Goal: Task Accomplishment & Management: Use online tool/utility

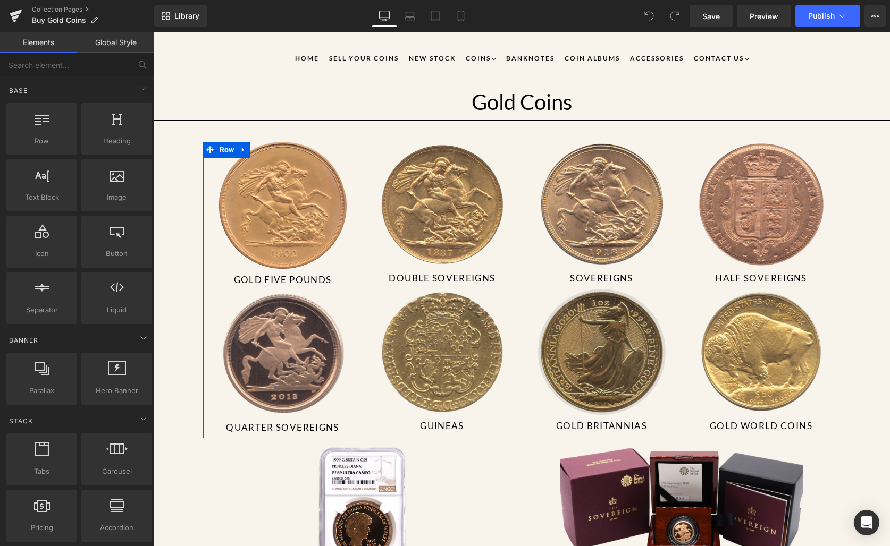
scroll to position [91, 0]
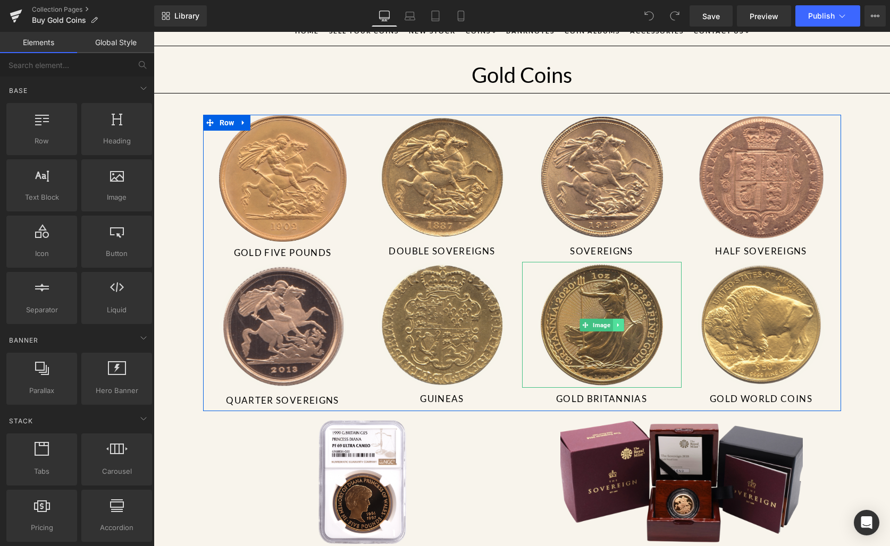
click at [615, 322] on icon at bounding box center [618, 325] width 6 height 6
click at [618, 320] on link at bounding box center [623, 325] width 11 height 13
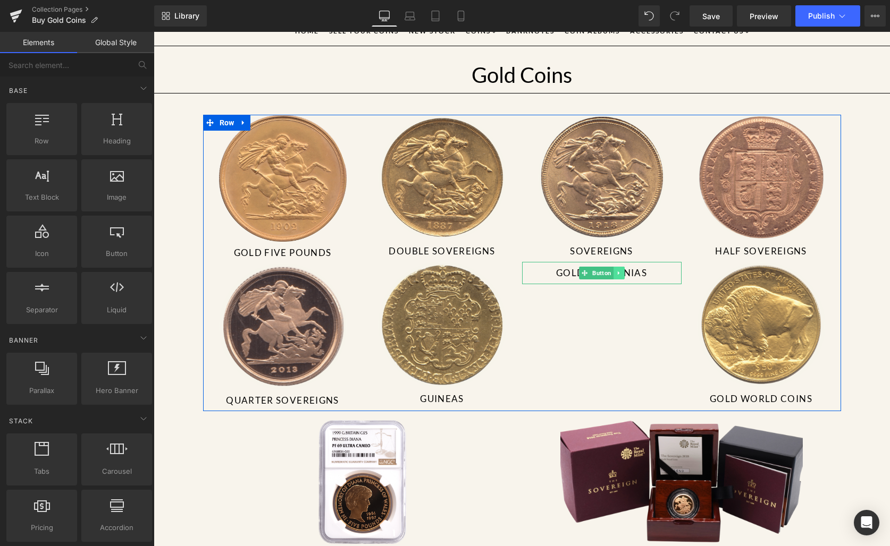
click at [615, 272] on icon at bounding box center [618, 273] width 6 height 6
click at [619, 272] on link at bounding box center [624, 273] width 11 height 13
click at [565, 319] on div "Image Gold Five Pounds Button Image Quarter Sovereigns Button Image Double Sove…" at bounding box center [522, 263] width 638 height 297
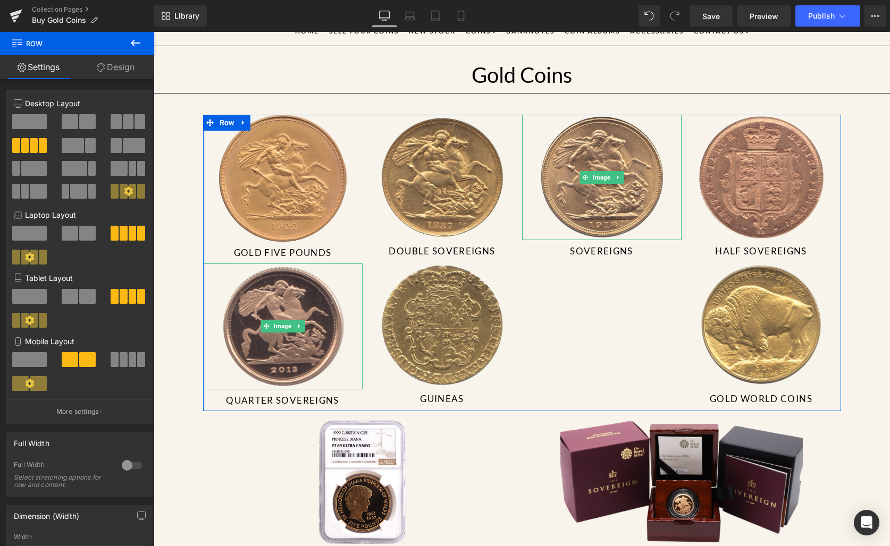
click at [225, 267] on link at bounding box center [282, 326] width 159 height 125
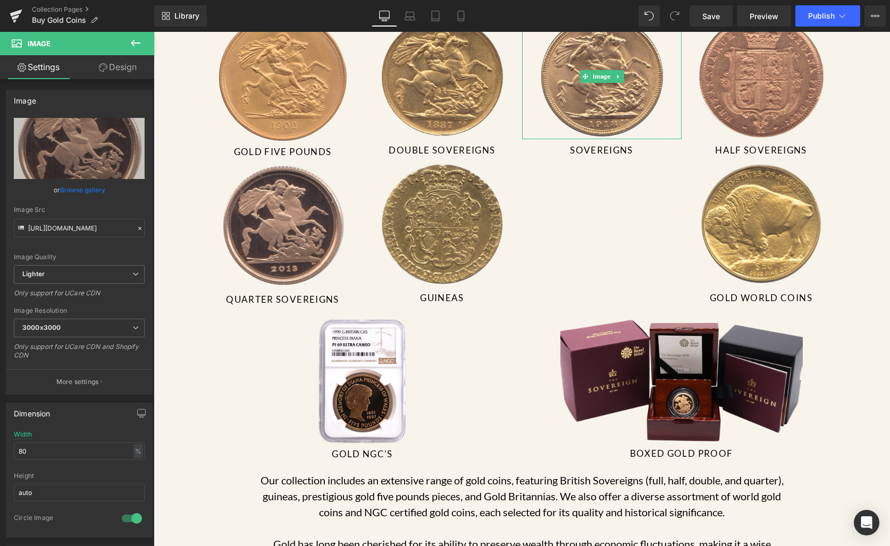
scroll to position [179, 0]
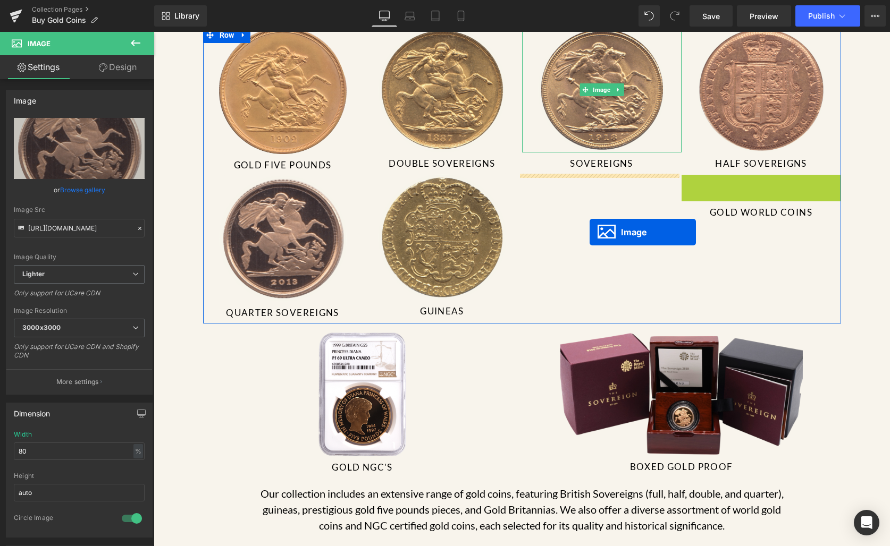
drag, startPoint x: 740, startPoint y: 235, endPoint x: 589, endPoint y: 232, distance: 151.0
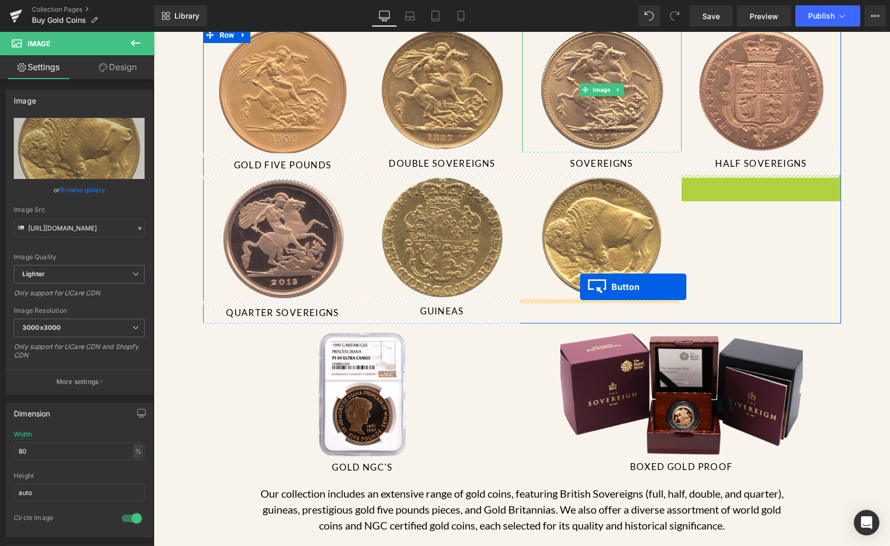
drag, startPoint x: 736, startPoint y: 184, endPoint x: 570, endPoint y: 297, distance: 200.4
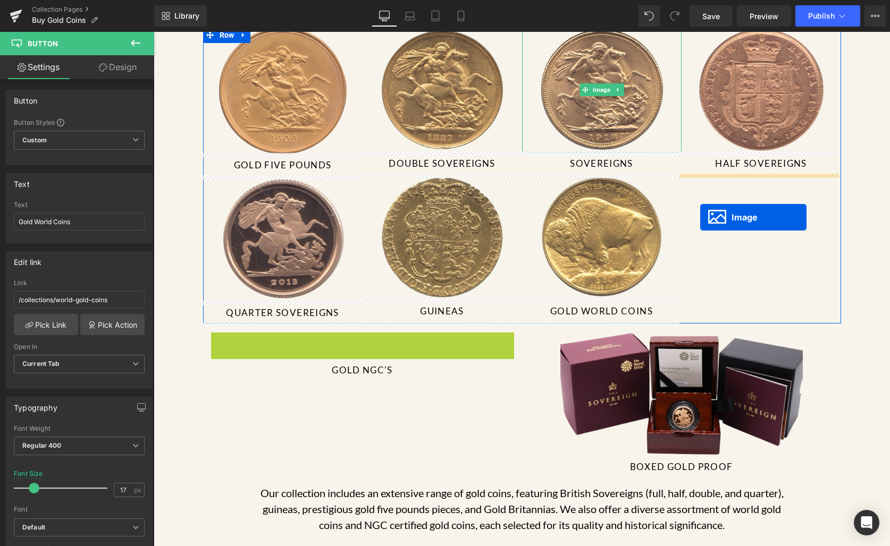
drag, startPoint x: 340, startPoint y: 392, endPoint x: 707, endPoint y: 211, distance: 409.5
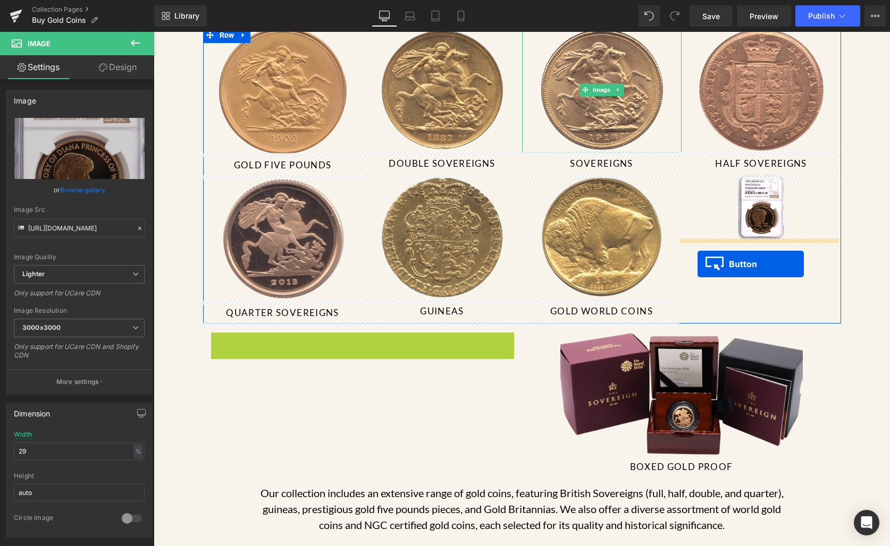
drag, startPoint x: 336, startPoint y: 343, endPoint x: 697, endPoint y: 264, distance: 370.0
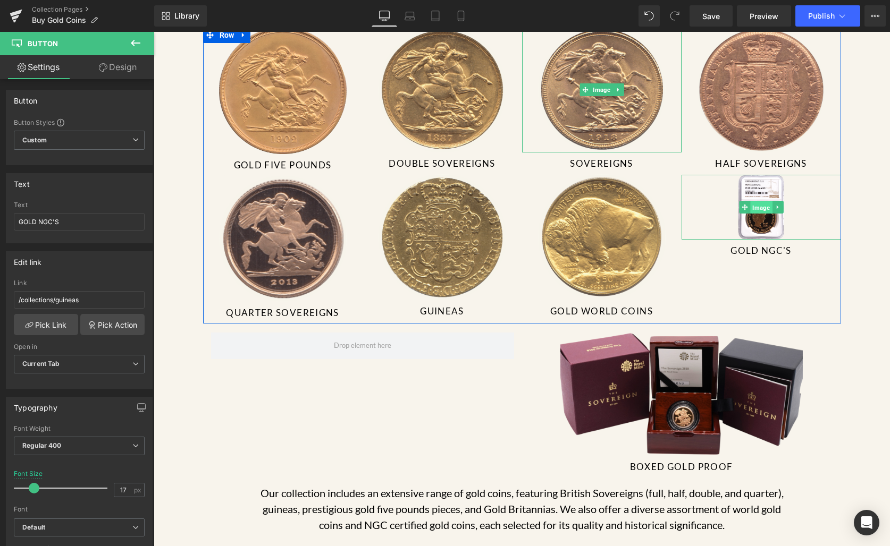
click at [761, 201] on span "Image" at bounding box center [761, 207] width 22 height 13
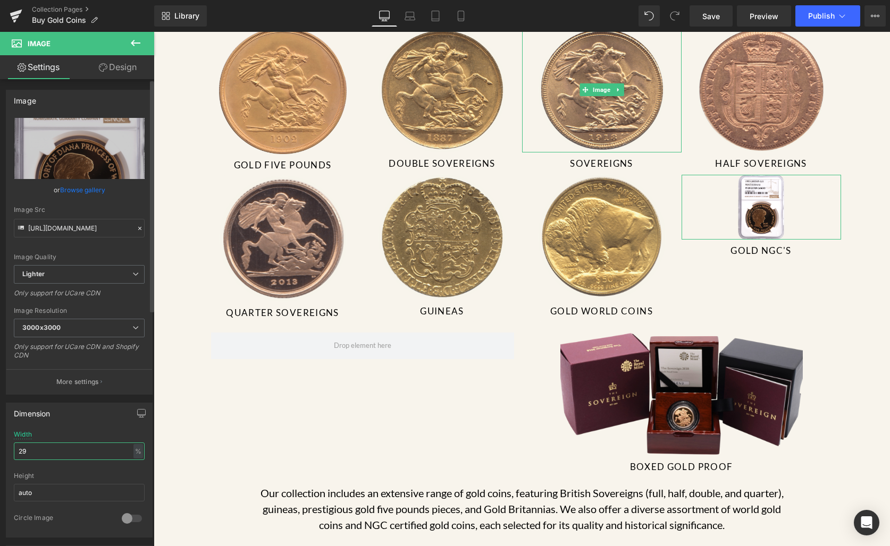
click at [54, 454] on input "29" at bounding box center [79, 452] width 131 height 18
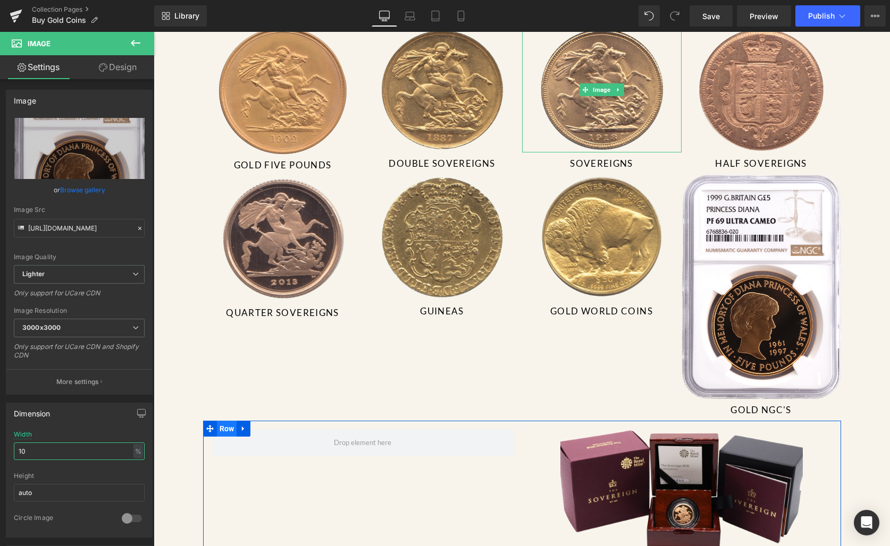
type input "1"
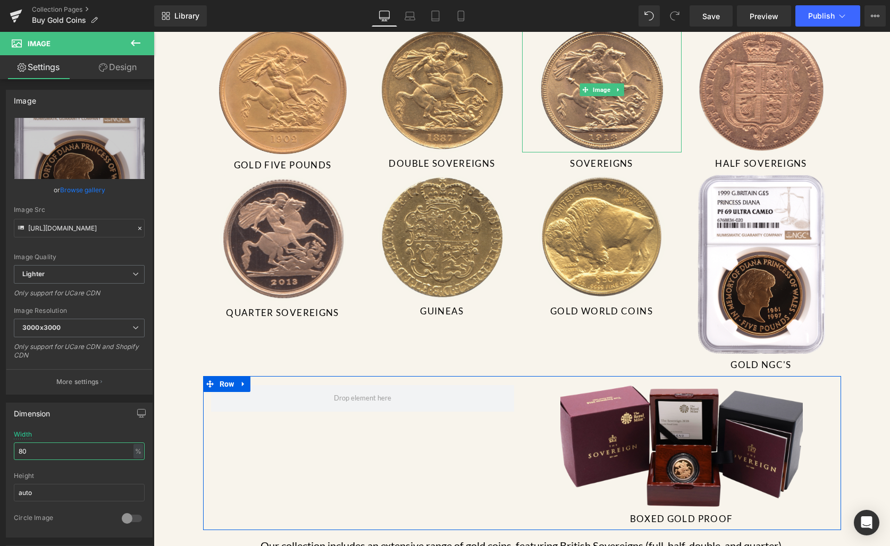
type input "8"
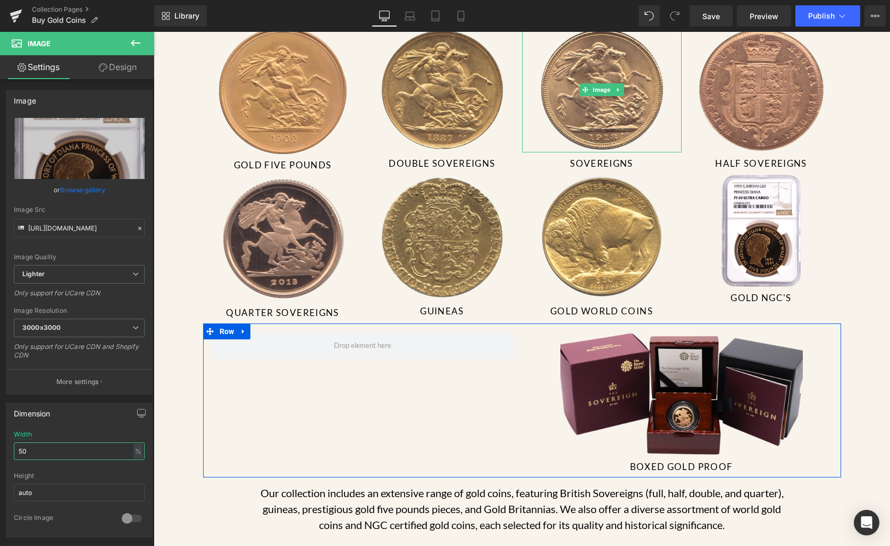
type input "5"
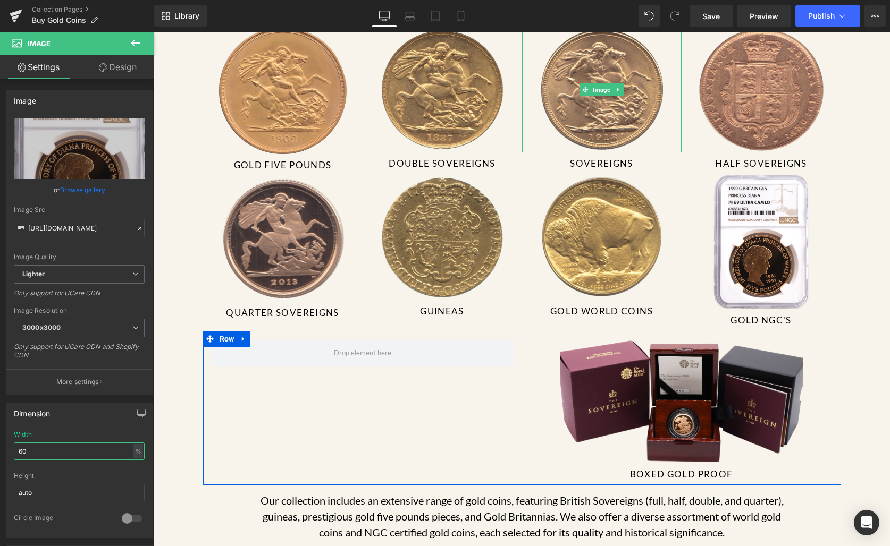
type input "6"
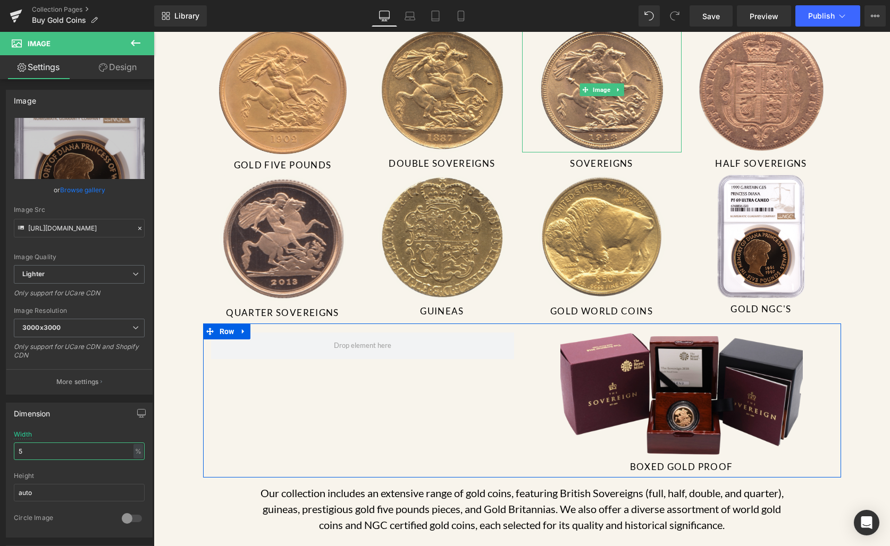
type input "56"
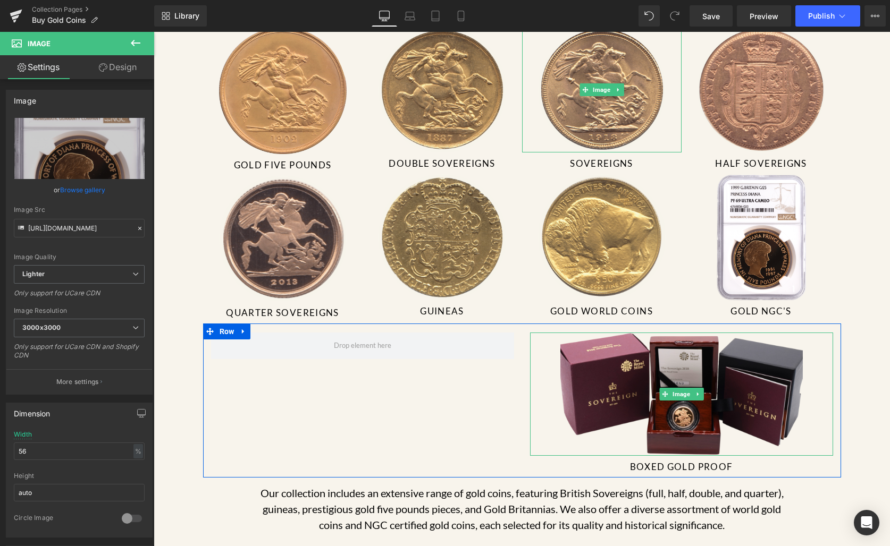
click at [422, 418] on div "Image BOXED GOLD PROOF Button Row" at bounding box center [522, 401] width 638 height 154
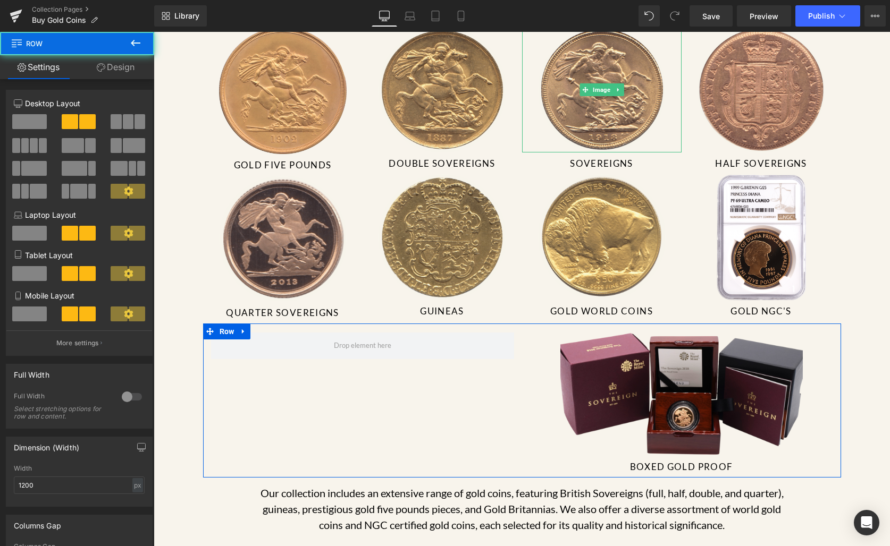
click at [494, 376] on div "Image BOXED GOLD PROOF Button Row" at bounding box center [522, 401] width 638 height 154
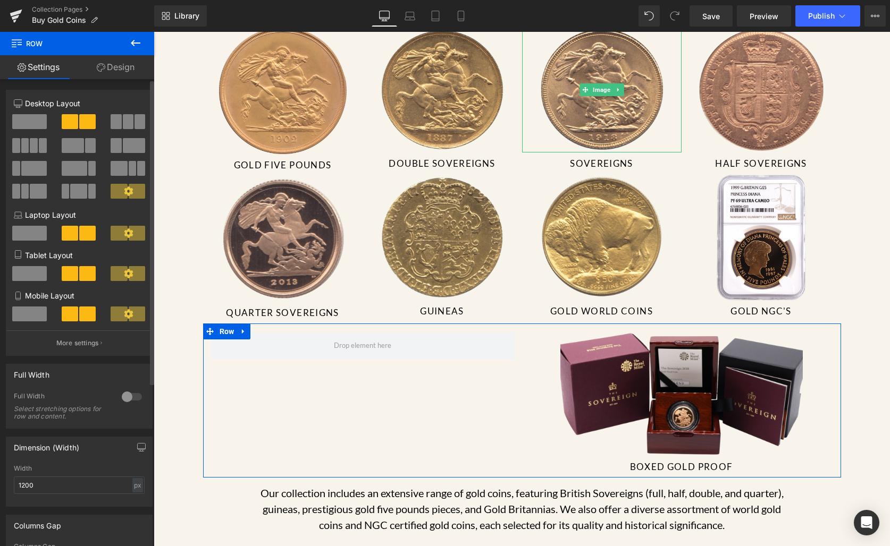
click at [27, 121] on span at bounding box center [29, 121] width 35 height 15
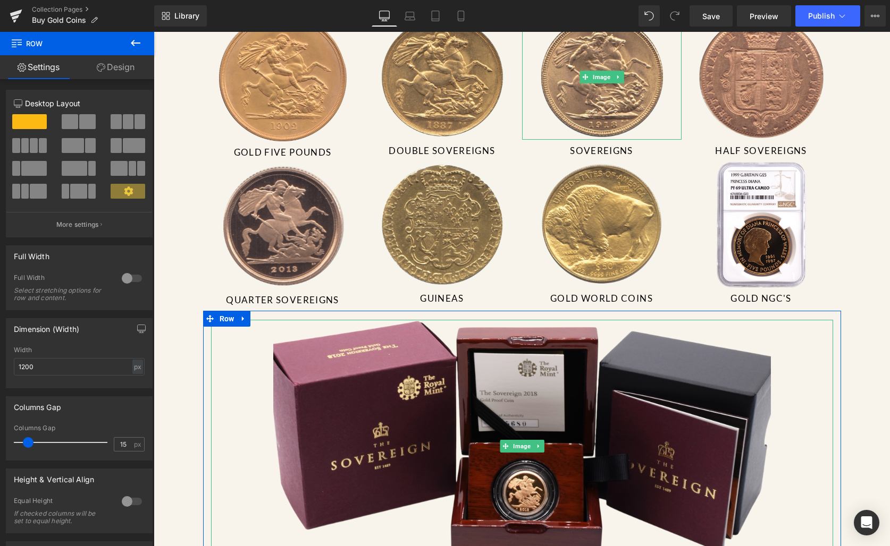
scroll to position [198, 0]
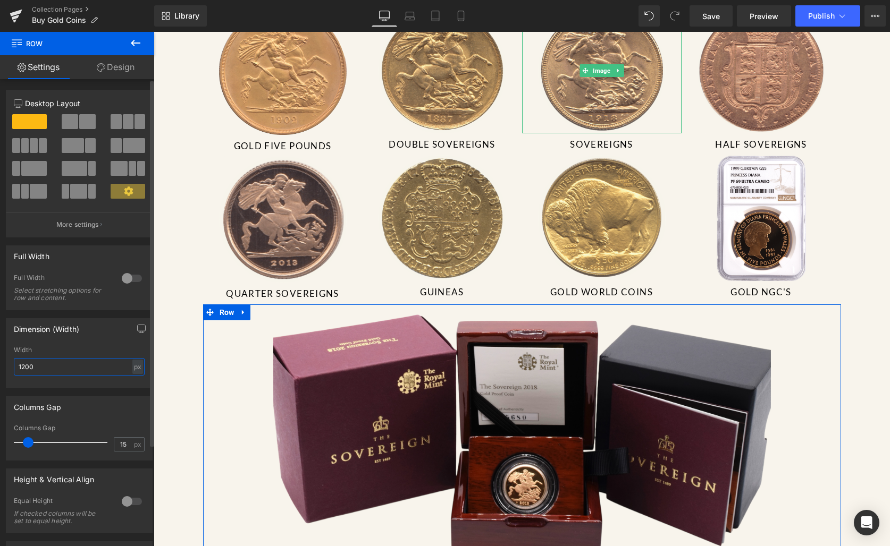
click at [52, 371] on input "1200" at bounding box center [79, 367] width 131 height 18
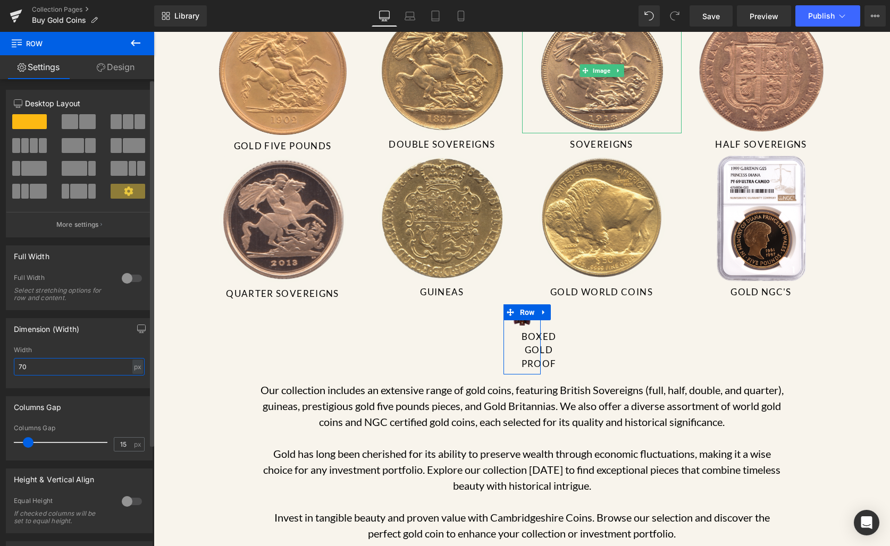
drag, startPoint x: 45, startPoint y: 369, endPoint x: 0, endPoint y: 364, distance: 45.4
click at [0, 364] on div "Dimension (Width) 70px Width 70 px % px" at bounding box center [79, 349] width 159 height 78
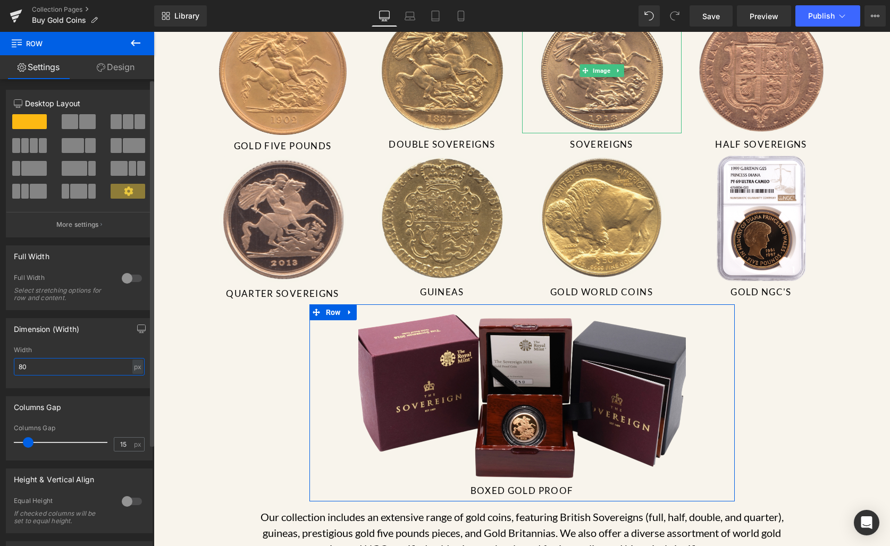
type input "8"
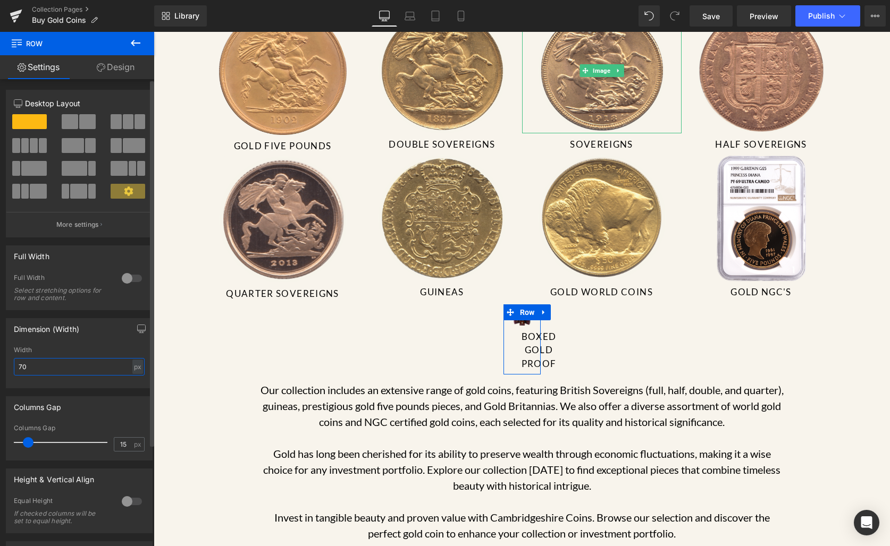
type input "700"
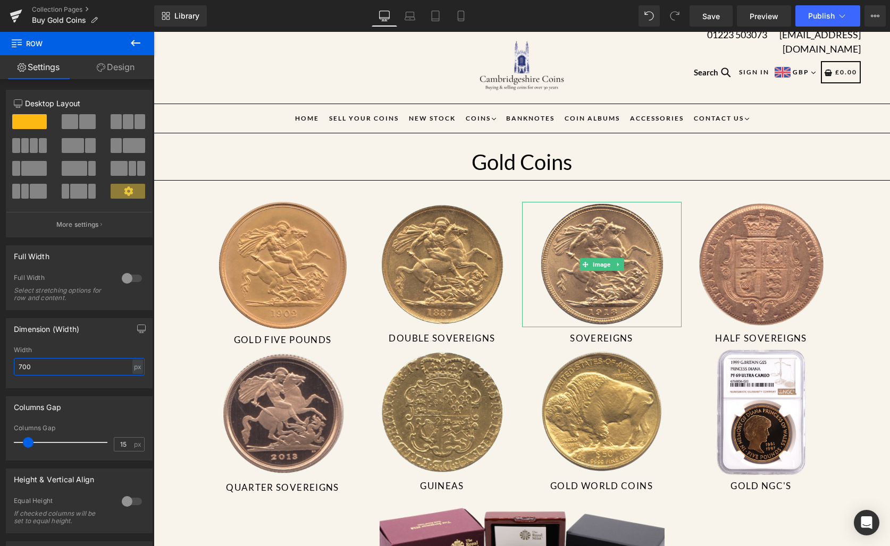
scroll to position [0, 0]
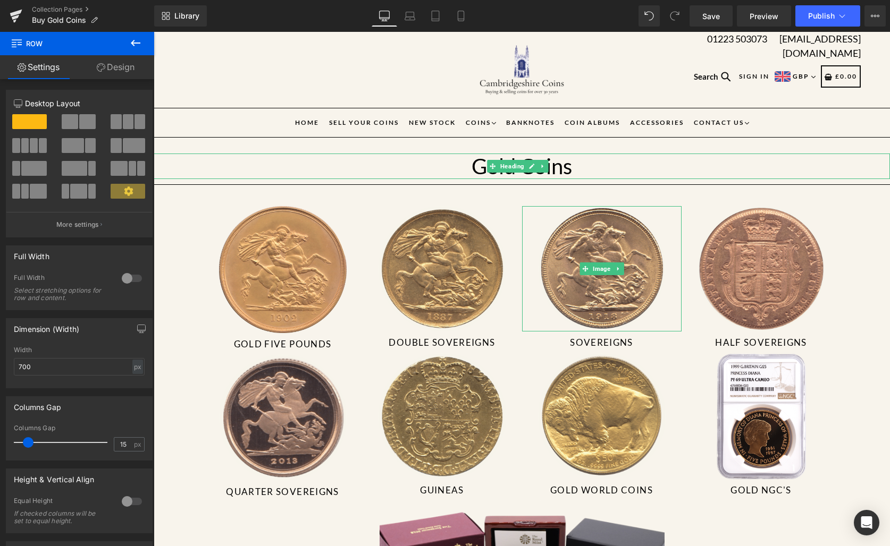
click at [737, 162] on h1 "Gold Coins" at bounding box center [522, 167] width 736 height 26
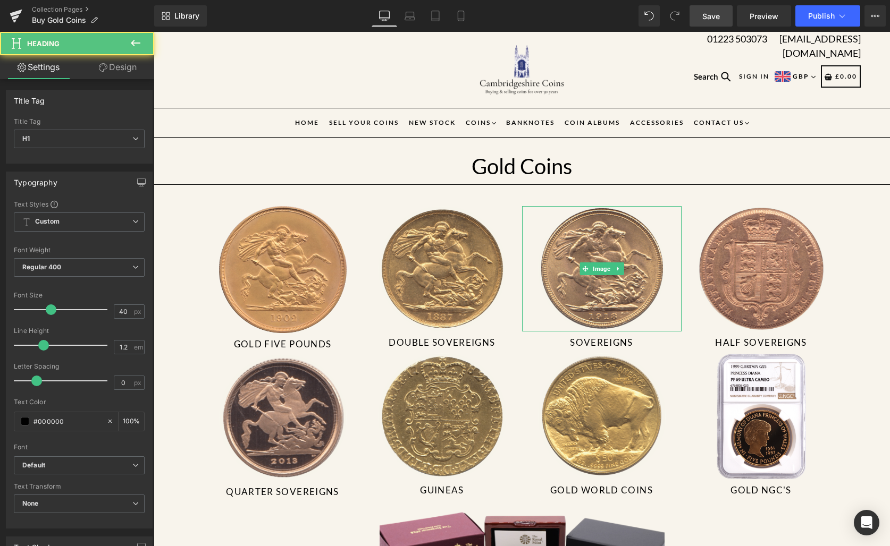
click at [706, 11] on span "Save" at bounding box center [711, 16] width 18 height 11
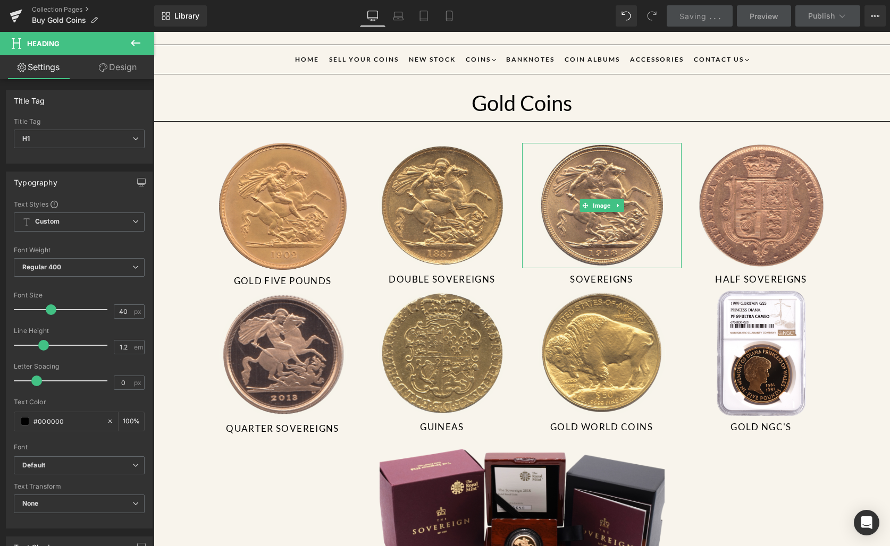
scroll to position [67, 0]
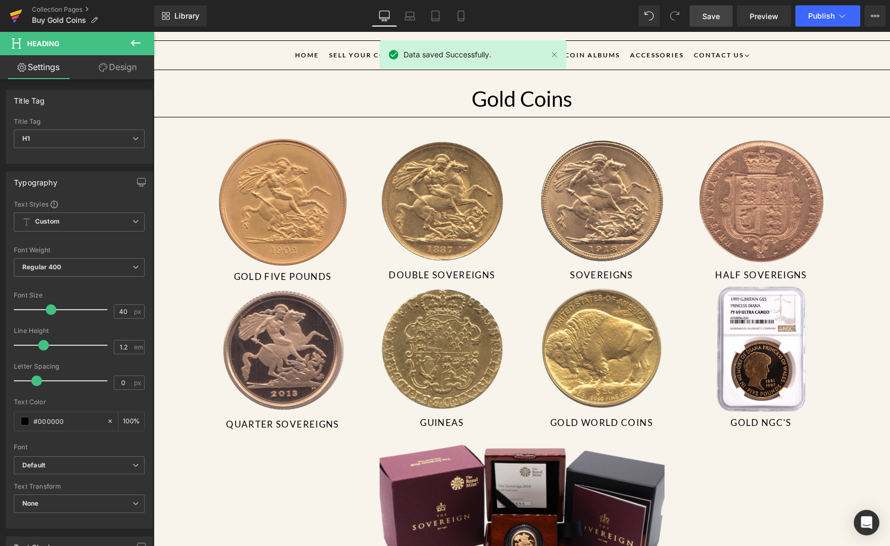
click at [11, 21] on icon at bounding box center [16, 16] width 13 height 27
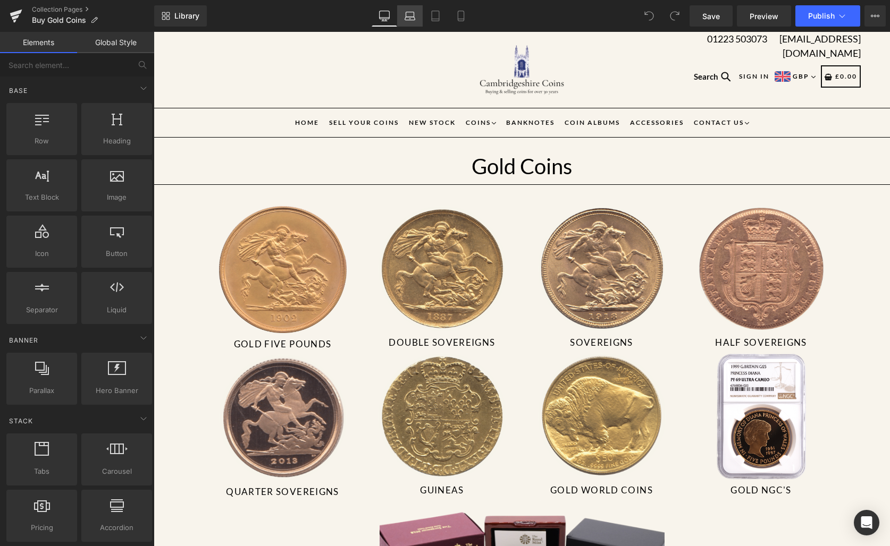
click at [419, 16] on link "Laptop" at bounding box center [410, 15] width 26 height 21
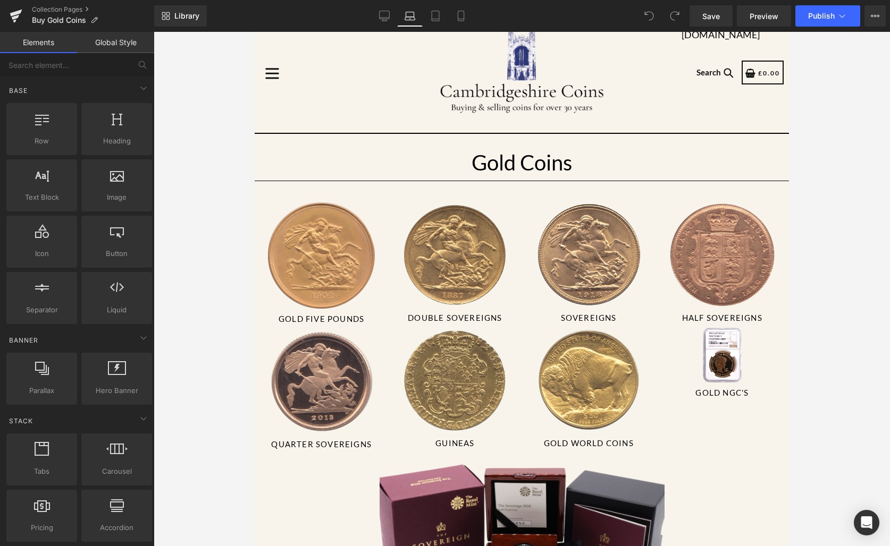
scroll to position [91, 0]
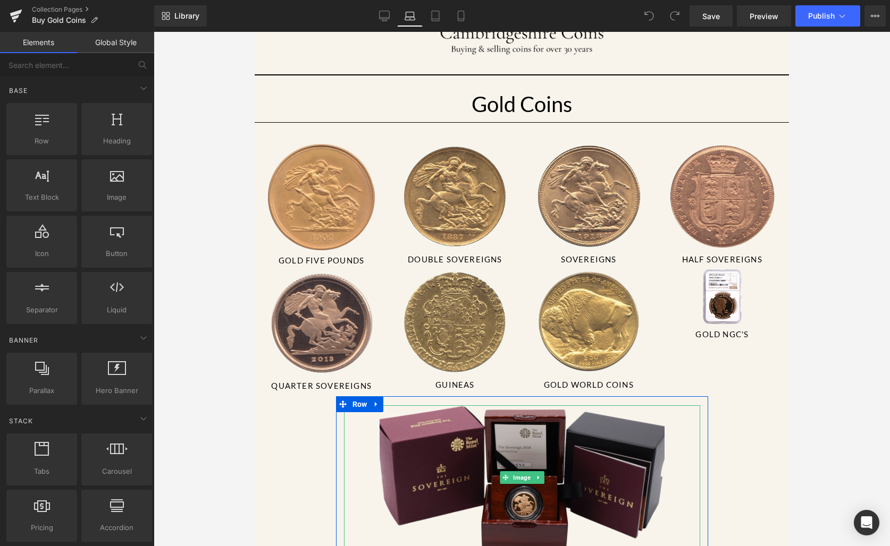
click at [550, 438] on img at bounding box center [521, 477] width 285 height 145
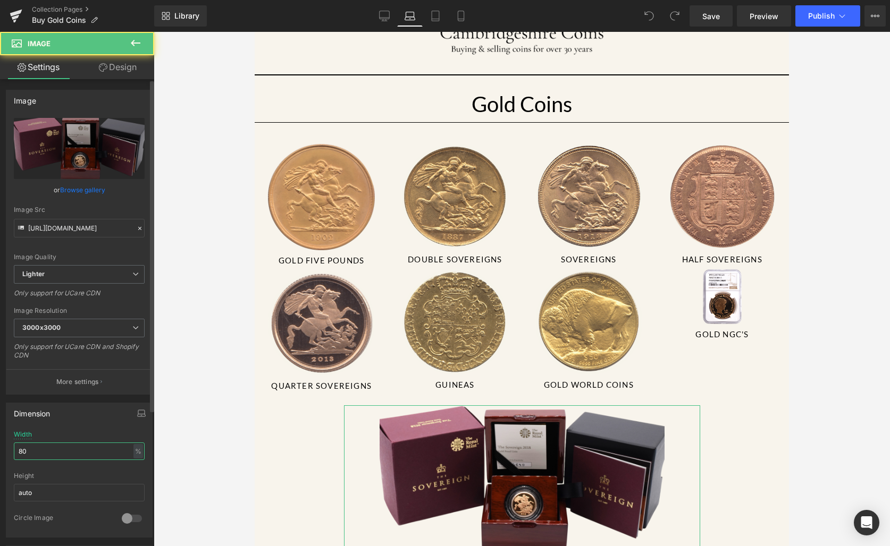
click at [56, 455] on input "80" at bounding box center [79, 452] width 131 height 18
type input "70"
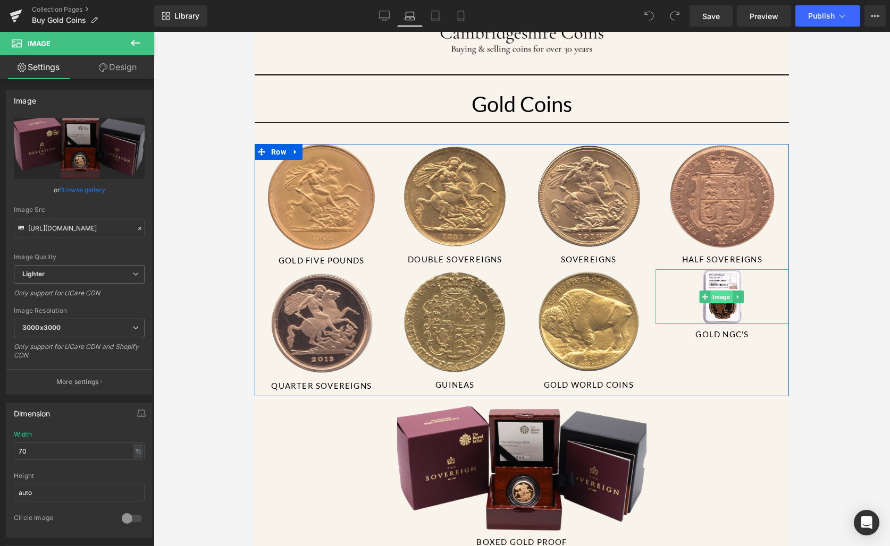
click at [713, 295] on span "Image" at bounding box center [721, 297] width 22 height 13
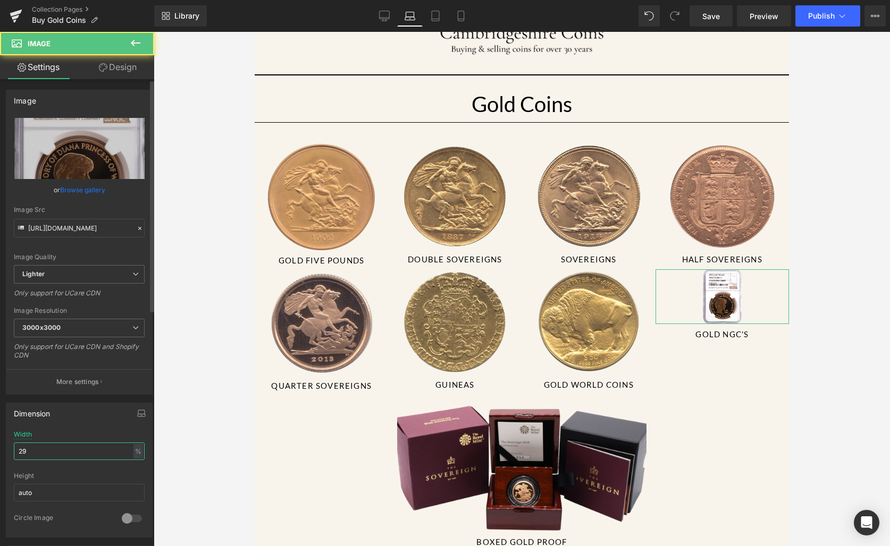
click at [62, 452] on input "29" at bounding box center [79, 452] width 131 height 18
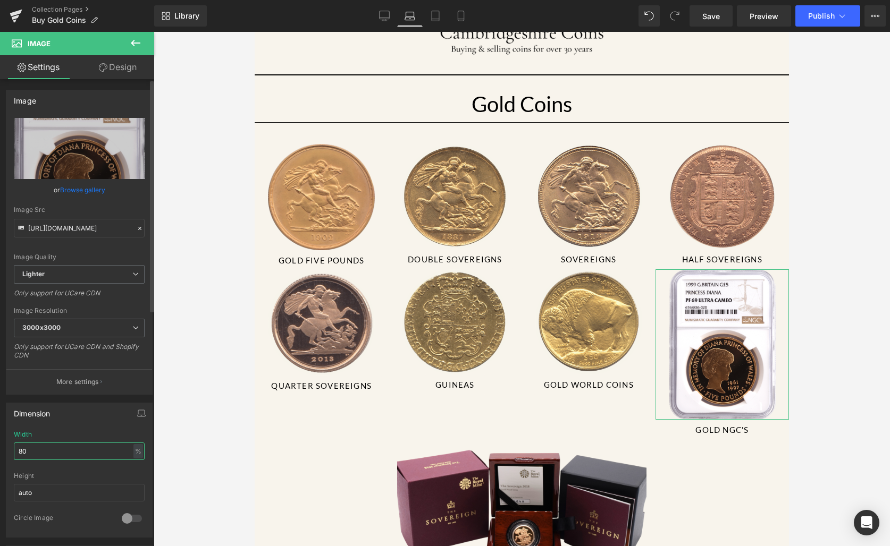
type input "8"
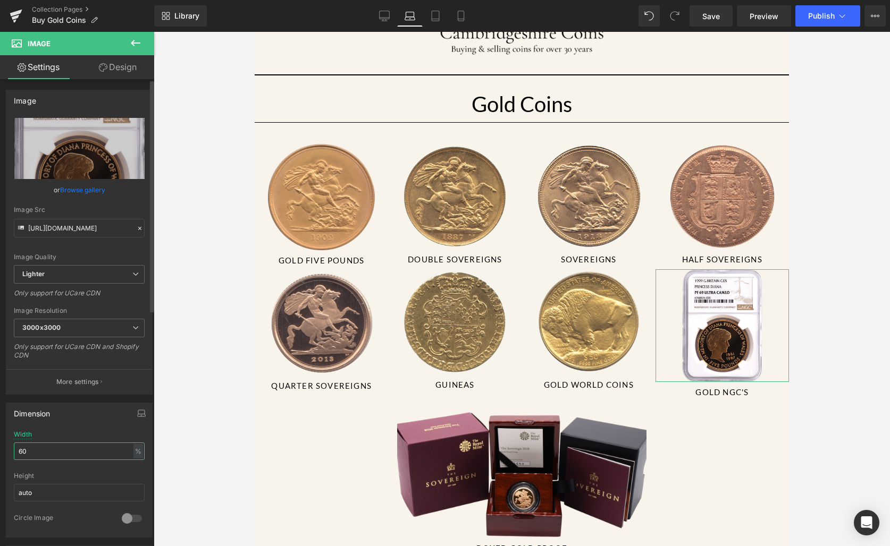
type input "6"
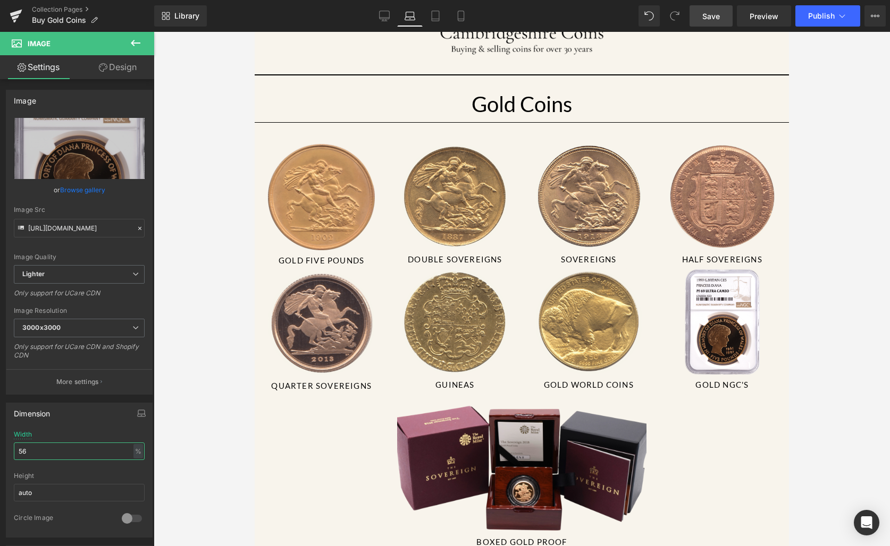
type input "56"
click at [716, 23] on link "Save" at bounding box center [710, 15] width 43 height 21
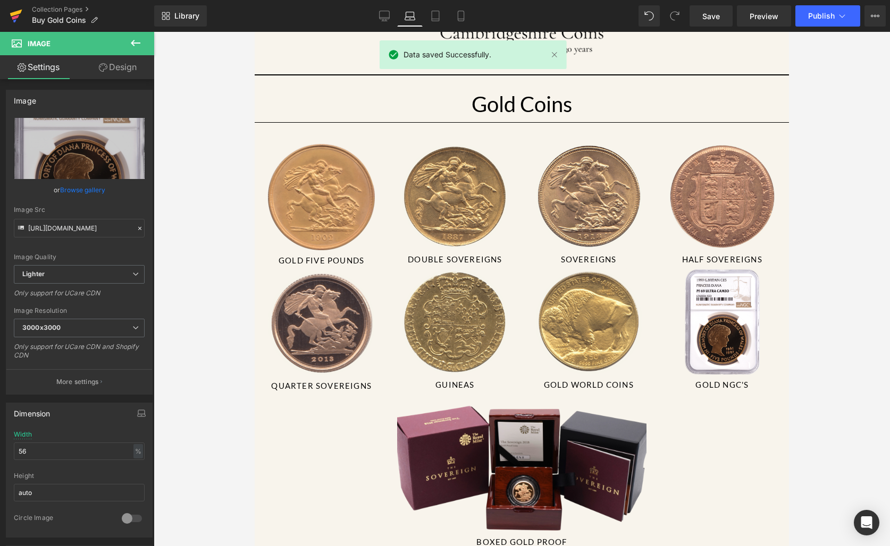
click at [12, 7] on icon at bounding box center [16, 16] width 13 height 27
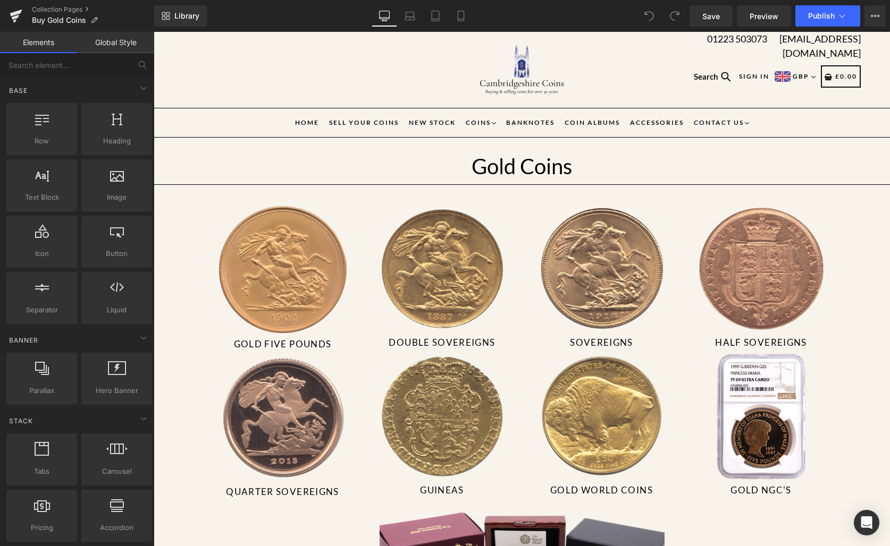
click at [435, 12] on icon at bounding box center [435, 16] width 11 height 11
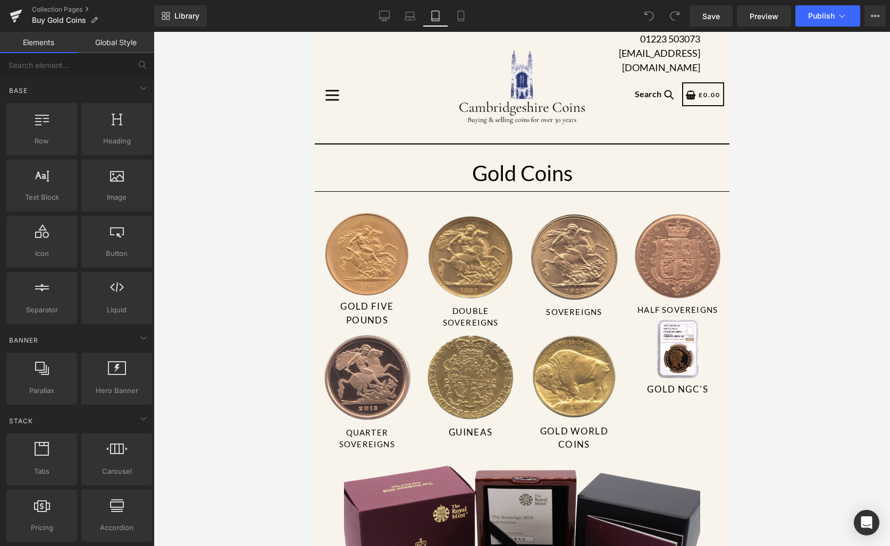
click at [566, 486] on img at bounding box center [521, 555] width 356 height 181
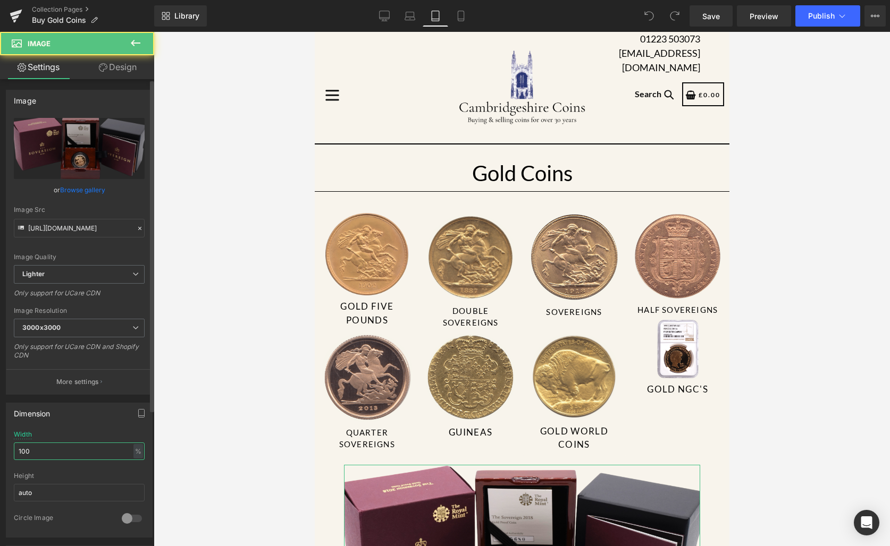
click at [64, 453] on input "100" at bounding box center [79, 452] width 131 height 18
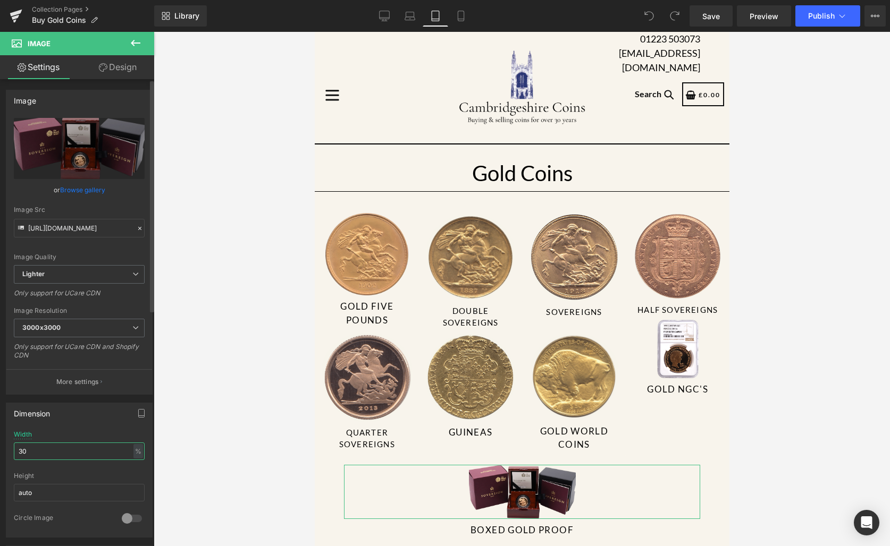
type input "3"
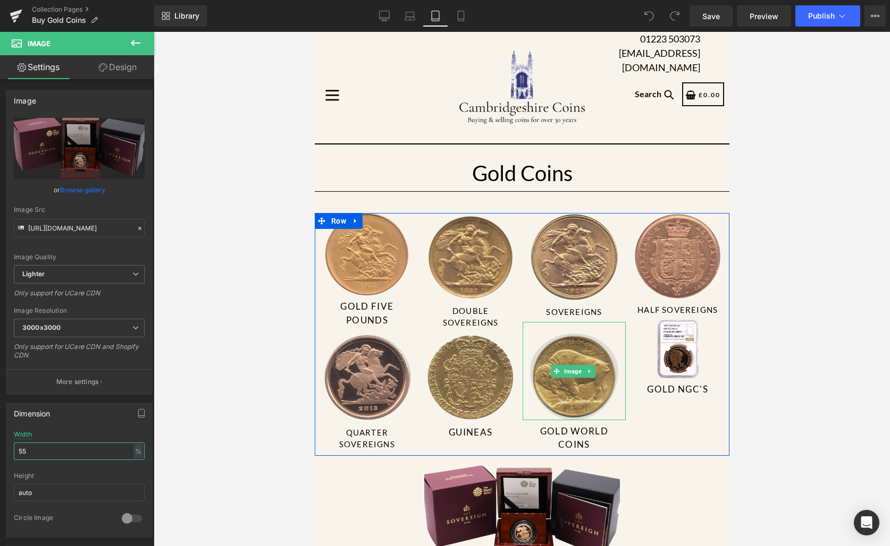
scroll to position [70, 0]
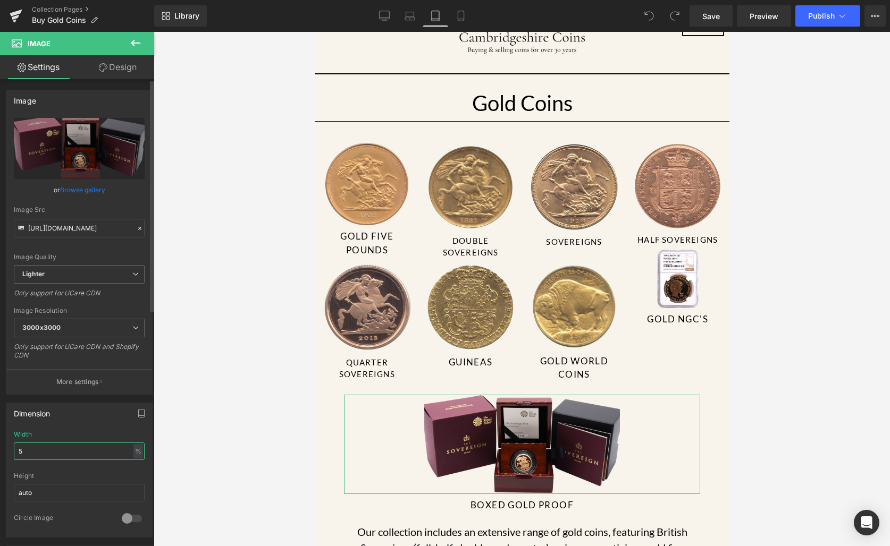
type input "50"
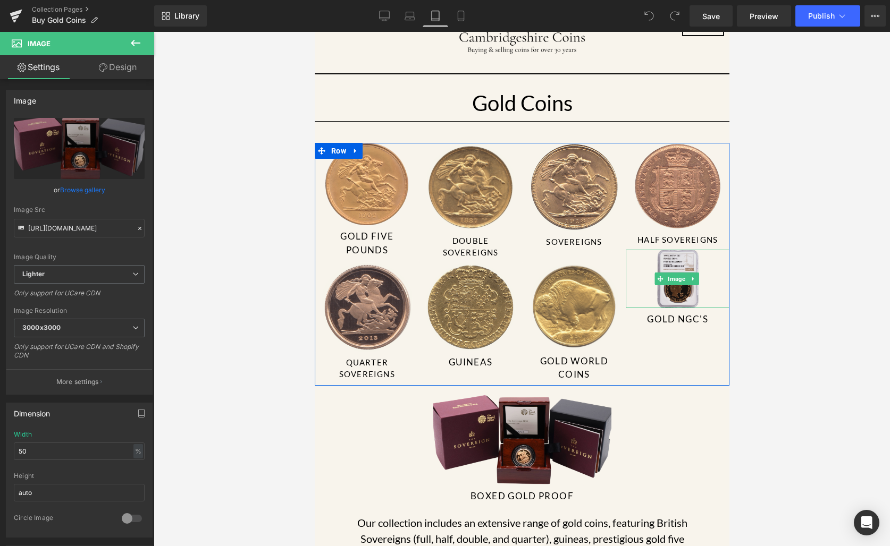
click at [666, 288] on img at bounding box center [676, 279] width 41 height 58
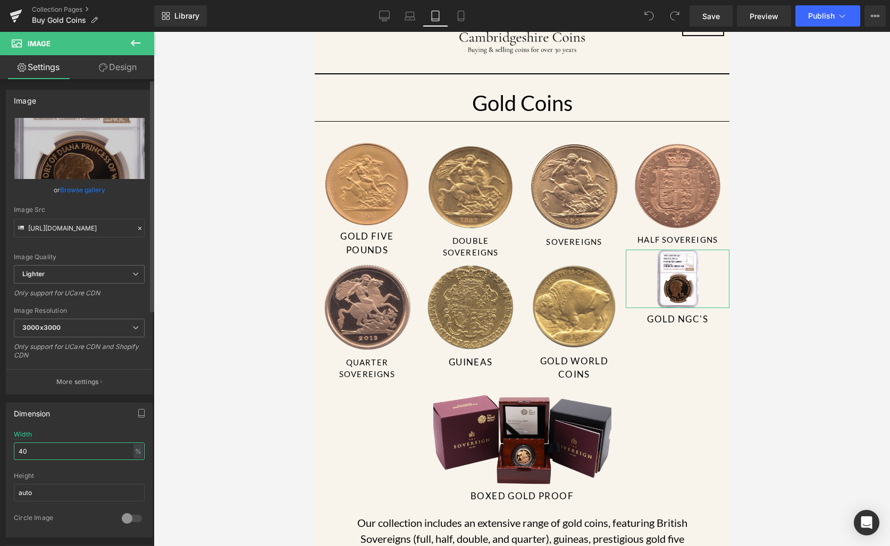
click at [45, 443] on input "40" at bounding box center [79, 452] width 131 height 18
click at [47, 448] on input "40" at bounding box center [79, 452] width 131 height 18
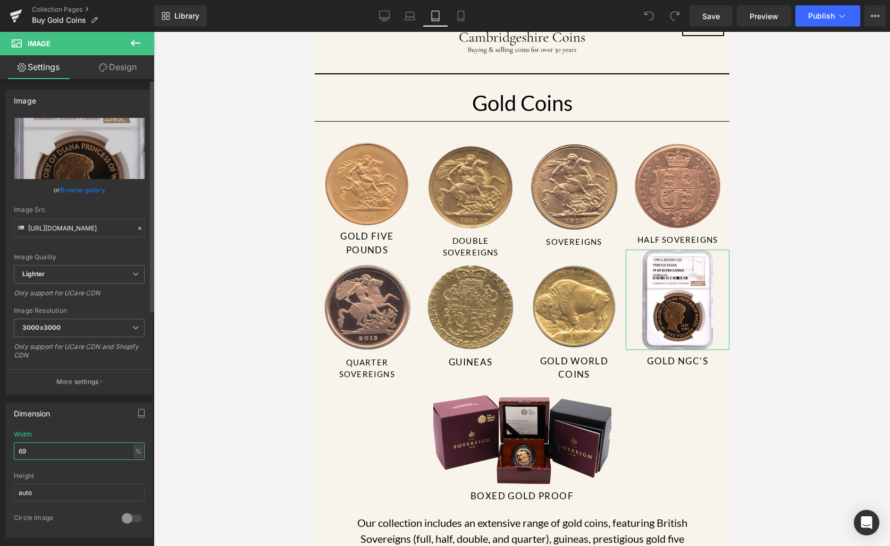
type input "6"
type input "7"
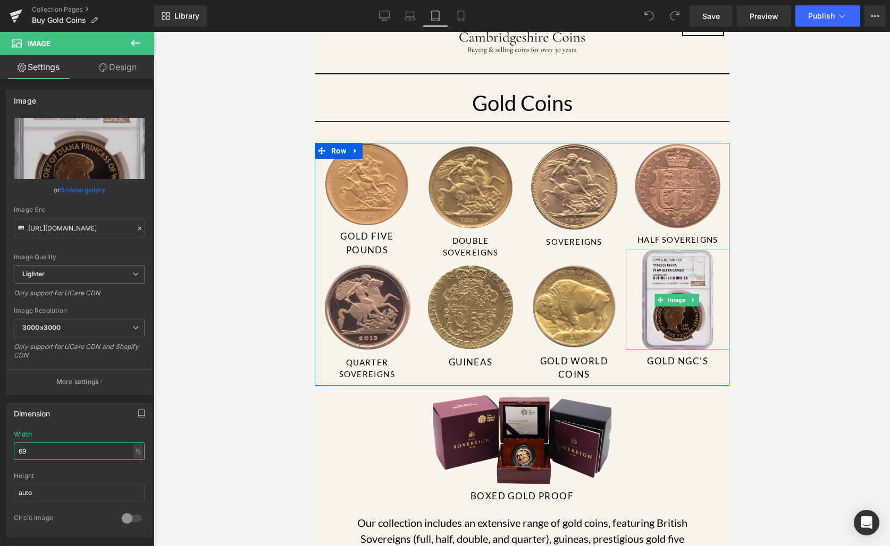
type input "69"
click at [685, 307] on img at bounding box center [676, 300] width 71 height 100
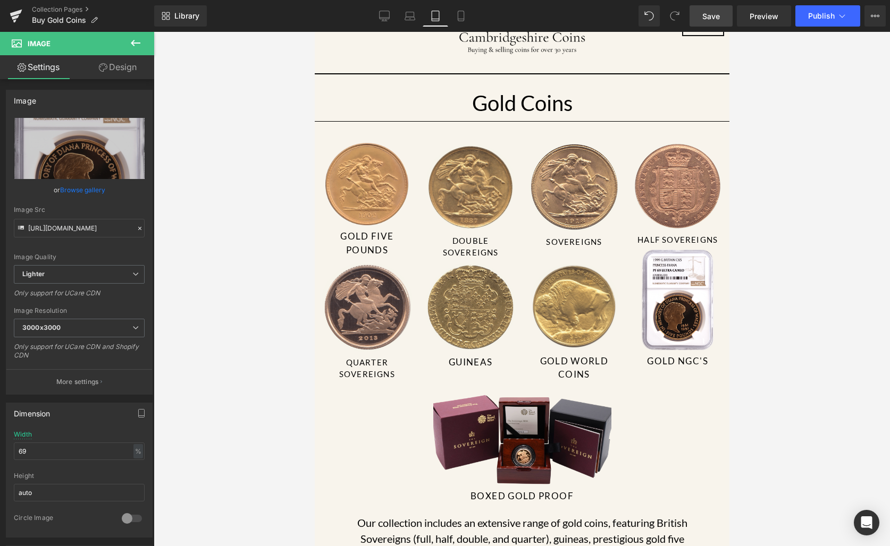
click at [706, 13] on span "Save" at bounding box center [711, 16] width 18 height 11
click at [8, 13] on link at bounding box center [16, 16] width 32 height 32
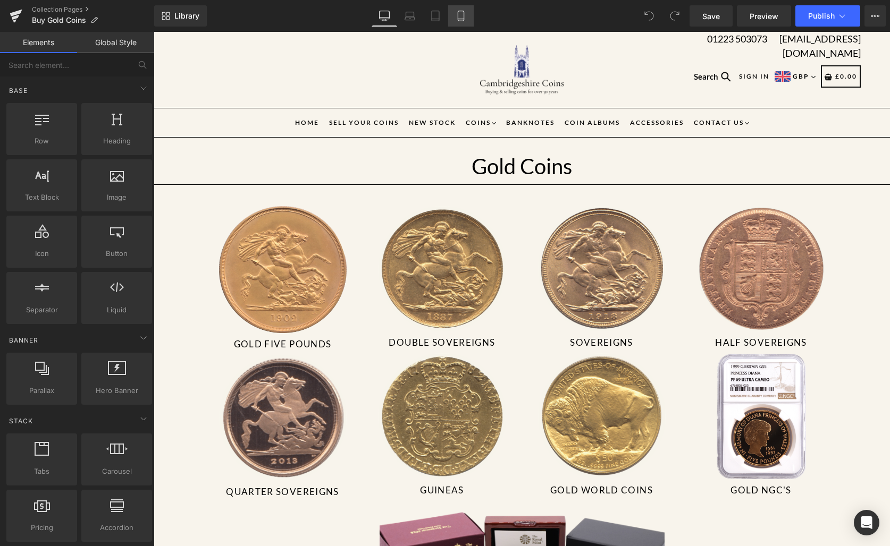
click at [460, 26] on link "Mobile" at bounding box center [461, 15] width 26 height 21
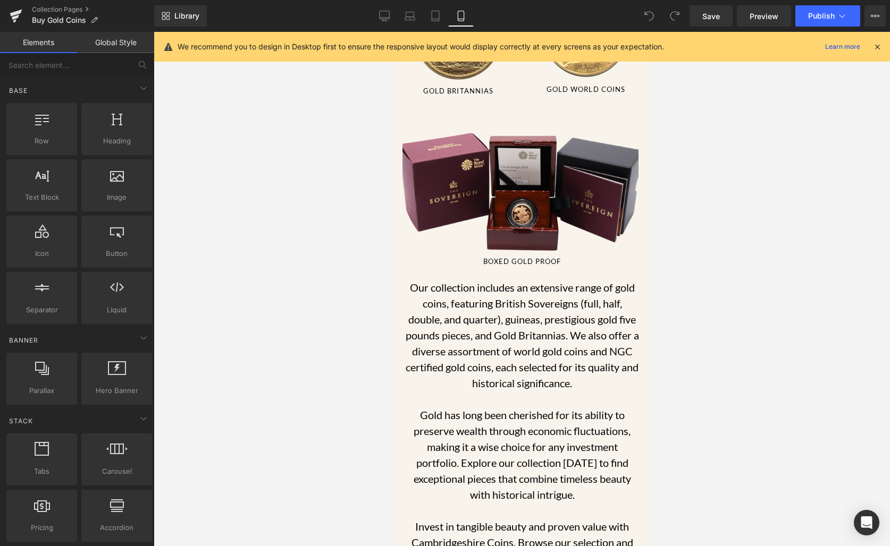
scroll to position [311, 0]
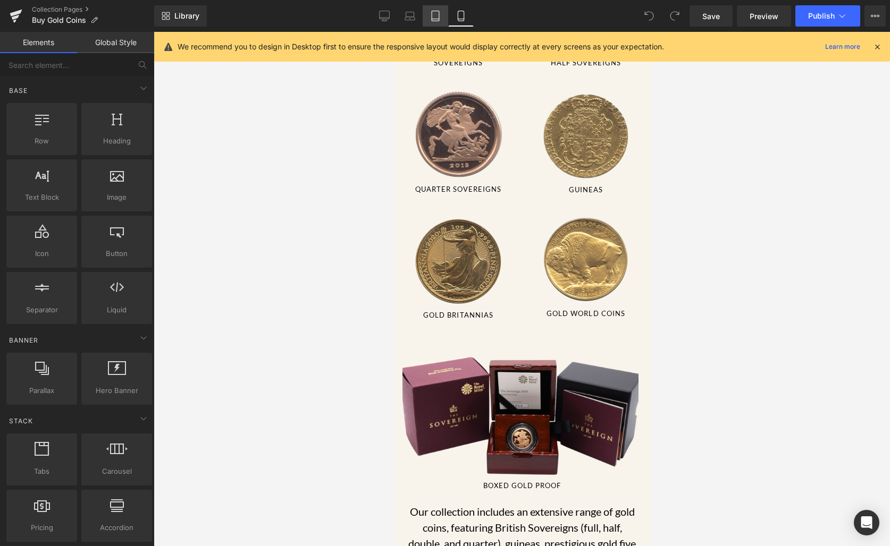
click at [440, 16] on icon at bounding box center [435, 16] width 11 height 11
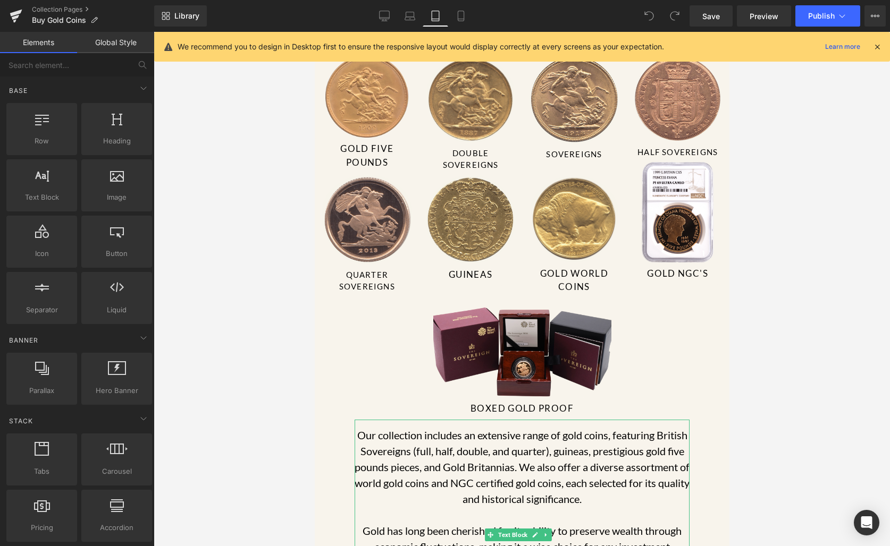
scroll to position [83, 0]
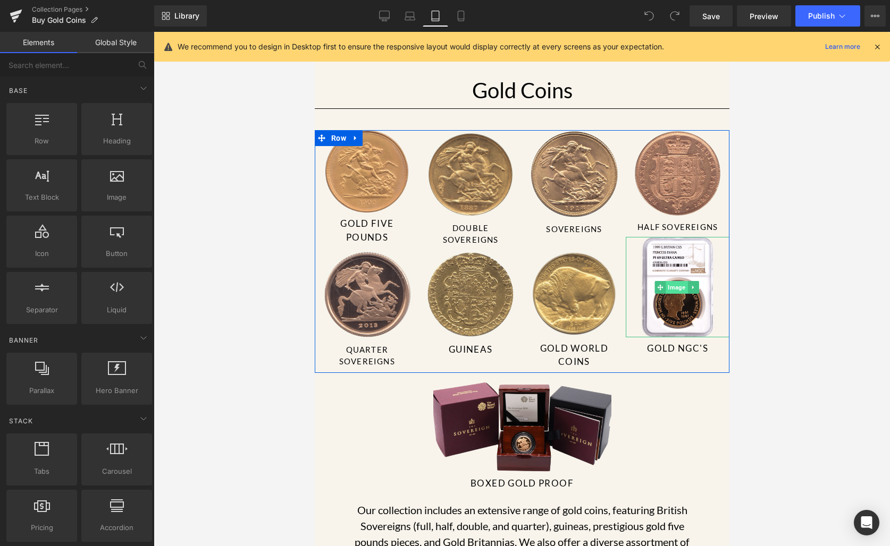
click at [669, 287] on span "Image" at bounding box center [676, 287] width 22 height 13
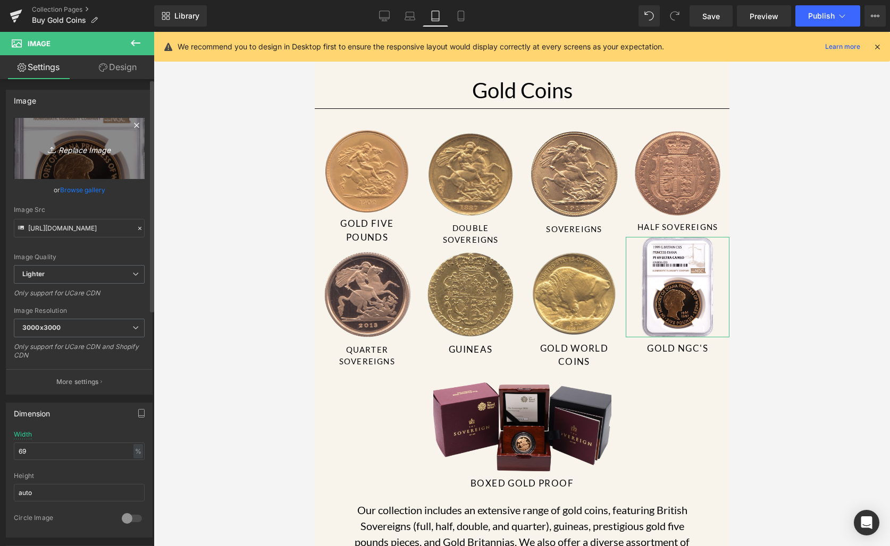
click at [75, 158] on link "Replace Image" at bounding box center [79, 148] width 131 height 61
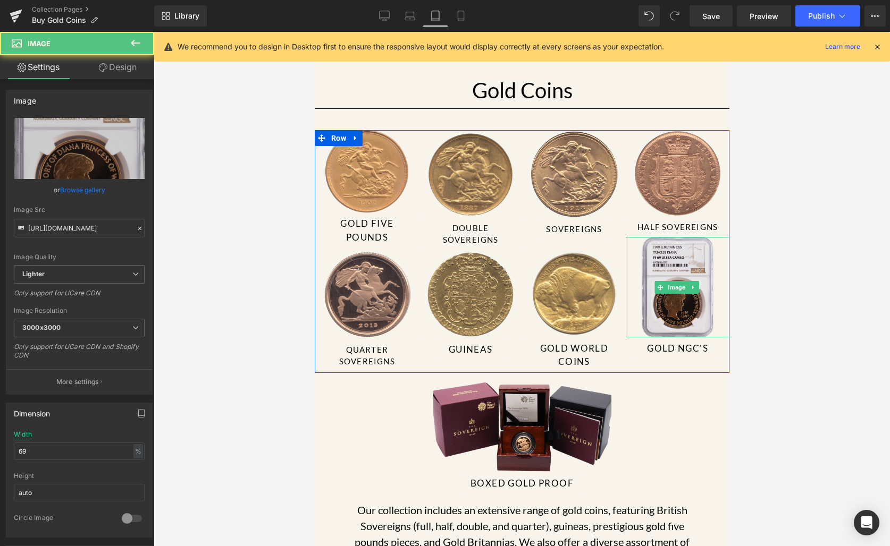
click at [673, 321] on img at bounding box center [676, 287] width 71 height 100
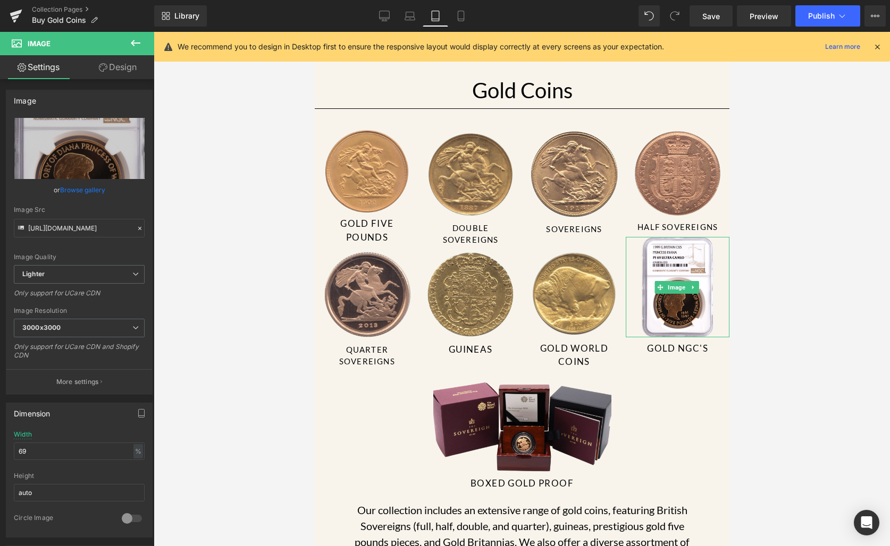
drag, startPoint x: 972, startPoint y: 421, endPoint x: 658, endPoint y: 389, distance: 315.7
click at [467, 15] on link "Mobile" at bounding box center [461, 15] width 26 height 21
type input "50"
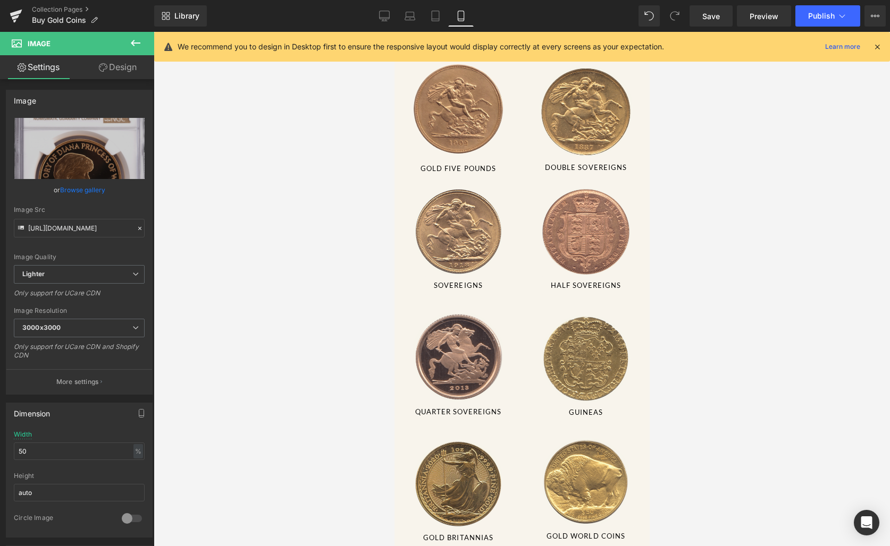
scroll to position [211, 0]
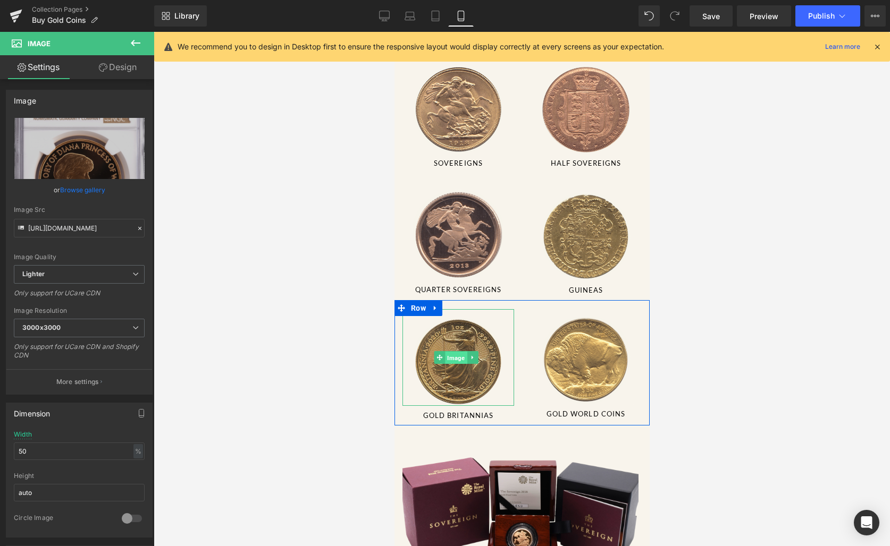
click at [450, 352] on span "Image" at bounding box center [456, 358] width 22 height 13
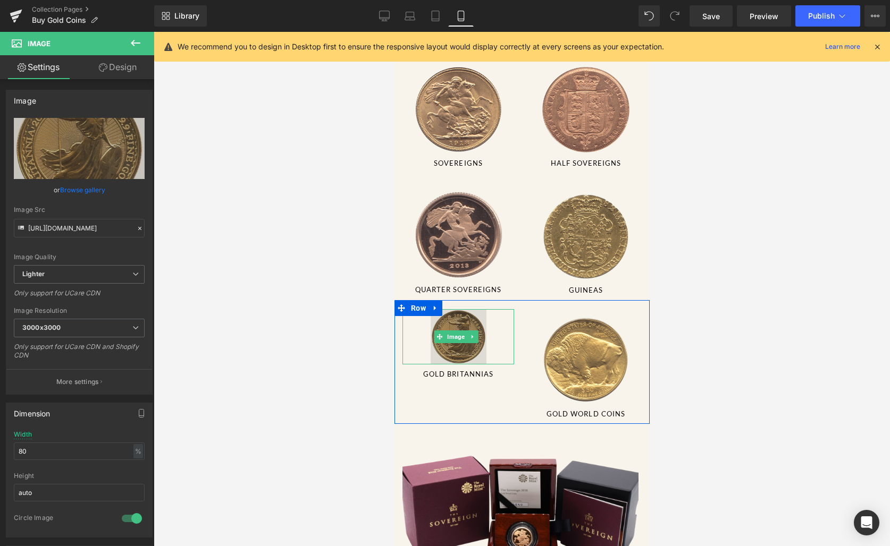
click at [456, 331] on img at bounding box center [458, 336] width 56 height 55
click at [467, 331] on link at bounding box center [472, 337] width 11 height 13
click at [477, 331] on link at bounding box center [477, 337] width 11 height 13
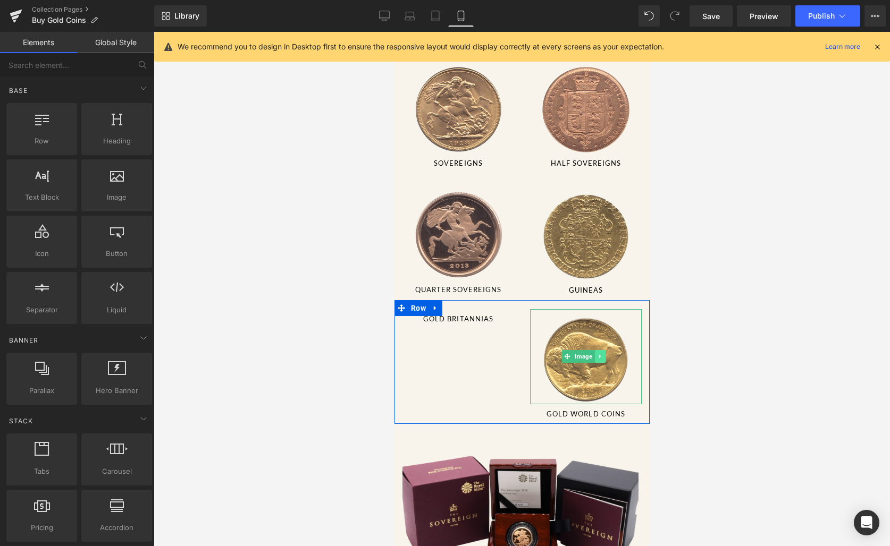
click at [598, 353] on icon at bounding box center [600, 356] width 6 height 6
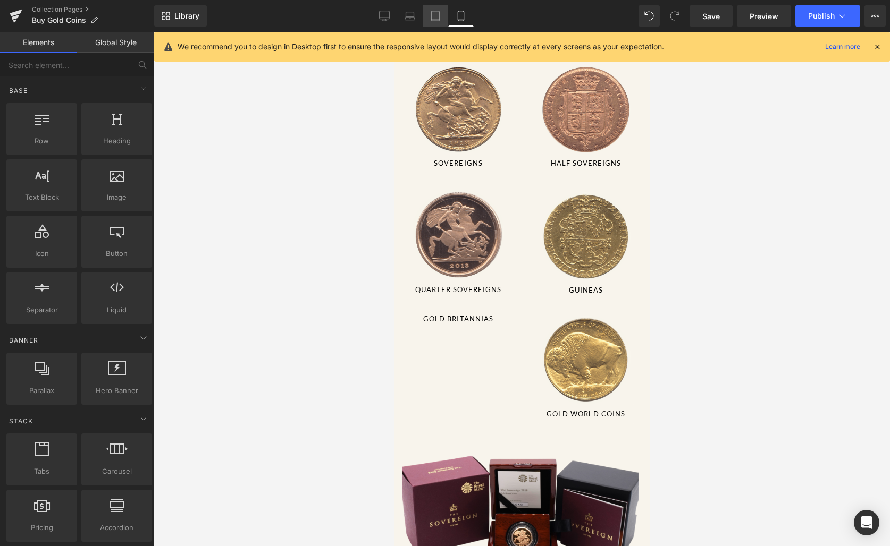
click at [437, 15] on icon at bounding box center [435, 16] width 11 height 11
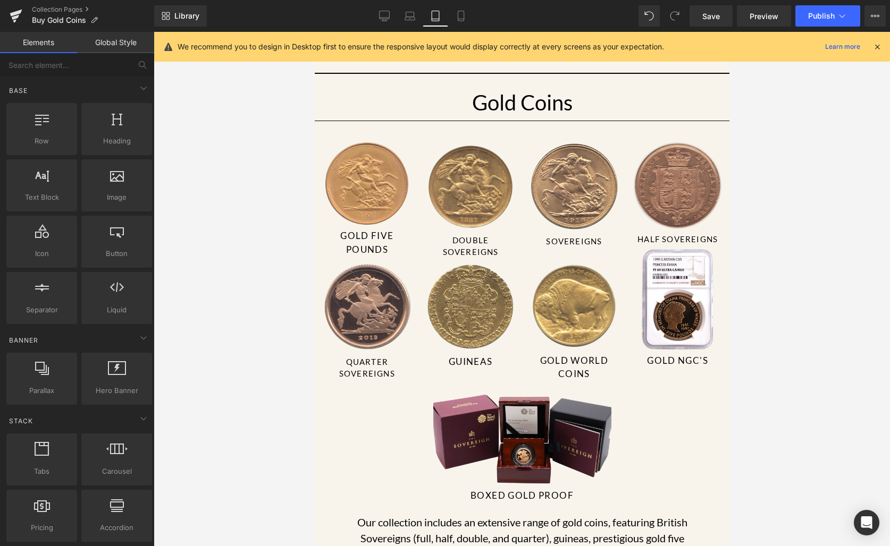
scroll to position [0, 0]
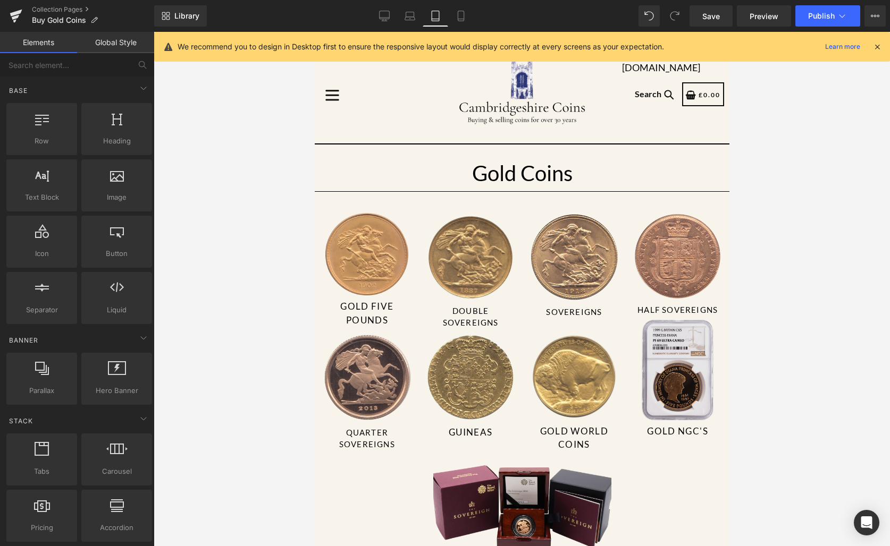
click at [680, 384] on img at bounding box center [676, 370] width 71 height 100
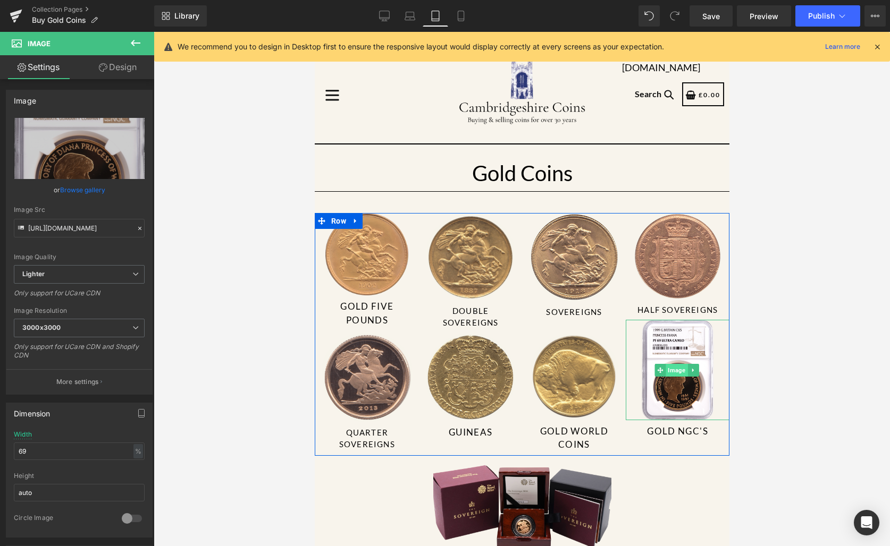
click at [673, 364] on span "Image" at bounding box center [676, 370] width 22 height 13
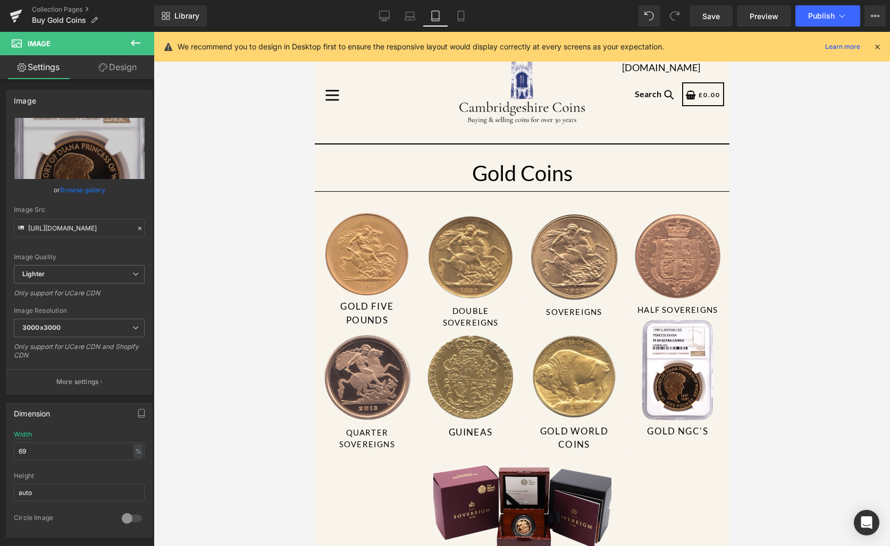
click at [448, 28] on div "Library Tablet Desktop Laptop Tablet Mobile Save Preview Publish Scheduled View…" at bounding box center [521, 16] width 735 height 32
click at [454, 24] on link "Mobile" at bounding box center [461, 15] width 26 height 21
type input "50"
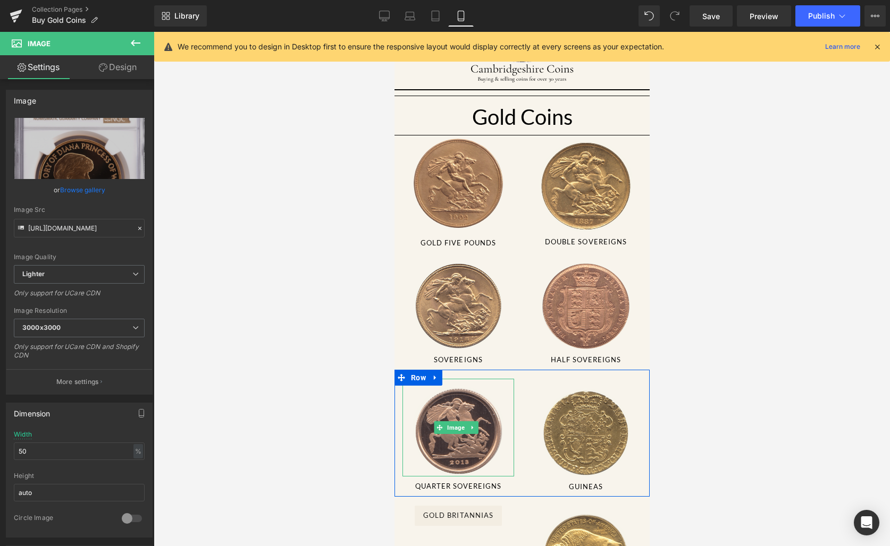
scroll to position [94, 0]
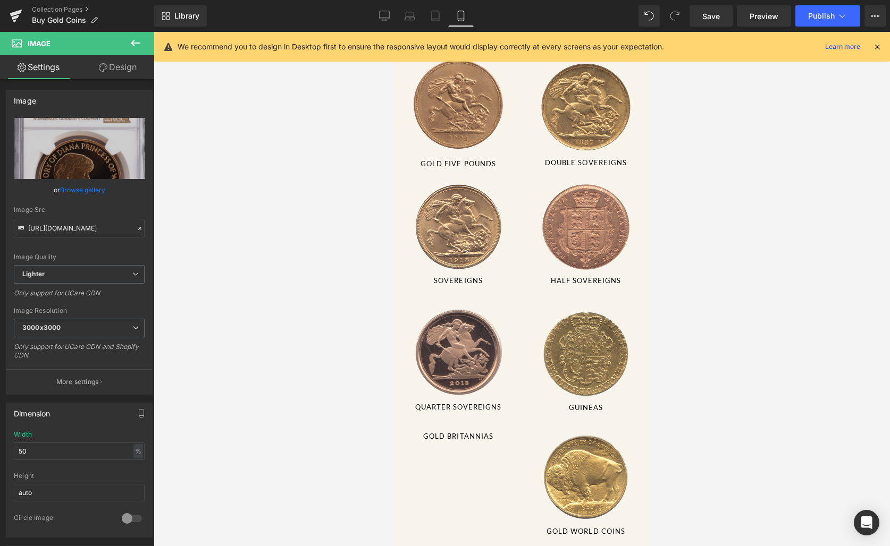
click at [475, 461] on div "Gold Britannias Button Image Gold World Coins Button Row" at bounding box center [521, 480] width 255 height 124
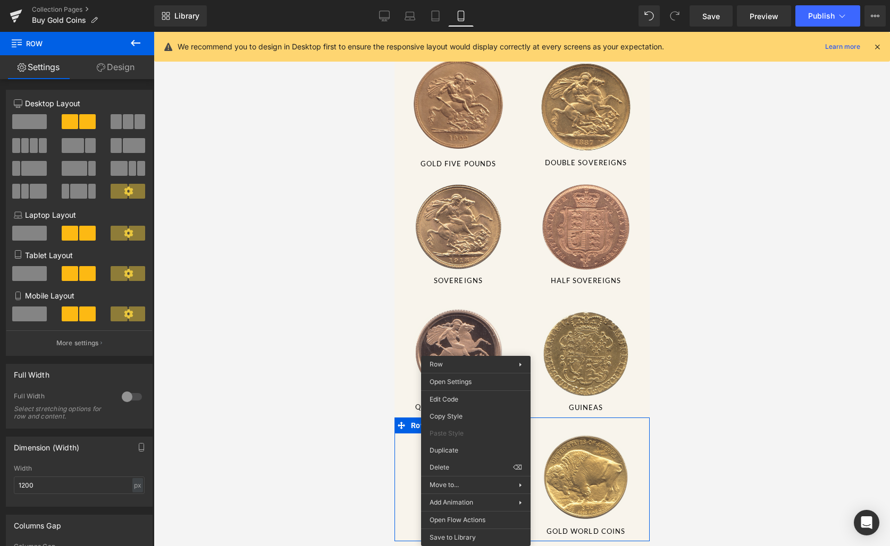
drag, startPoint x: 243, startPoint y: 420, endPoint x: 654, endPoint y: 453, distance: 411.5
click at [661, 453] on div at bounding box center [522, 289] width 736 height 514
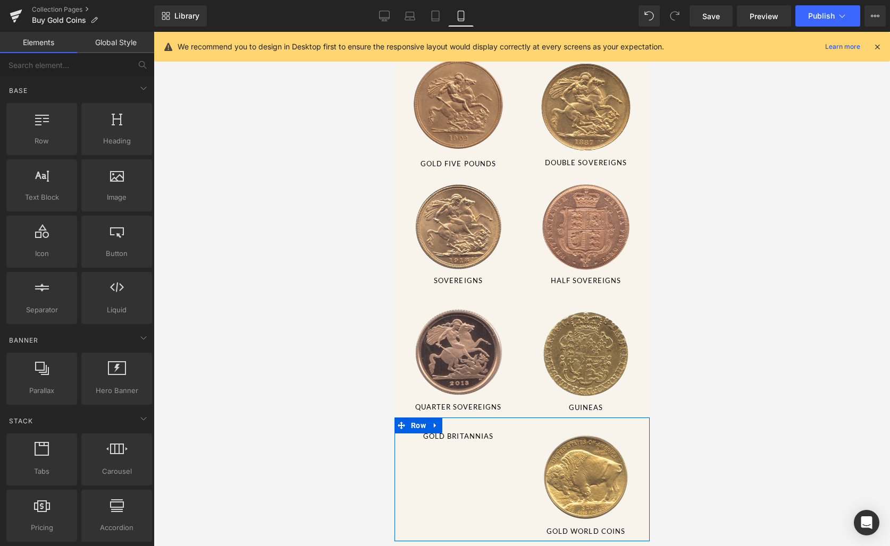
click at [589, 468] on link at bounding box center [593, 474] width 11 height 13
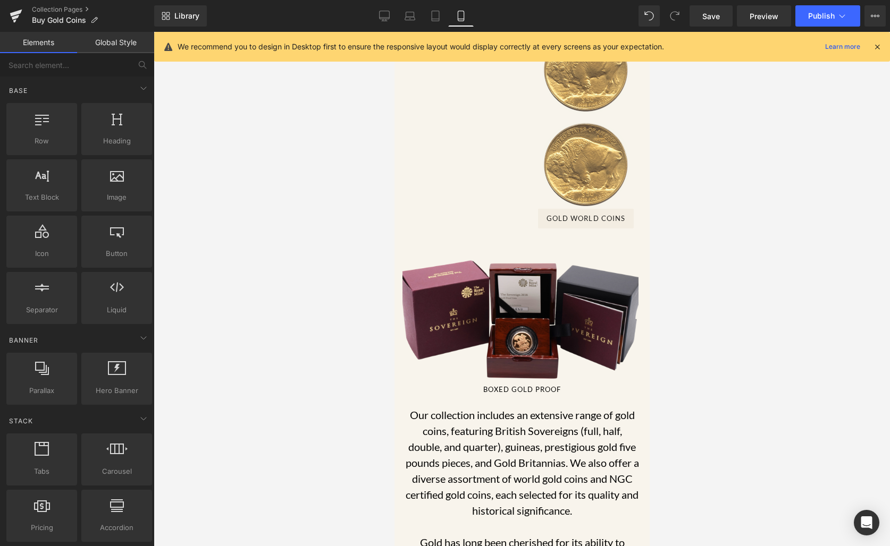
scroll to position [526, 0]
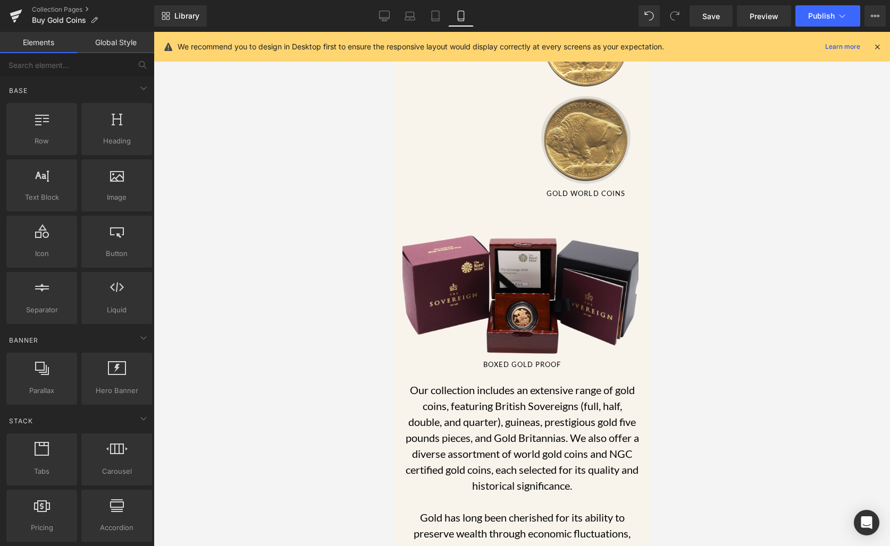
click at [571, 133] on img at bounding box center [584, 136] width 89 height 95
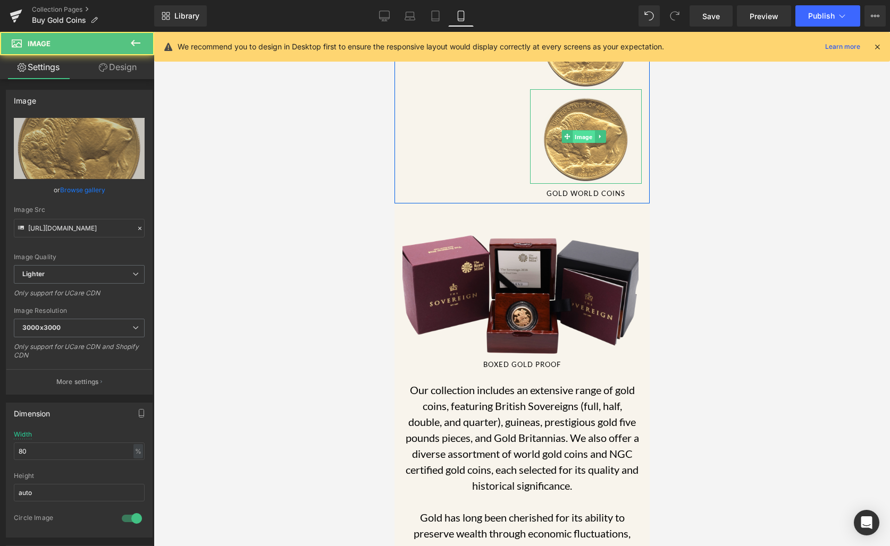
click at [572, 131] on span "Image" at bounding box center [583, 137] width 22 height 13
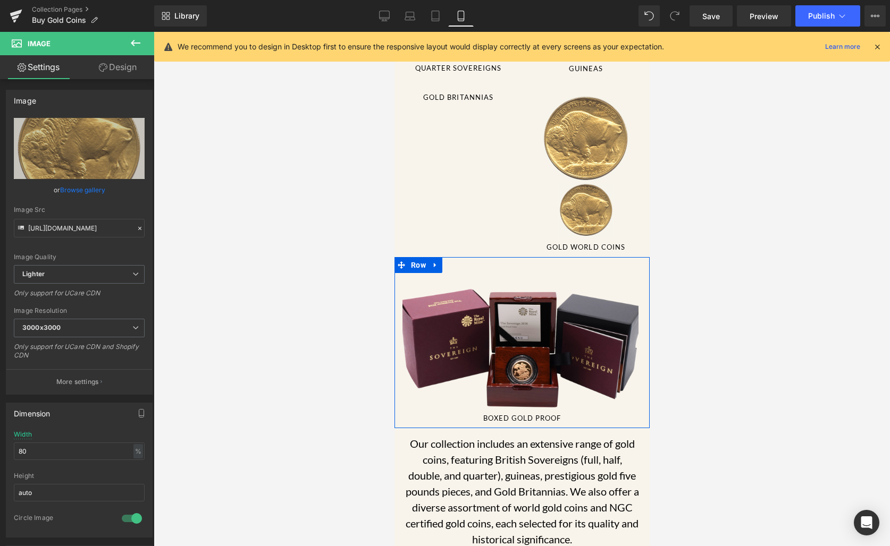
scroll to position [396, 0]
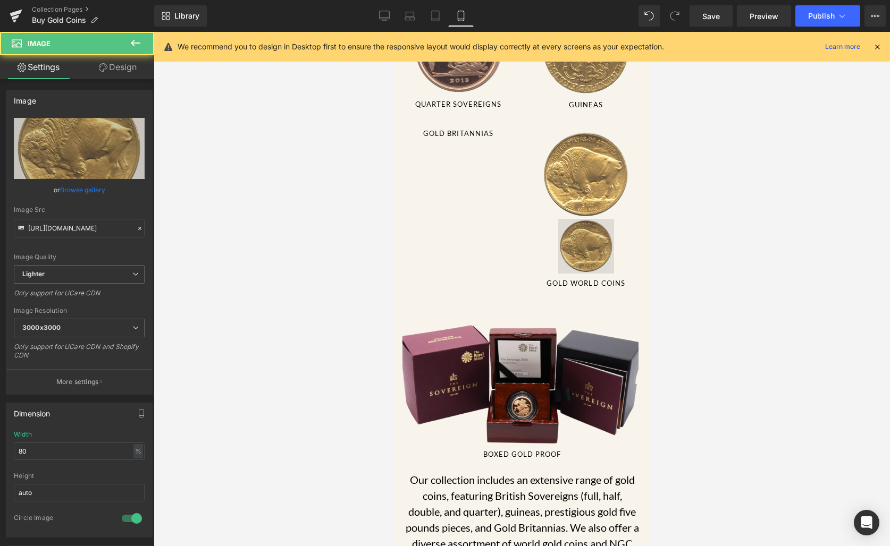
click at [588, 222] on img at bounding box center [585, 246] width 56 height 55
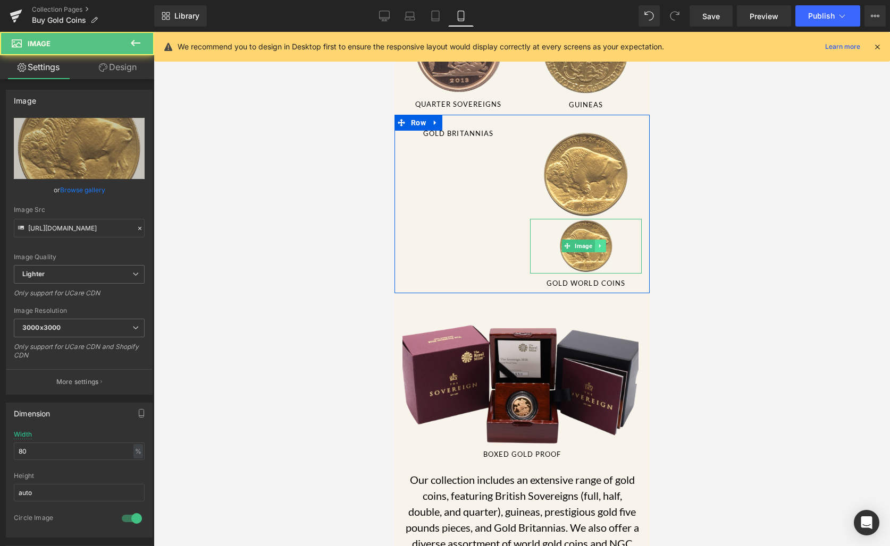
click at [597, 243] on icon at bounding box center [600, 246] width 6 height 6
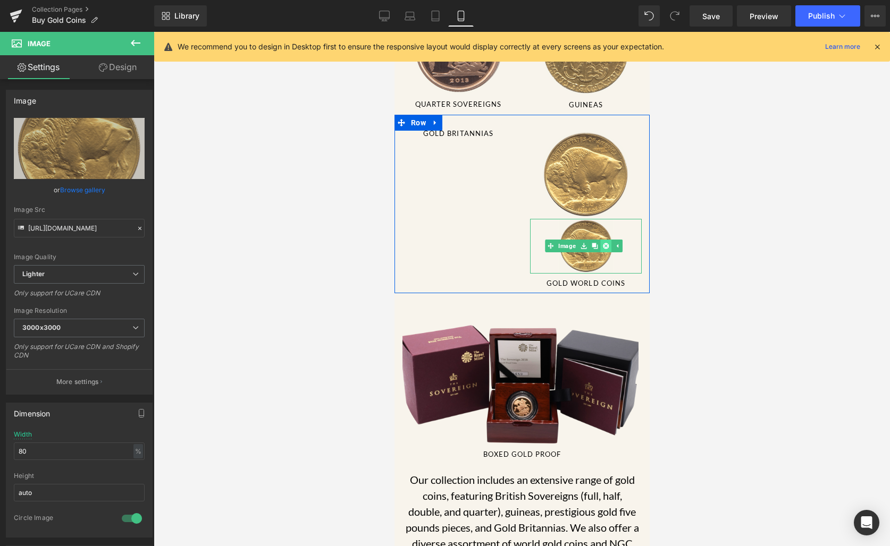
click at [602, 243] on icon at bounding box center [605, 246] width 6 height 6
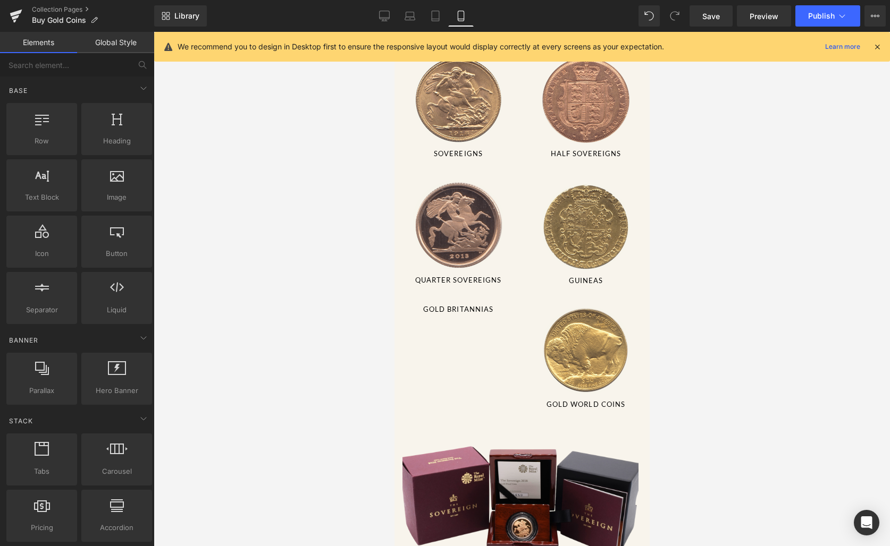
scroll to position [0, 0]
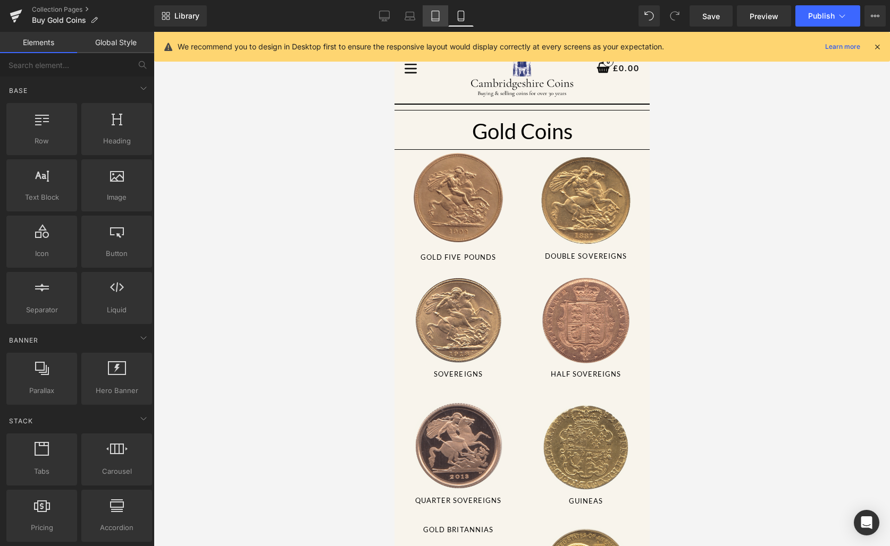
click at [433, 21] on icon at bounding box center [434, 16] width 7 height 10
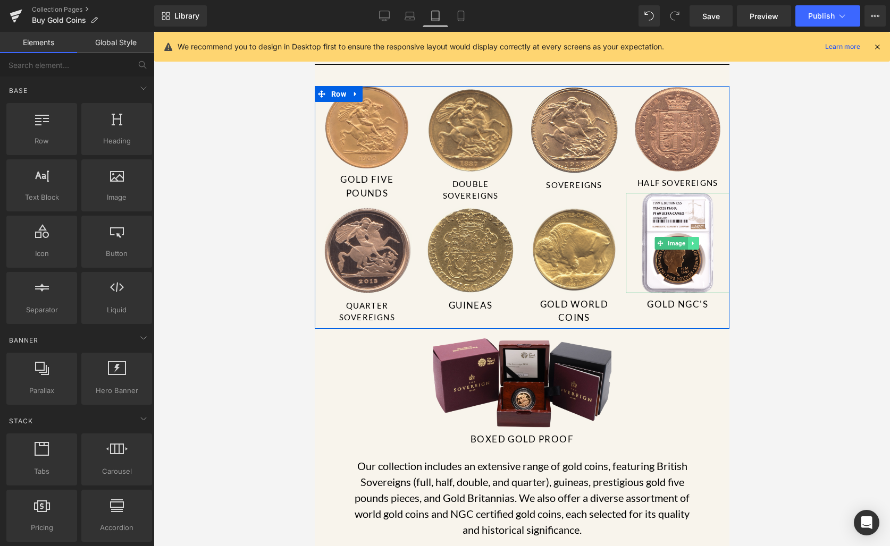
click at [689, 240] on icon at bounding box center [692, 243] width 6 height 6
click at [684, 240] on icon at bounding box center [687, 243] width 6 height 6
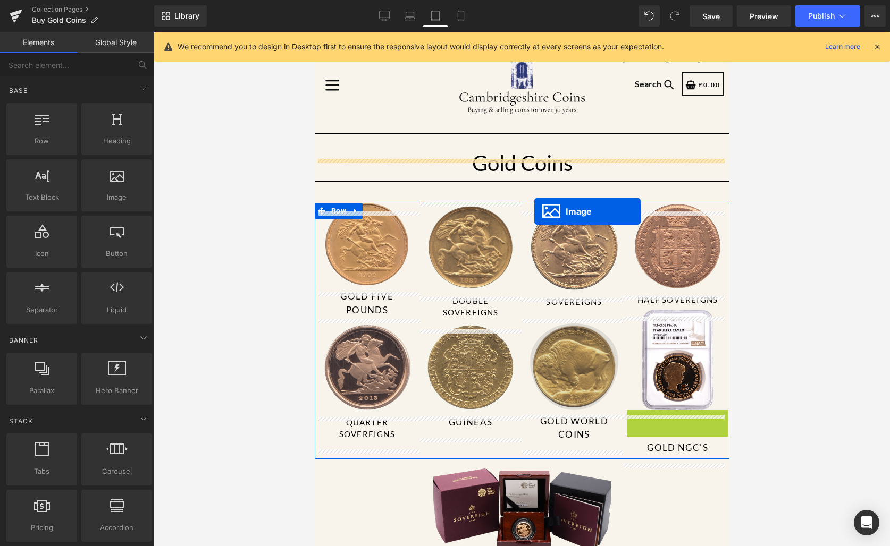
scroll to position [0, 0]
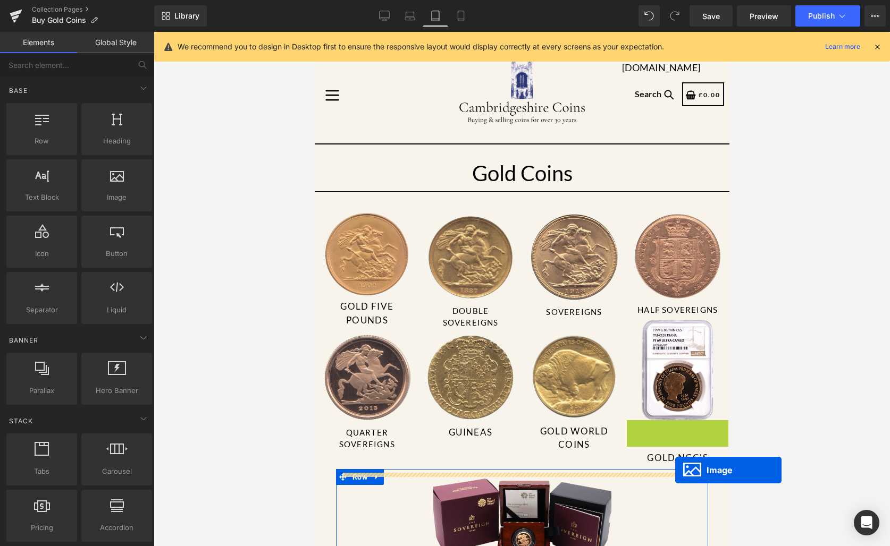
drag, startPoint x: 676, startPoint y: 337, endPoint x: 674, endPoint y: 470, distance: 133.4
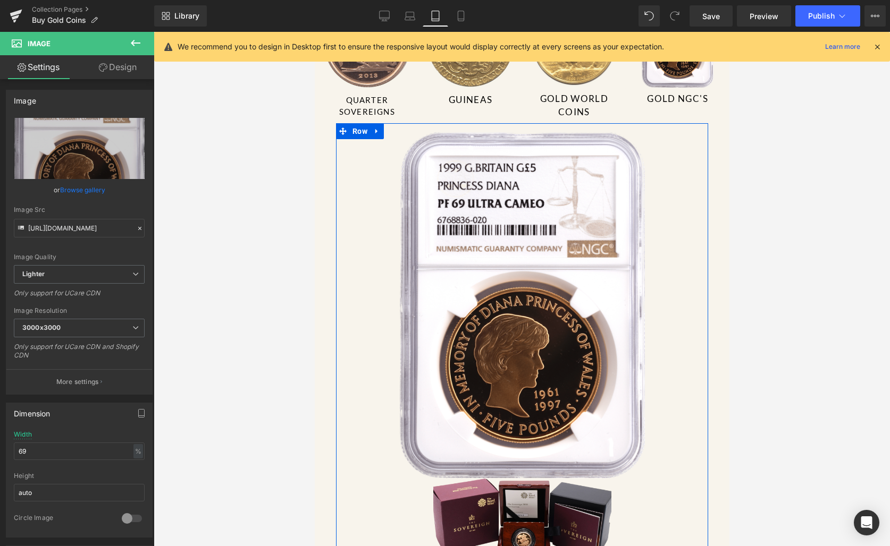
scroll to position [404, 0]
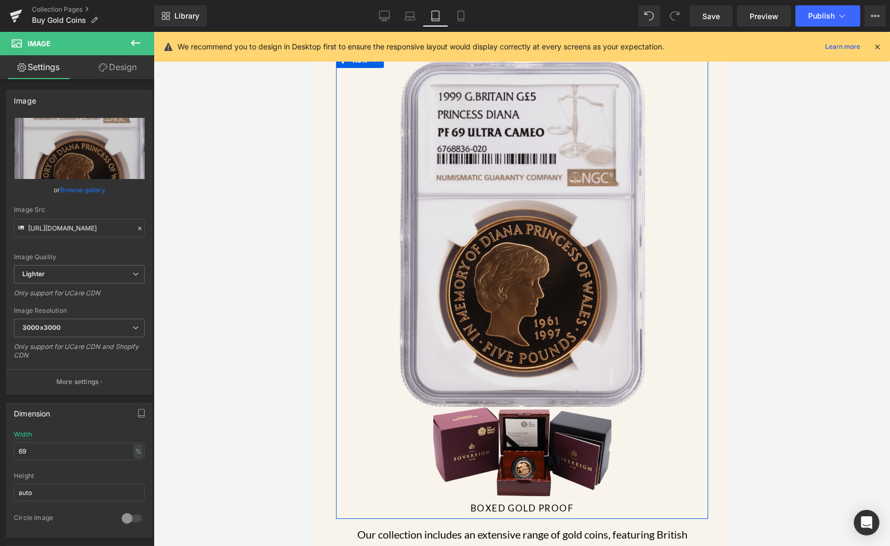
click at [581, 283] on img at bounding box center [521, 234] width 245 height 346
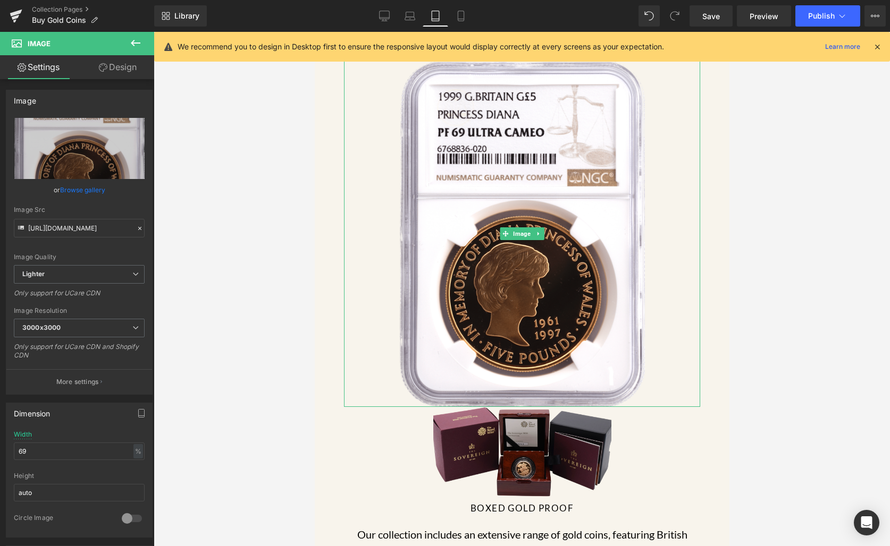
drag, startPoint x: 899, startPoint y: 505, endPoint x: 585, endPoint y: 473, distance: 316.2
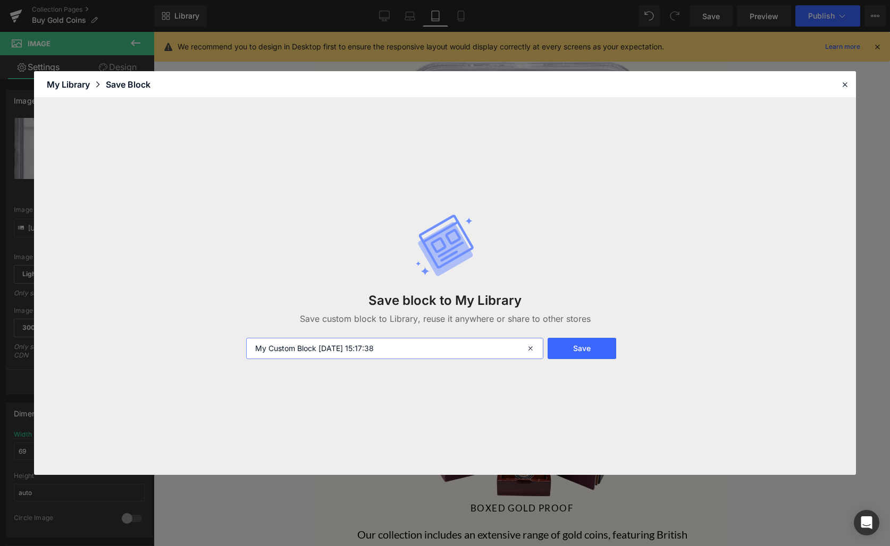
click at [478, 354] on input "My Custom Block 2025-10-09 15:17:38" at bounding box center [395, 348] width 298 height 21
type input "GLOLD"
click at [577, 350] on button "Save" at bounding box center [581, 348] width 69 height 21
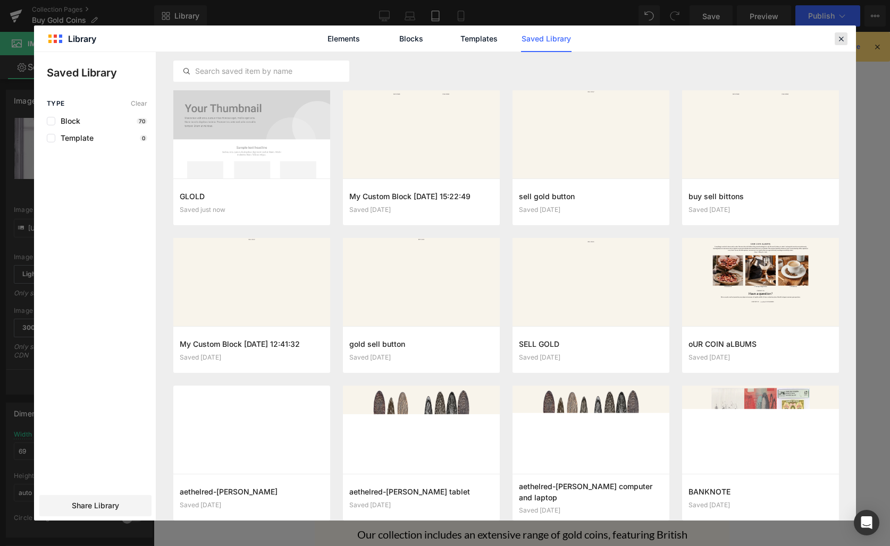
click at [836, 39] on icon at bounding box center [841, 39] width 10 height 10
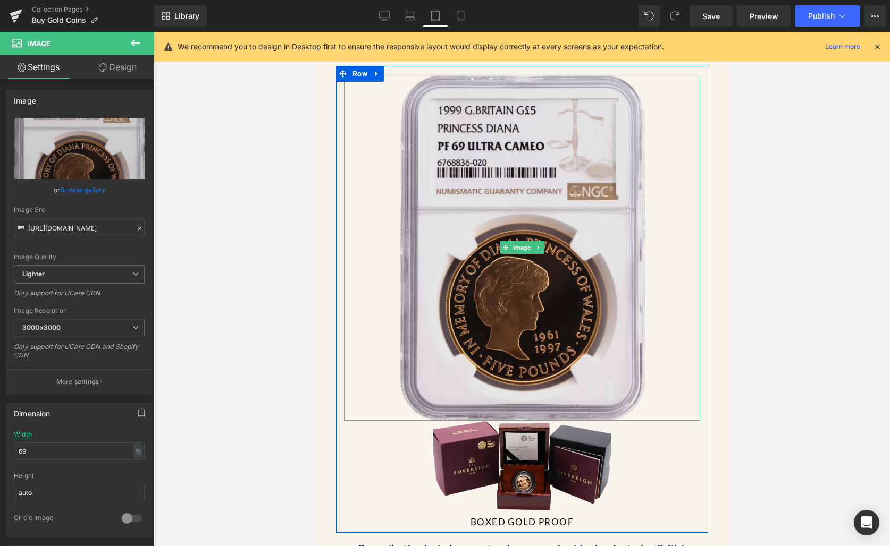
scroll to position [380, 0]
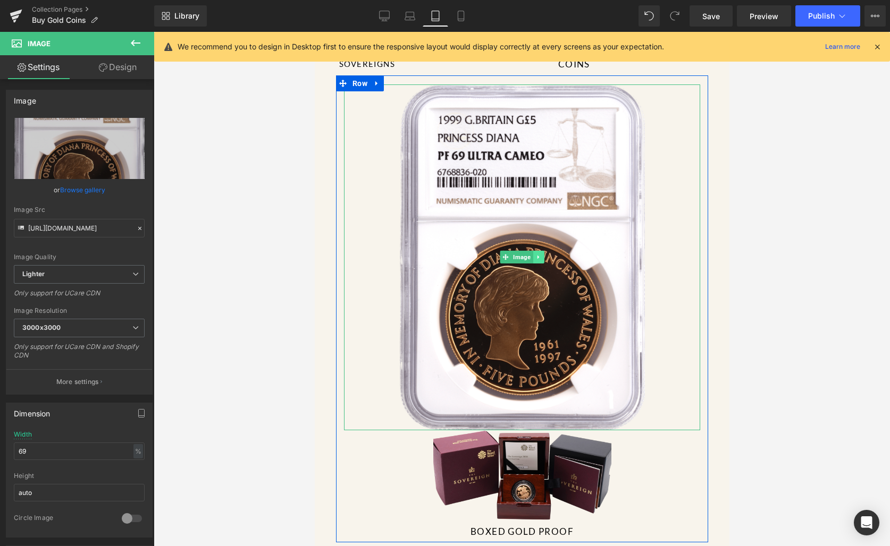
click at [537, 251] on link at bounding box center [537, 257] width 11 height 13
click at [540, 255] on icon at bounding box center [543, 258] width 6 height 6
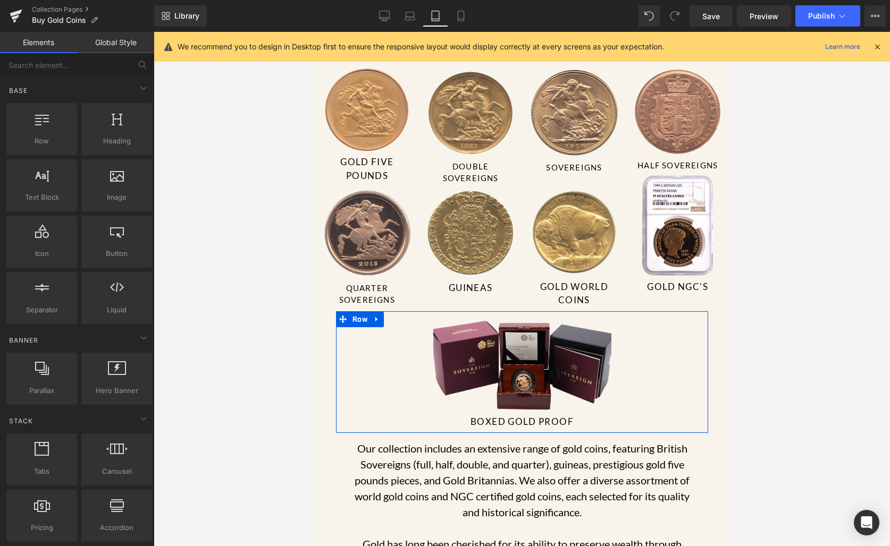
scroll to position [123, 0]
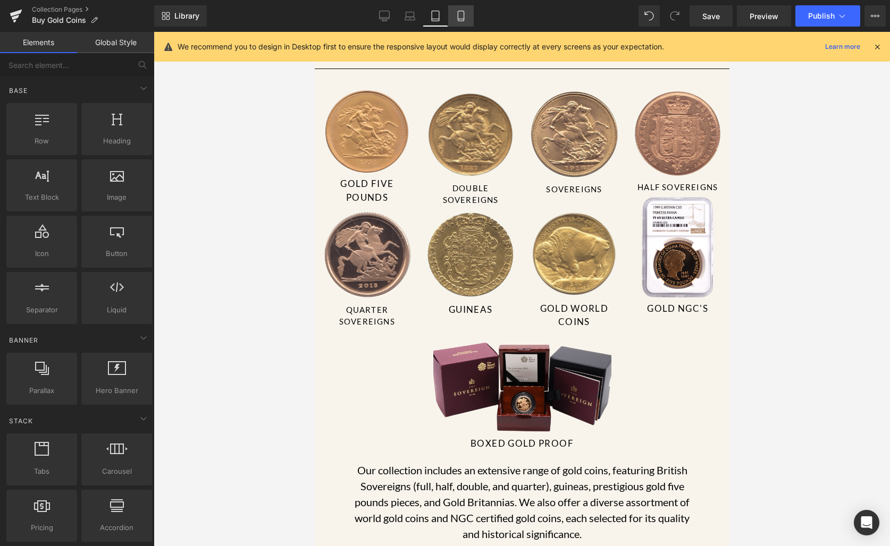
click at [465, 17] on icon at bounding box center [460, 16] width 11 height 11
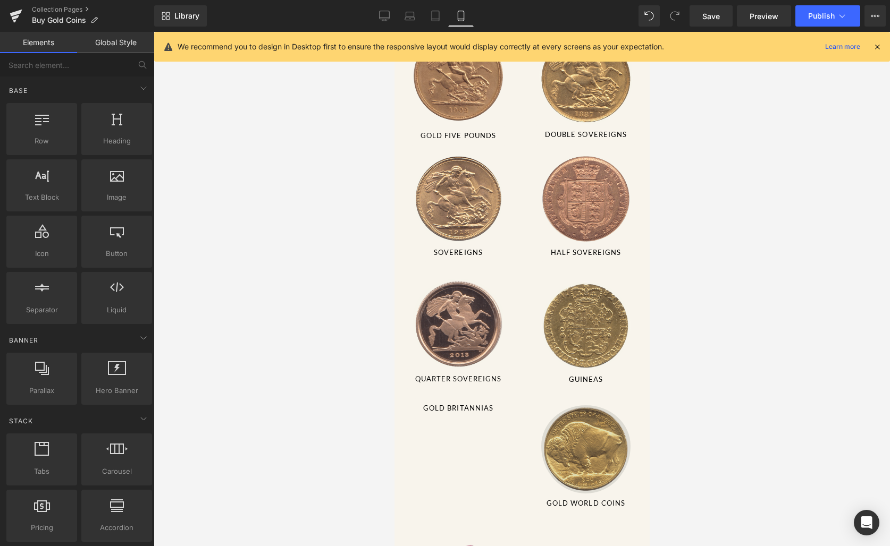
scroll to position [181, 0]
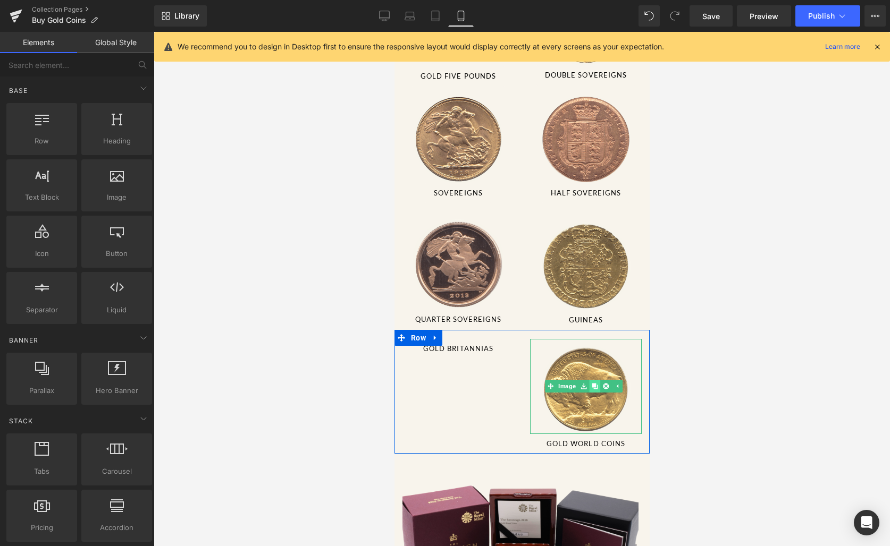
click at [596, 380] on link at bounding box center [593, 386] width 11 height 13
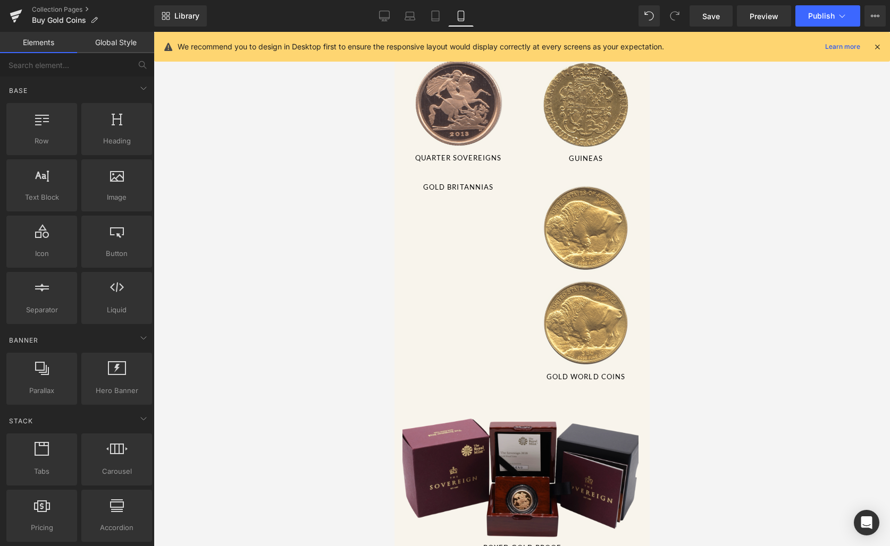
scroll to position [327, 0]
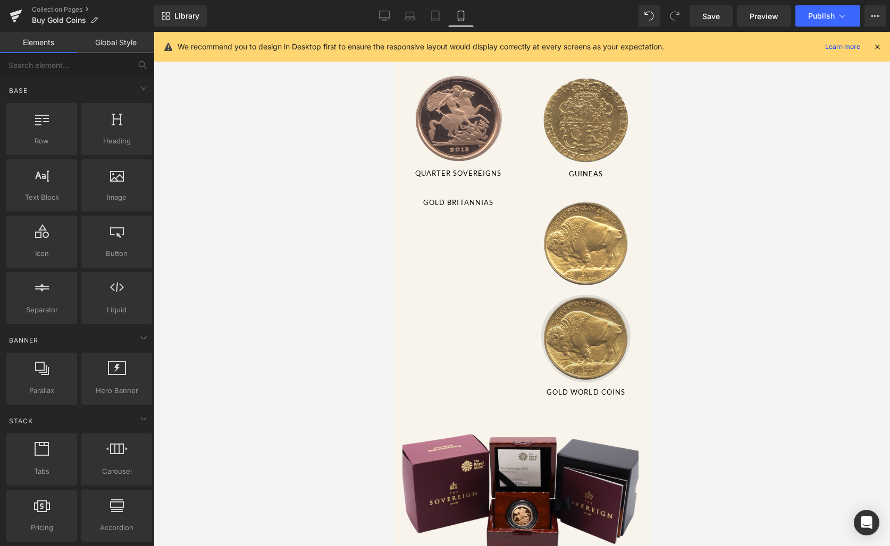
click at [557, 340] on img at bounding box center [584, 335] width 89 height 95
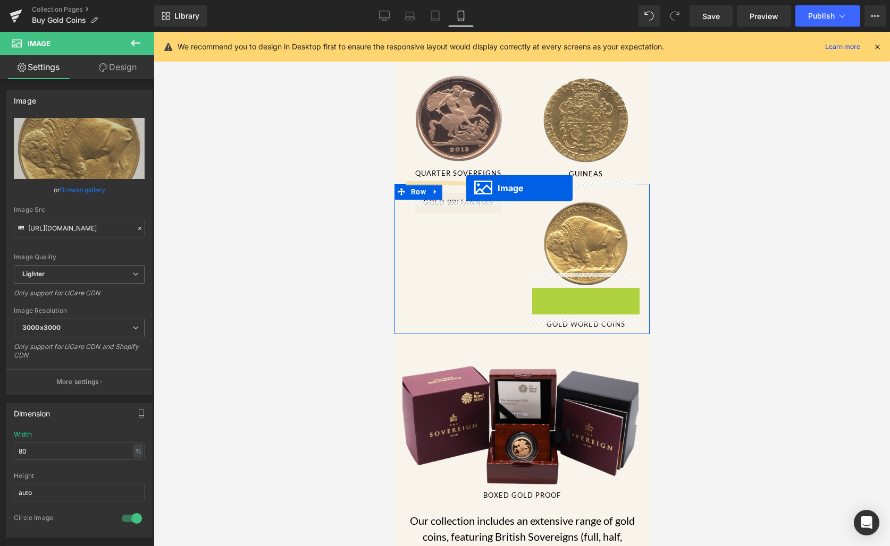
drag, startPoint x: 562, startPoint y: 321, endPoint x: 465, endPoint y: 188, distance: 164.0
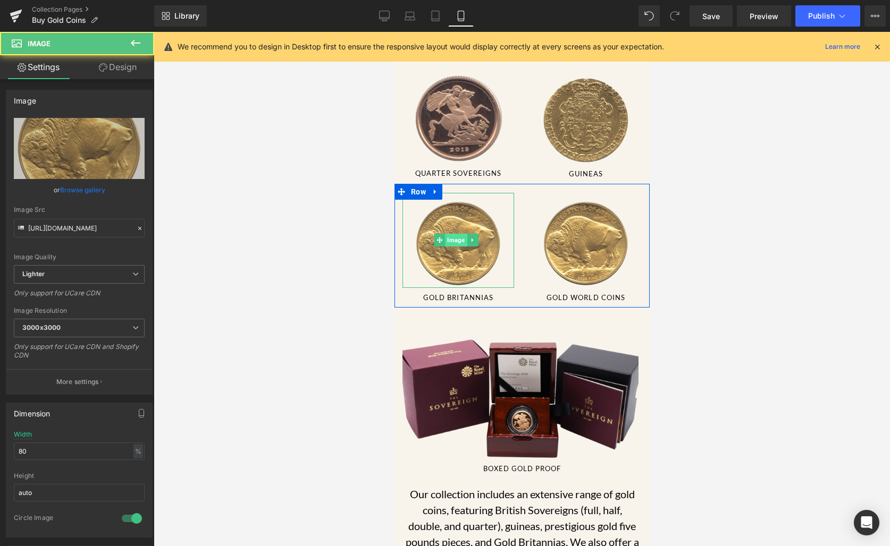
click at [463, 234] on span "Image" at bounding box center [456, 240] width 22 height 13
click at [471, 234] on link at bounding box center [472, 240] width 11 height 13
click at [457, 238] on icon at bounding box center [455, 241] width 6 height 6
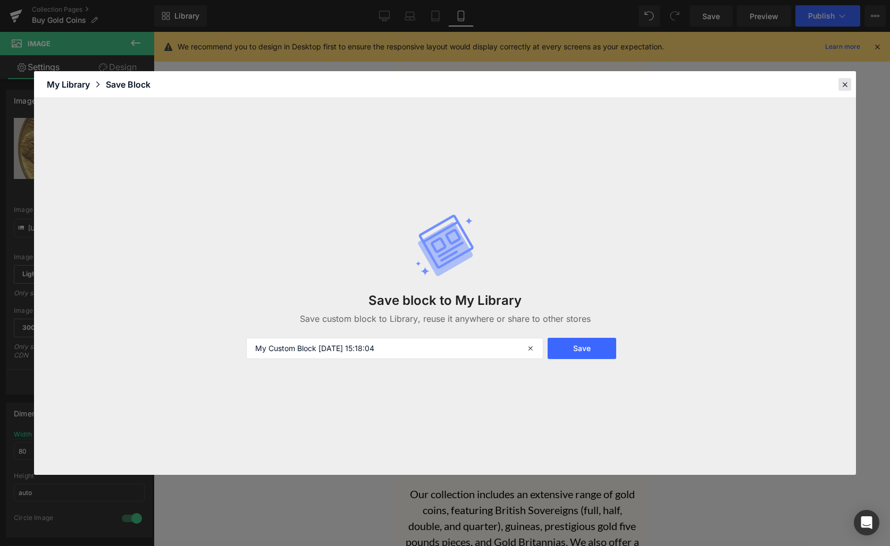
click at [840, 85] on icon at bounding box center [845, 85] width 10 height 10
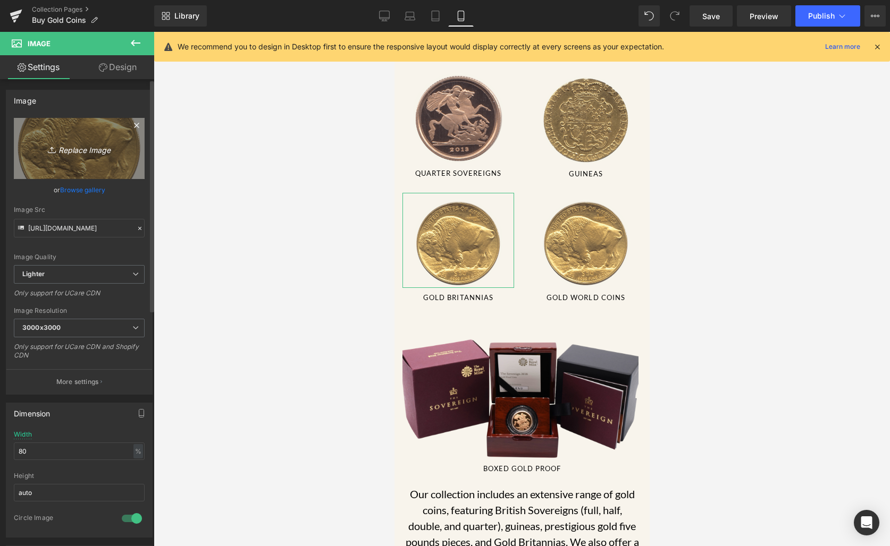
click at [86, 155] on icon "Replace Image" at bounding box center [79, 148] width 85 height 13
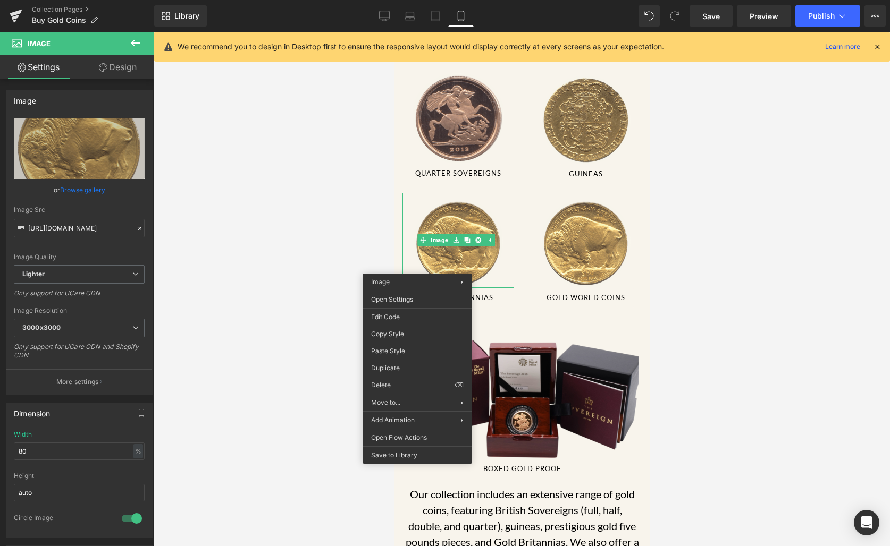
click at [333, 224] on div at bounding box center [522, 289] width 736 height 514
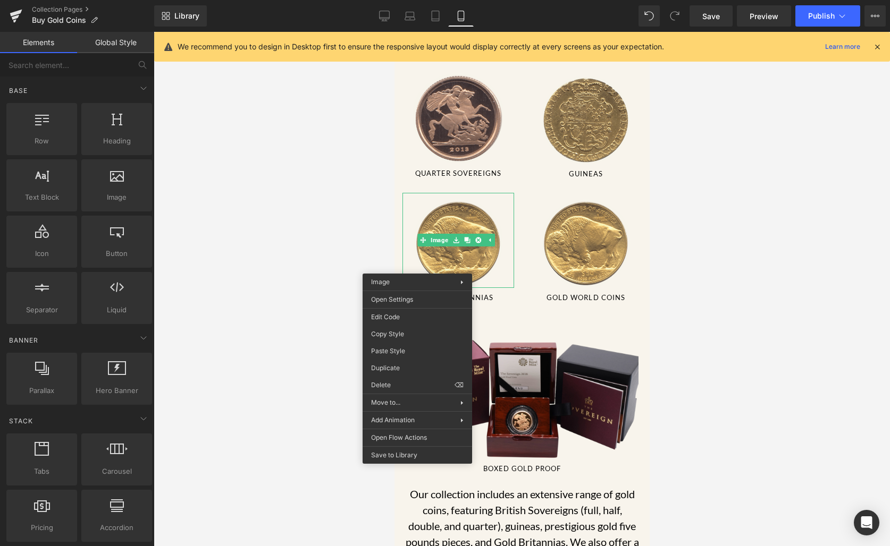
click at [715, 323] on div at bounding box center [522, 289] width 736 height 514
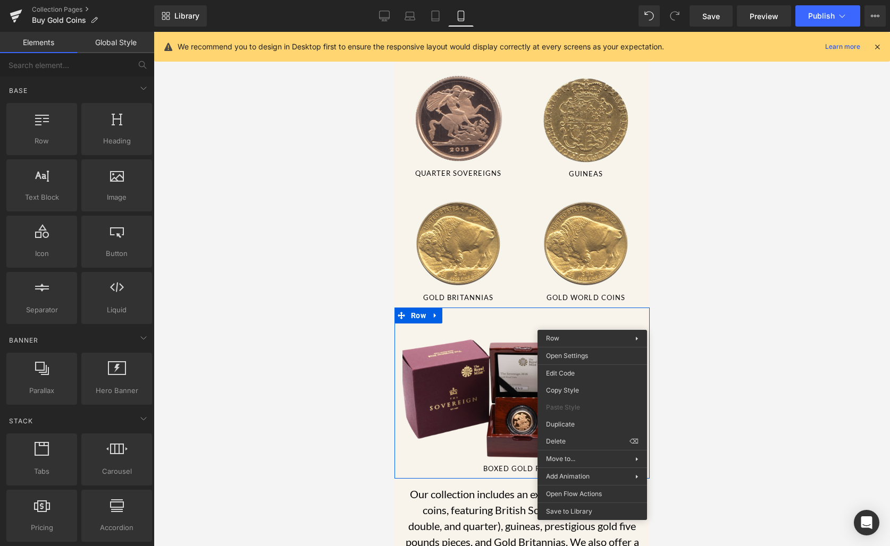
click at [329, 413] on div at bounding box center [522, 289] width 736 height 514
click at [389, 467] on div at bounding box center [522, 289] width 736 height 514
click at [396, 467] on div "Gold Coins Heading Separator Image Gold Five Pounds Button Image Quarter Sovere…" at bounding box center [521, 375] width 255 height 1168
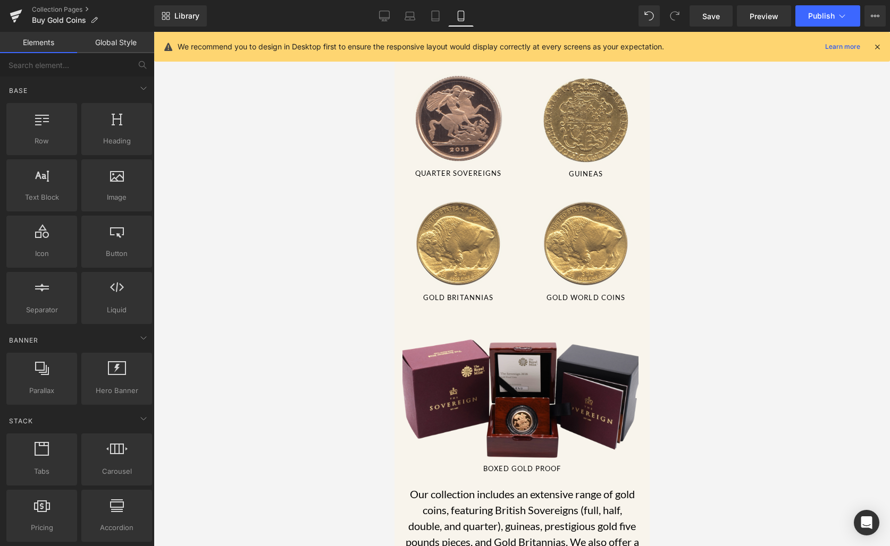
click at [401, 463] on div "Gold Coins Heading Separator Image Gold Five Pounds Button Image Quarter Sovere…" at bounding box center [521, 375] width 255 height 1168
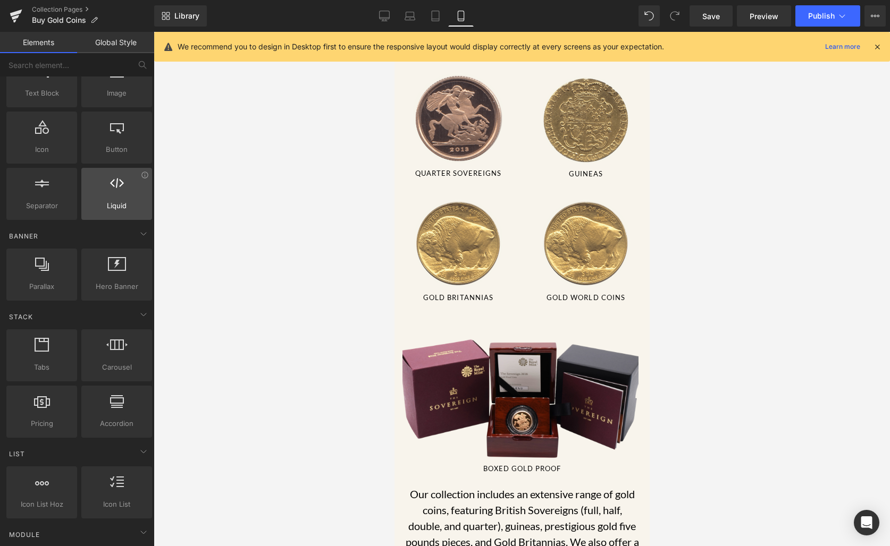
scroll to position [0, 0]
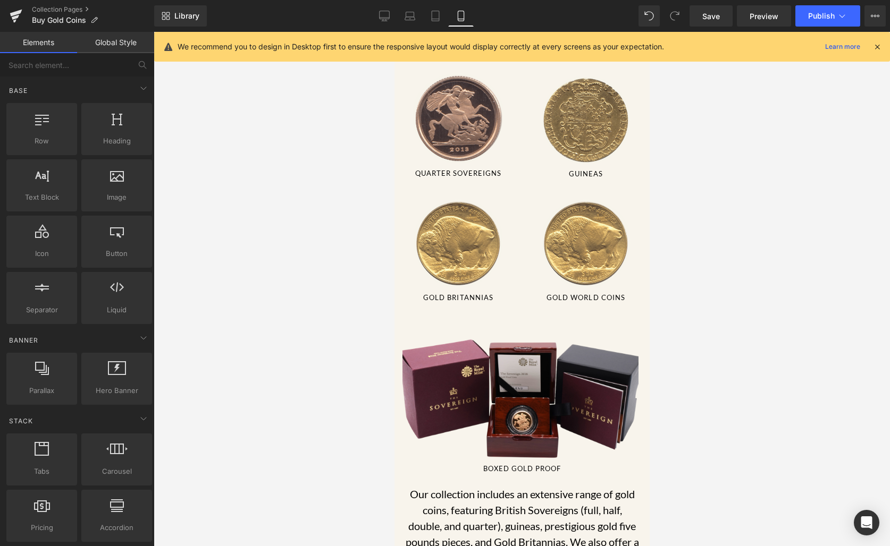
click at [135, 41] on link "Global Style" at bounding box center [115, 42] width 77 height 21
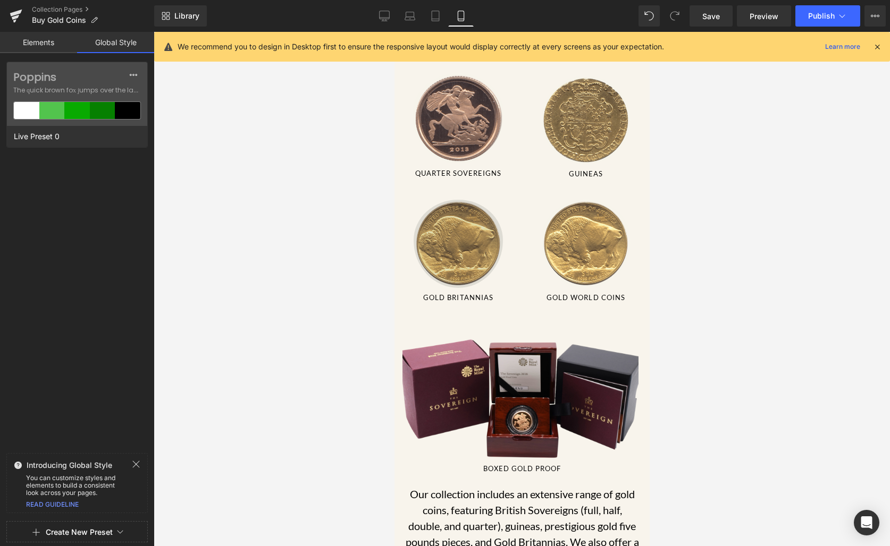
click at [431, 244] on img at bounding box center [457, 240] width 89 height 95
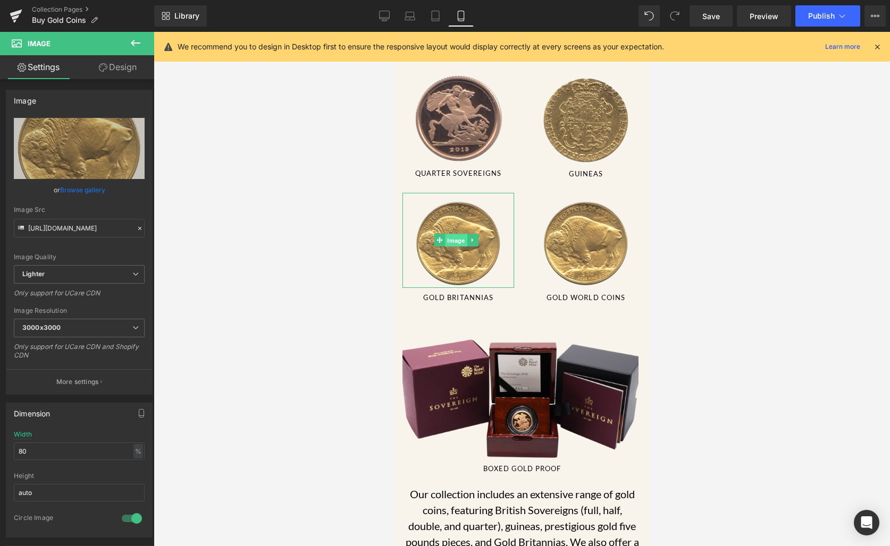
click at [434, 234] on link "Image" at bounding box center [450, 240] width 33 height 13
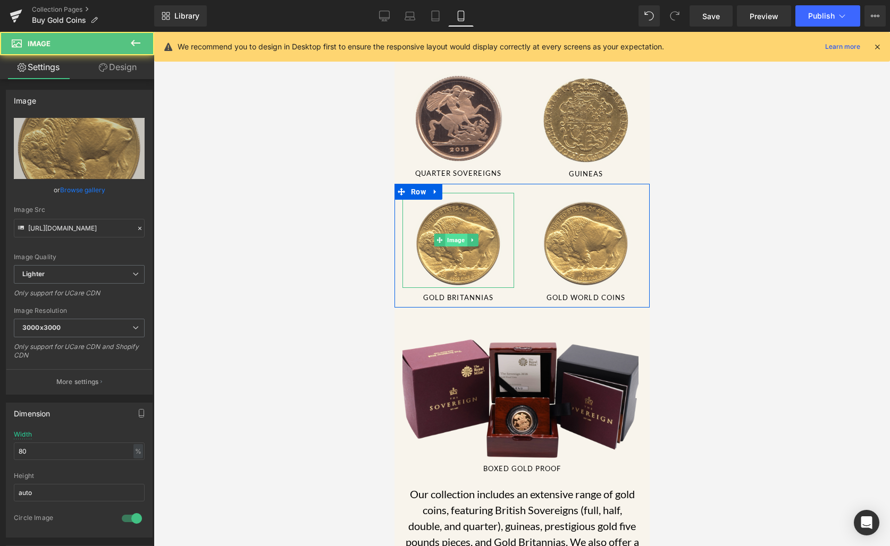
click at [450, 234] on span "Image" at bounding box center [456, 240] width 22 height 13
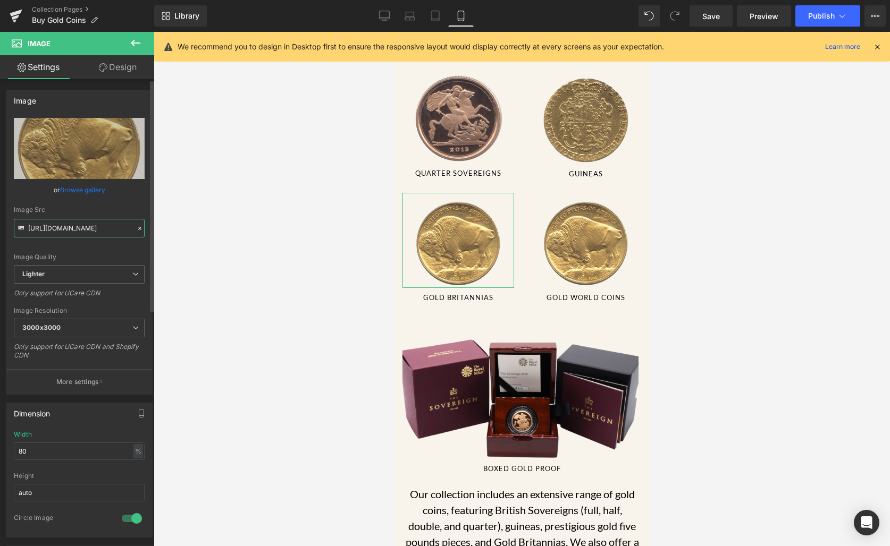
click at [53, 228] on input "https://ucarecdn.com/f8b0e794-9ec9-4170-9ccb-8520dbc6c7dc/-/format/auto/-/previ…" at bounding box center [79, 228] width 131 height 19
click at [69, 188] on link "Browse gallery" at bounding box center [82, 190] width 45 height 19
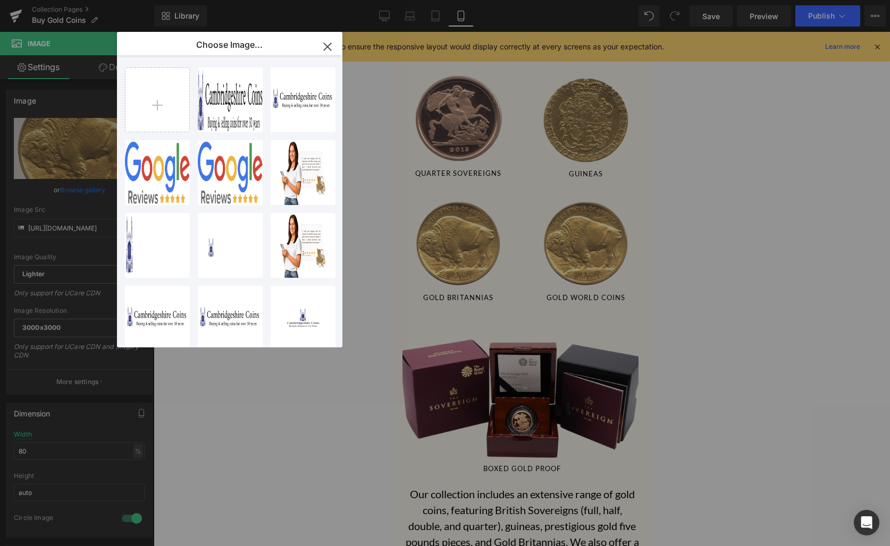
click at [337, 46] on button "button" at bounding box center [327, 47] width 30 height 30
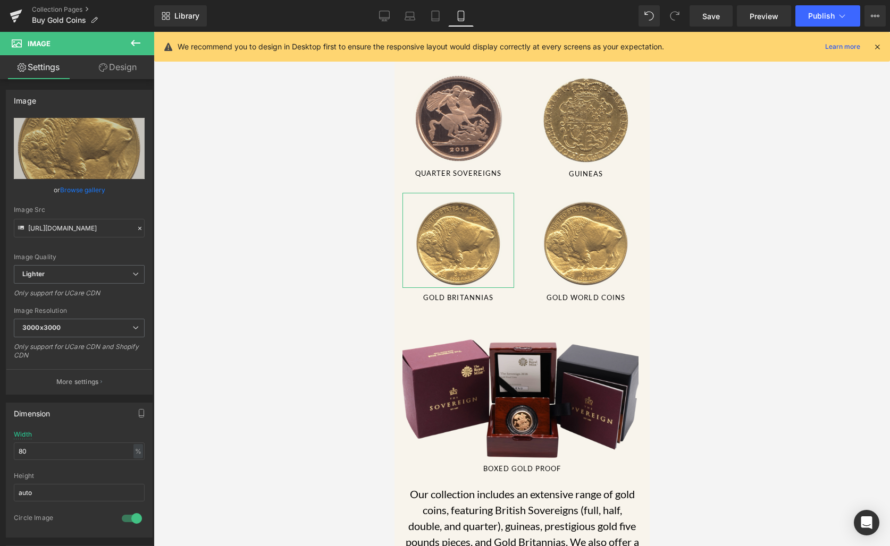
click at [108, 70] on link "Design" at bounding box center [117, 67] width 77 height 24
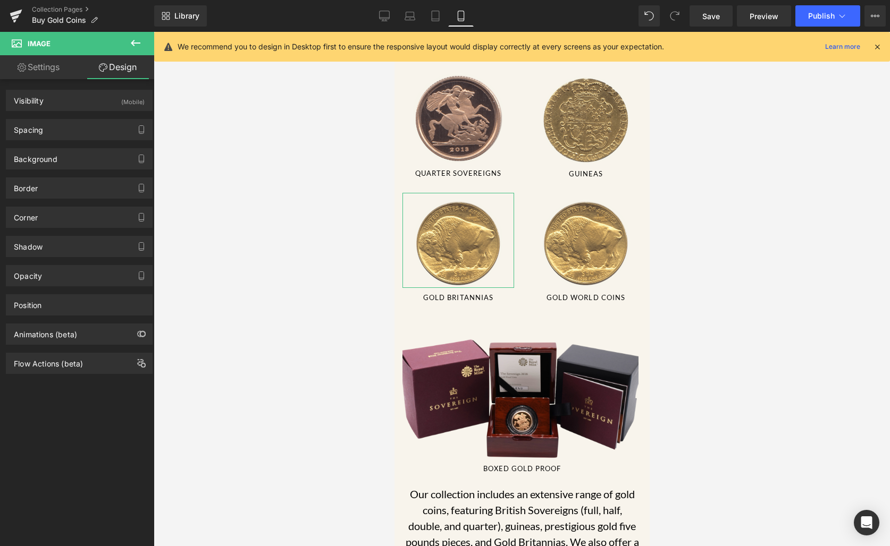
click at [40, 73] on link "Settings" at bounding box center [38, 67] width 77 height 24
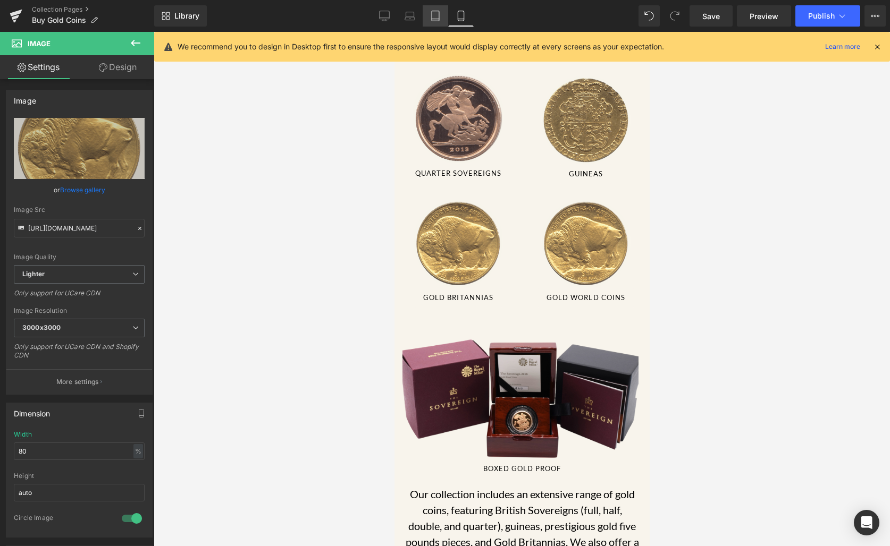
click at [431, 17] on icon at bounding box center [435, 16] width 11 height 11
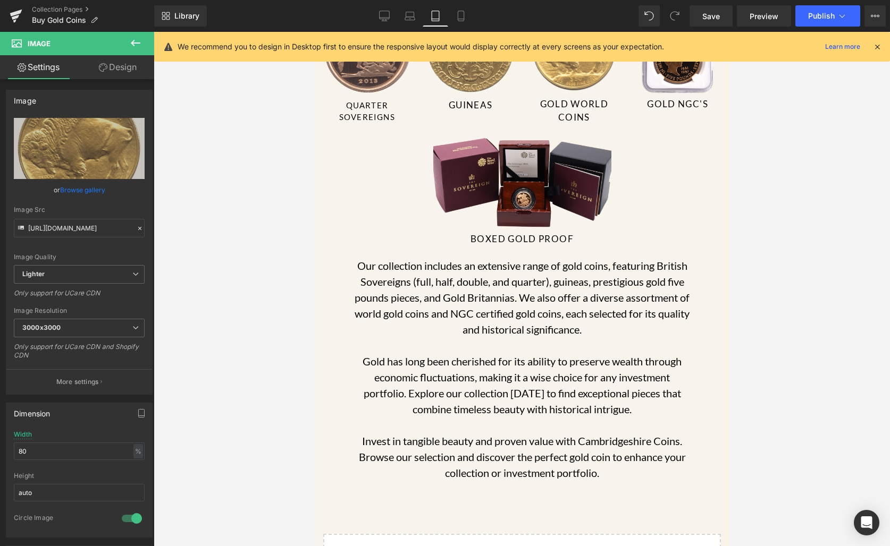
type input "85"
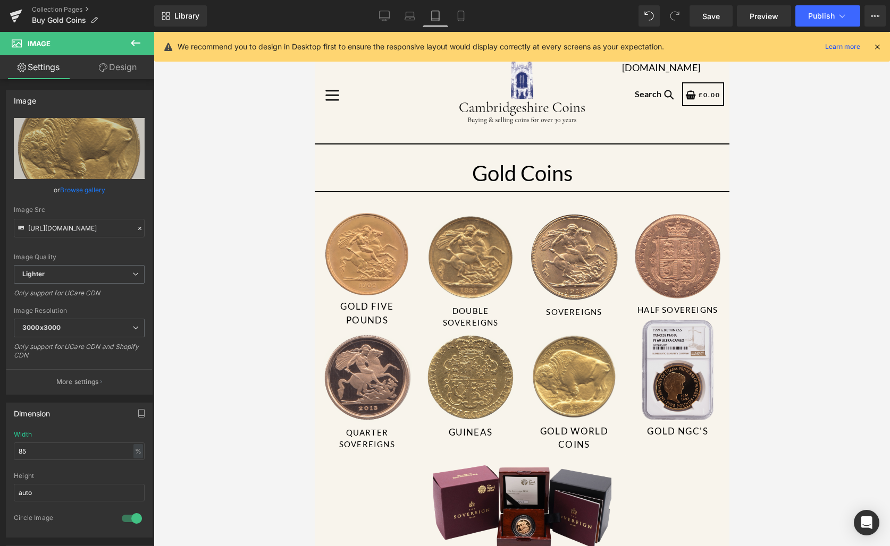
click at [676, 355] on img at bounding box center [676, 370] width 71 height 100
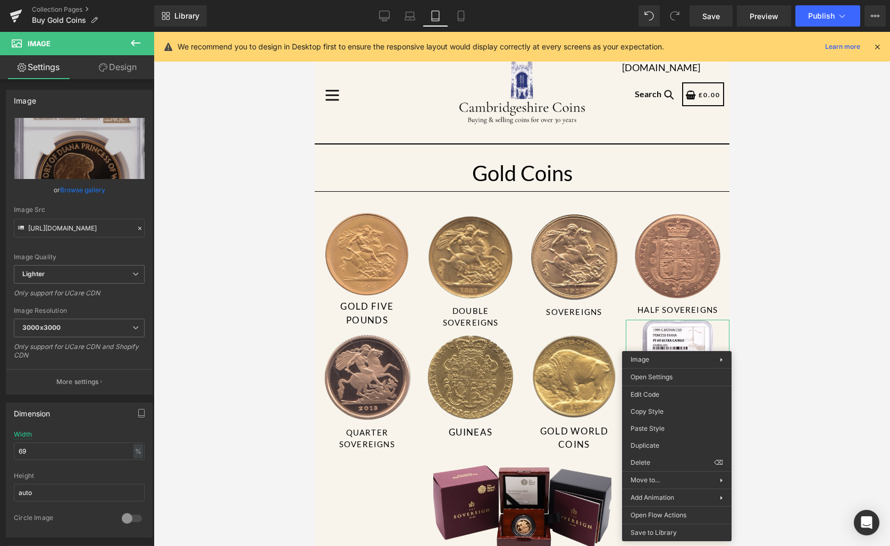
click at [827, 306] on div at bounding box center [522, 289] width 736 height 514
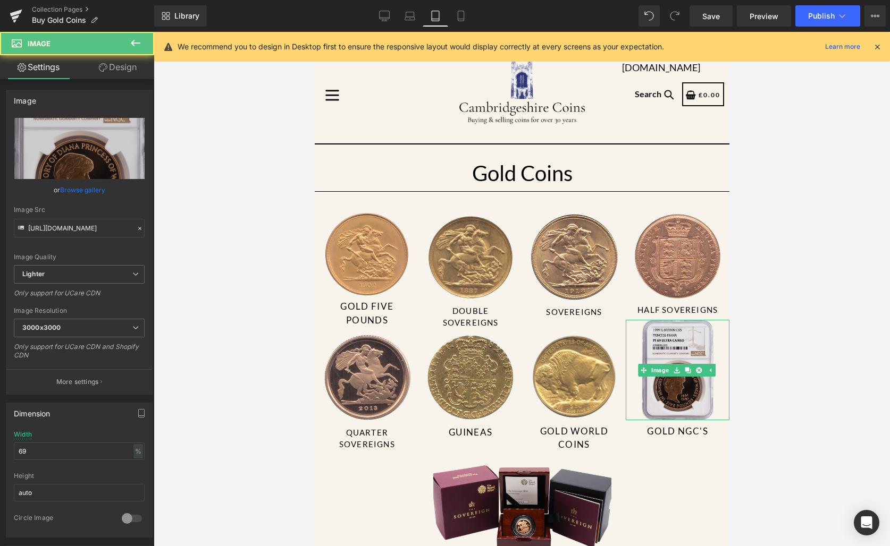
click at [684, 334] on img at bounding box center [676, 370] width 71 height 100
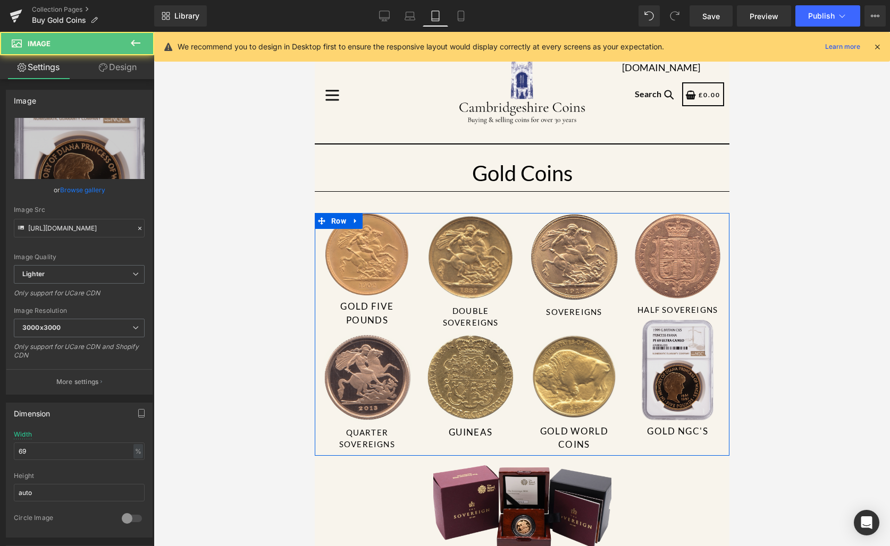
click at [658, 340] on img at bounding box center [676, 370] width 71 height 100
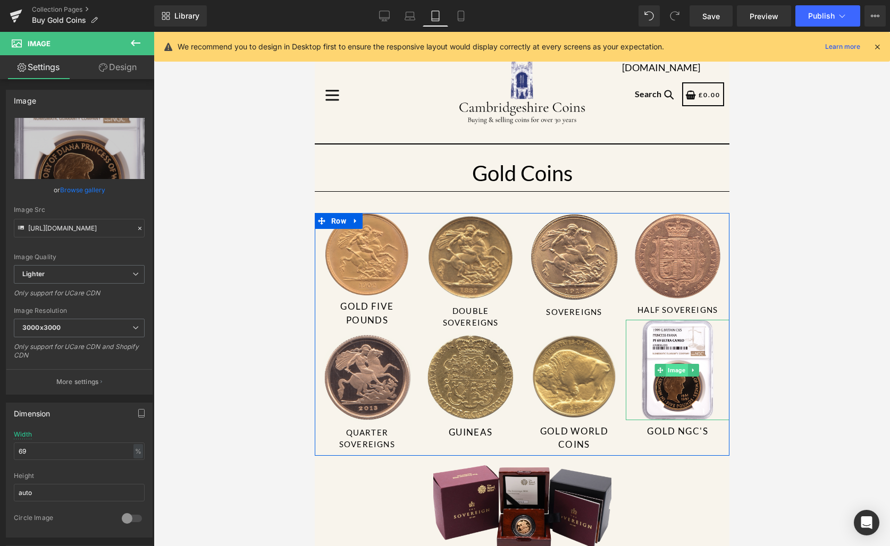
click at [647, 368] on div "Image" at bounding box center [677, 370] width 104 height 100
click at [670, 367] on span "Image" at bounding box center [676, 370] width 22 height 13
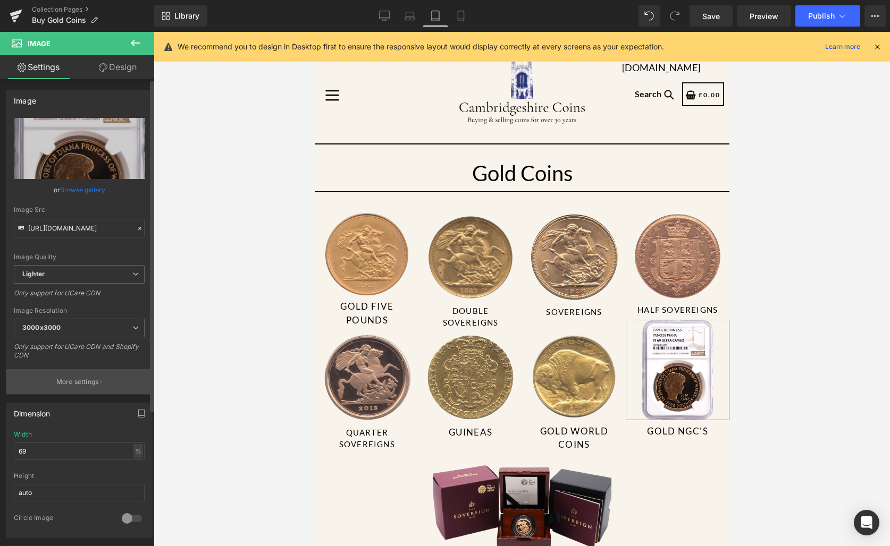
click at [69, 392] on button "More settings" at bounding box center [79, 381] width 146 height 25
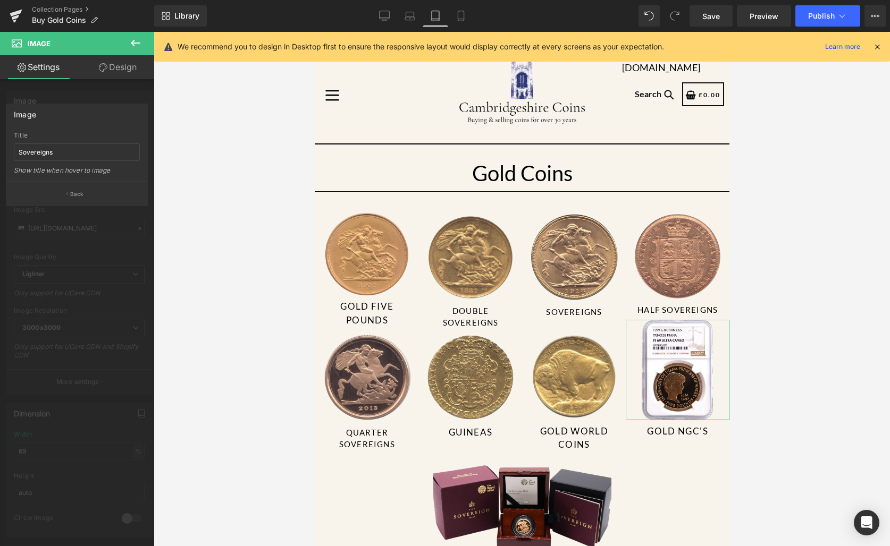
click at [90, 392] on div at bounding box center [77, 292] width 154 height 520
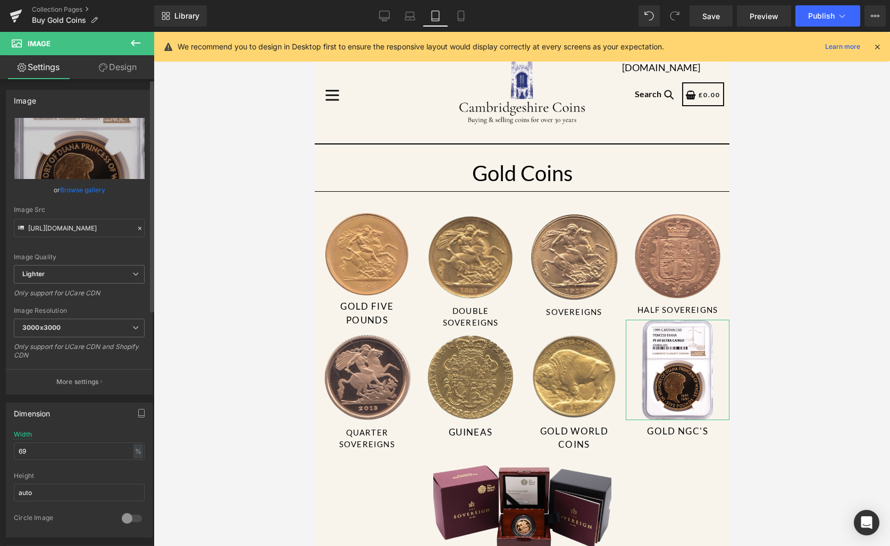
click at [71, 190] on link "Browse gallery" at bounding box center [82, 190] width 45 height 19
drag, startPoint x: 62, startPoint y: 153, endPoint x: 148, endPoint y: 108, distance: 97.0
click at [148, 0] on div "Image You are previewing how the will restyle your page. You can not edit Eleme…" at bounding box center [445, 0] width 890 height 0
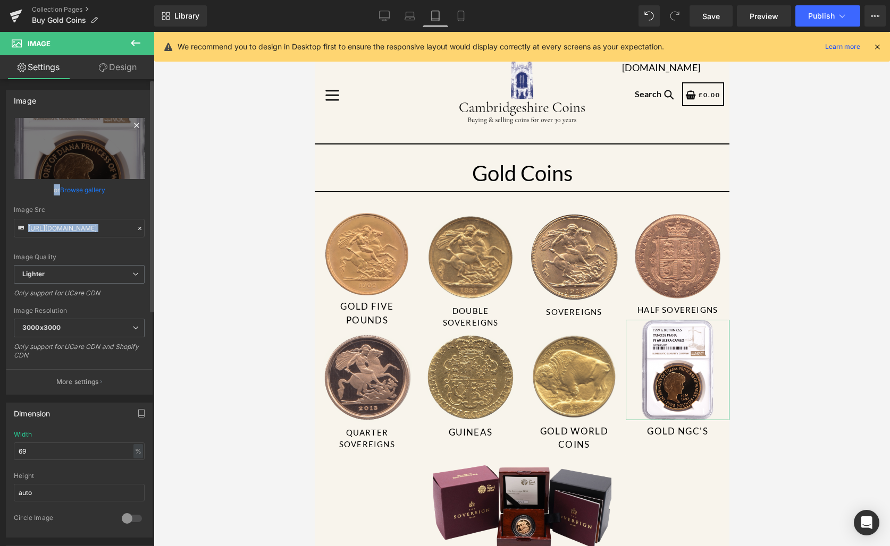
drag, startPoint x: 106, startPoint y: 148, endPoint x: 139, endPoint y: 125, distance: 40.1
click at [143, 120] on div "https://ucarecdn.com/83726b93-7e0b-46a6-945f-d143556e866f/-/format/auto/-/previ…" at bounding box center [79, 256] width 146 height 276
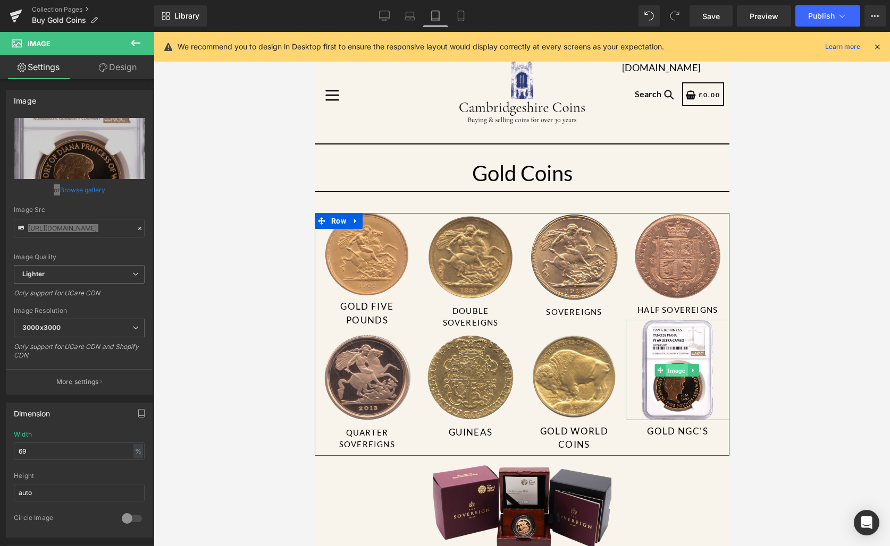
click at [665, 368] on span "Image" at bounding box center [676, 371] width 22 height 13
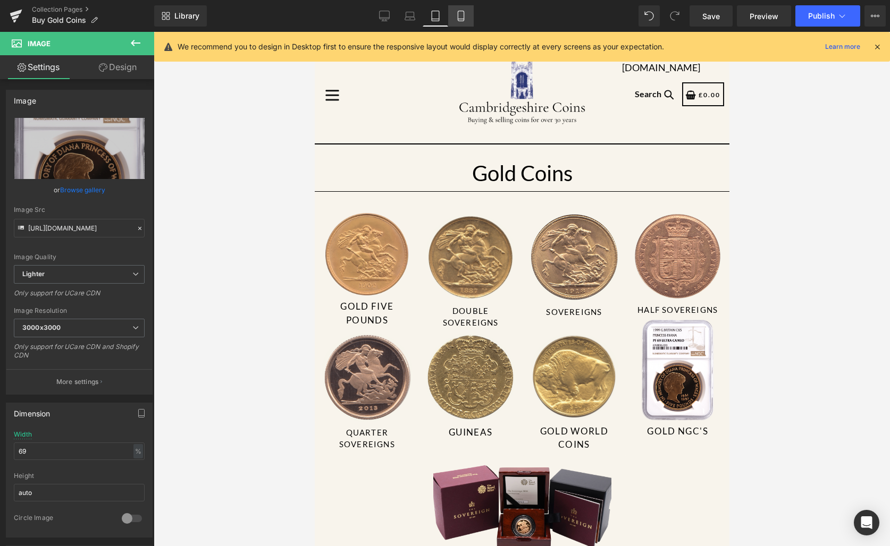
click at [462, 16] on icon at bounding box center [460, 16] width 11 height 11
type input "50"
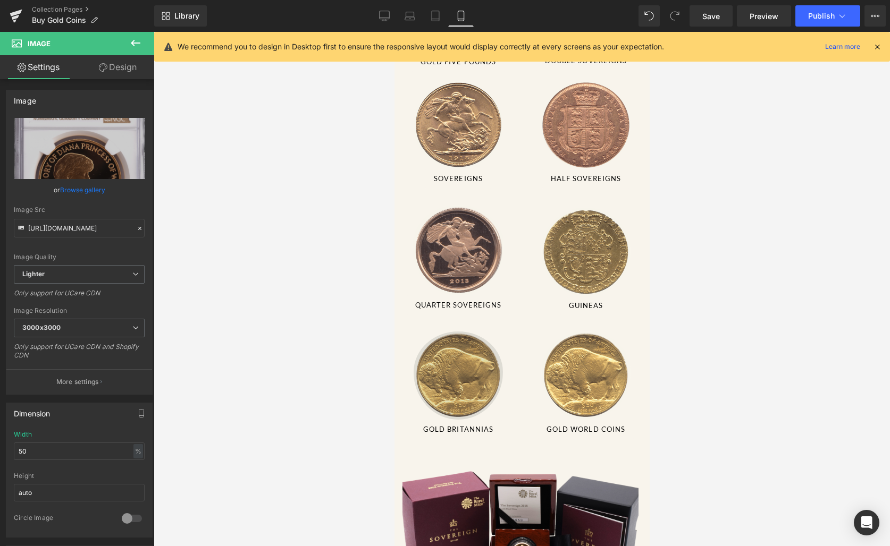
scroll to position [227, 0]
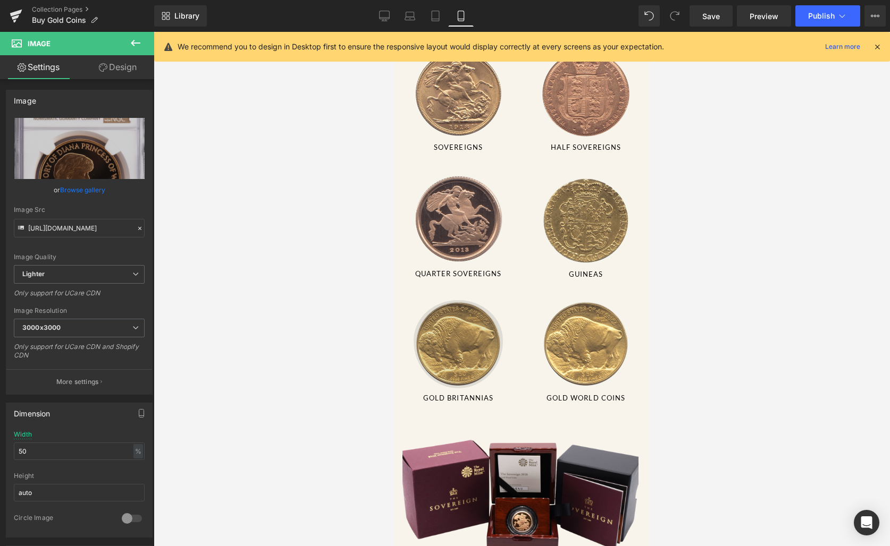
click at [457, 335] on img at bounding box center [457, 340] width 89 height 95
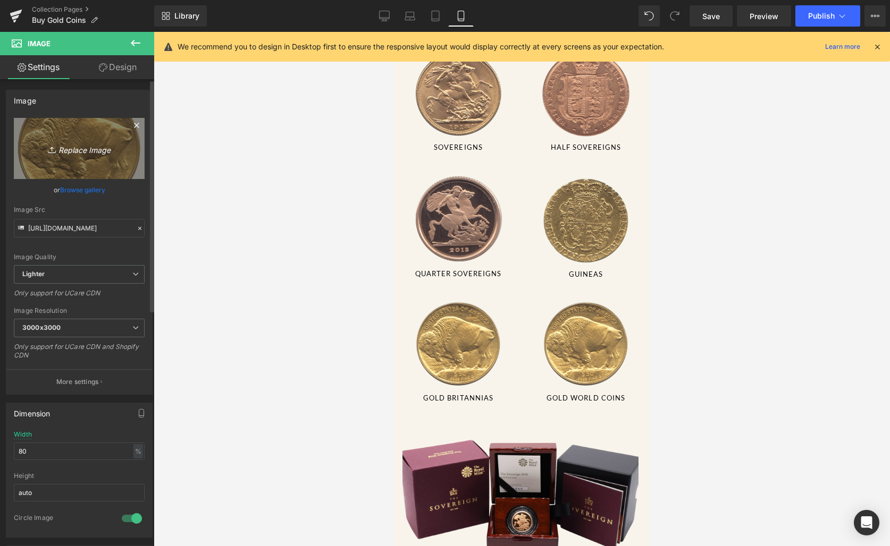
click at [65, 145] on icon "Replace Image" at bounding box center [79, 148] width 85 height 13
type input "C:\fakepath\1999-gold-proof-5-princess-diana-ngc-pf-69-ultra-cameongc-certified…"
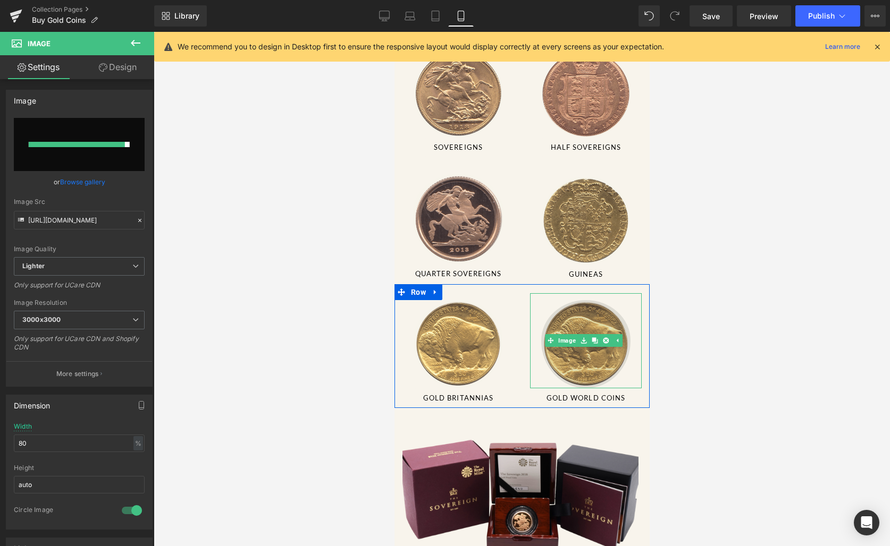
click at [562, 360] on img at bounding box center [584, 340] width 89 height 95
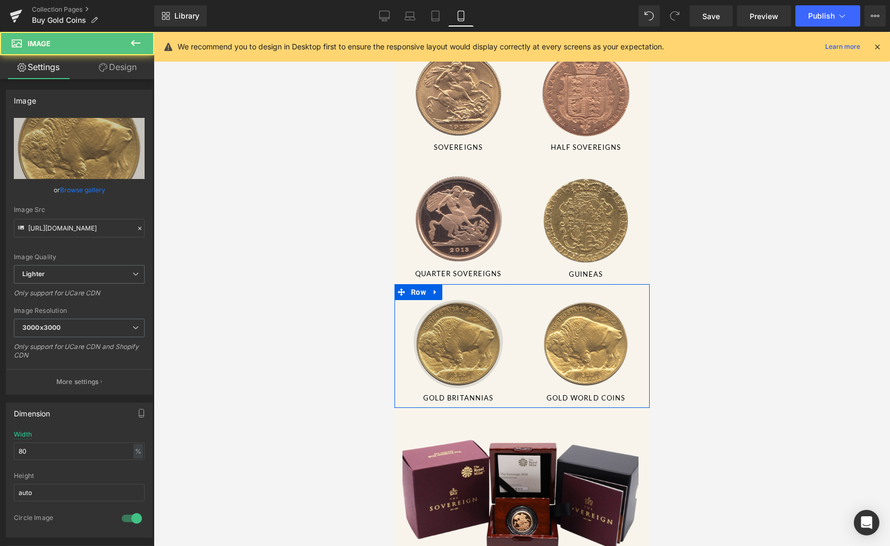
click at [470, 345] on img at bounding box center [457, 340] width 89 height 95
click at [485, 329] on img at bounding box center [457, 340] width 89 height 95
click at [474, 337] on icon at bounding box center [472, 340] width 6 height 6
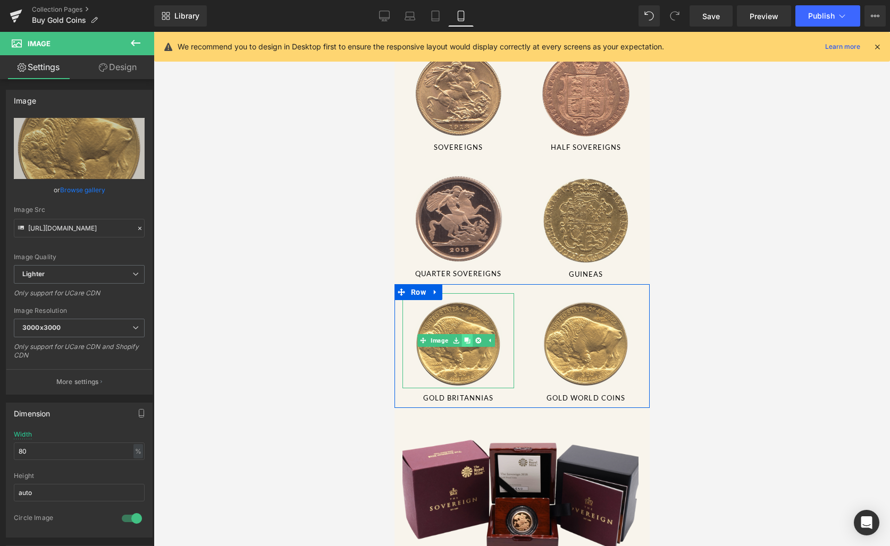
click at [467, 338] on icon at bounding box center [466, 341] width 6 height 6
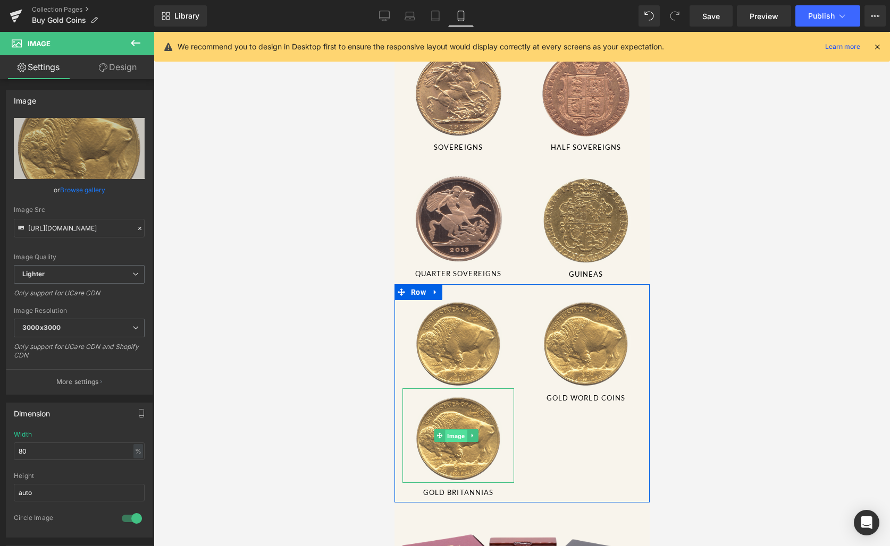
click at [461, 430] on span "Image" at bounding box center [456, 436] width 22 height 13
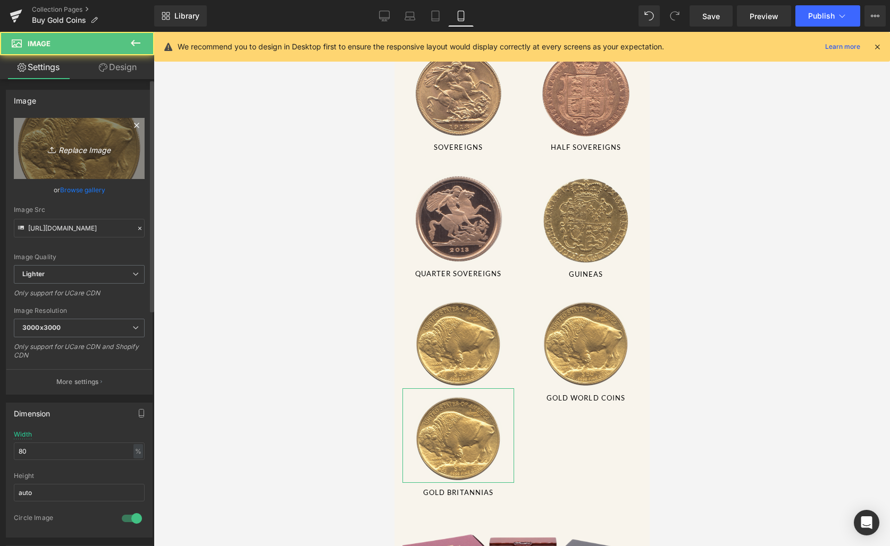
click at [79, 145] on icon "Replace Image" at bounding box center [79, 148] width 85 height 13
type input "C:\fakepath\1999-gold-proof-5-princess-diana-ngc-pf-69-ultra-cameongc-certified…"
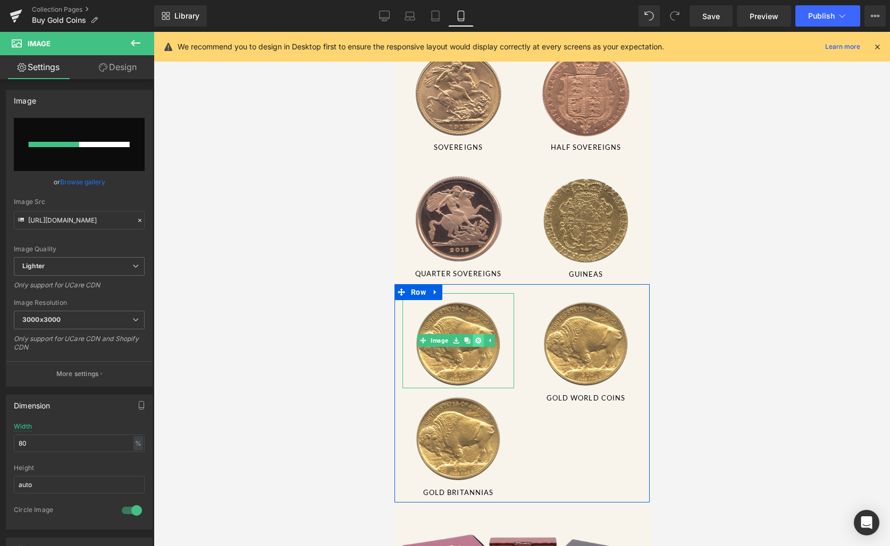
click at [481, 334] on link at bounding box center [477, 340] width 11 height 13
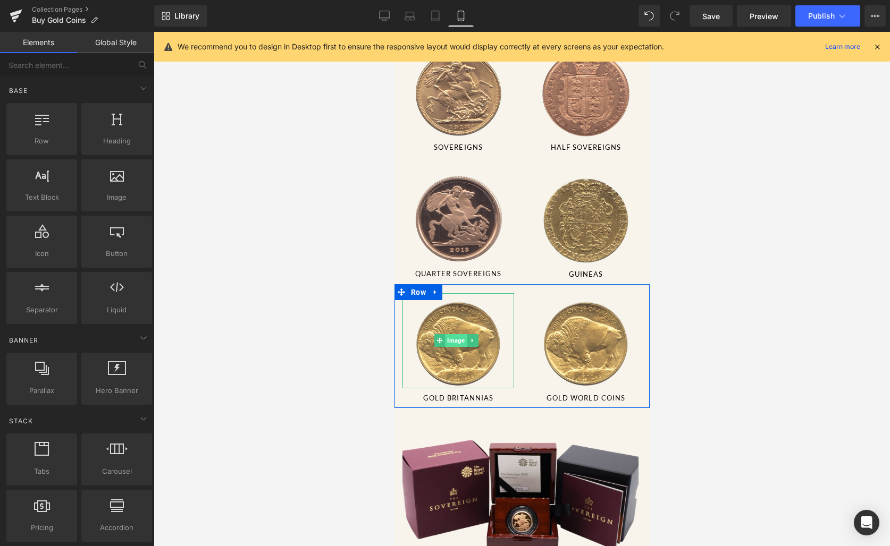
click at [462, 334] on span "Image" at bounding box center [456, 340] width 22 height 13
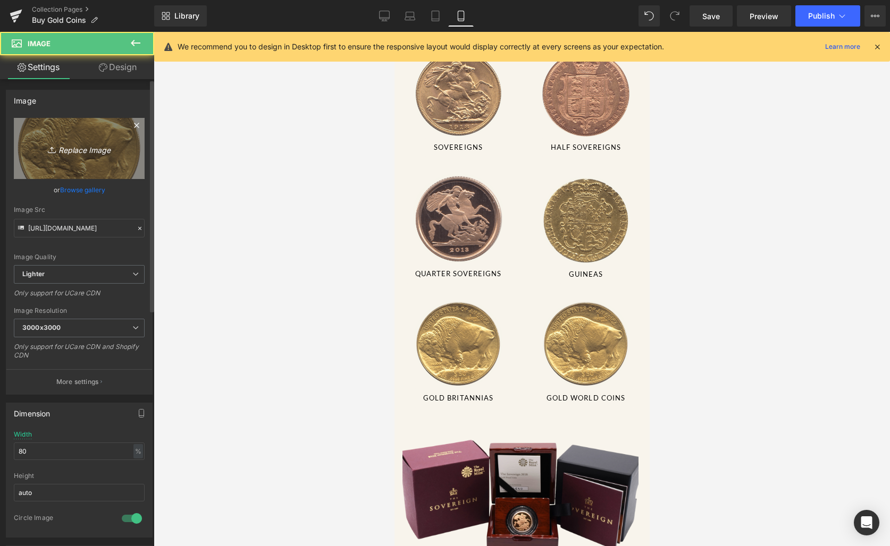
click at [82, 147] on icon "Replace Image" at bounding box center [79, 148] width 85 height 13
type input "C:\fakepath\1999-gold-proof-5-princess-diana-ngc-pf-69-ultra-cameongc-certified…"
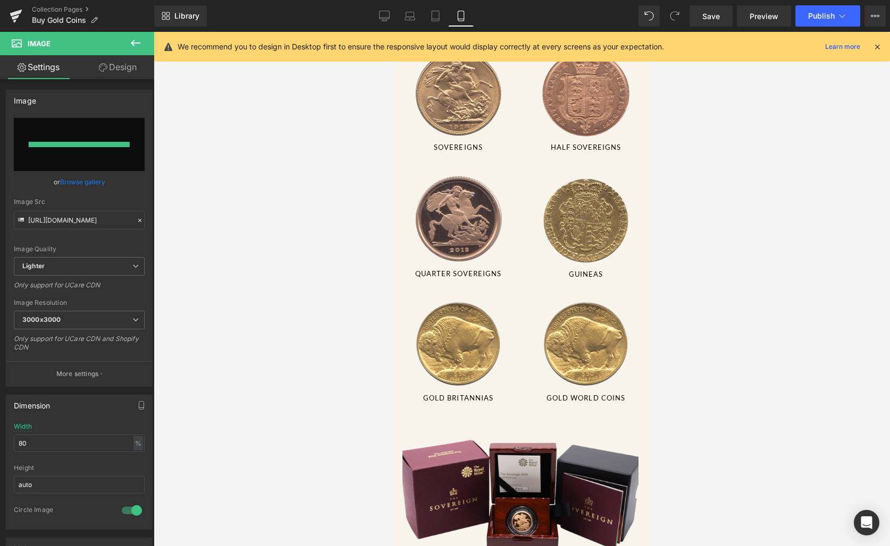
type input "https://ucarecdn.com/898ea877-5bf8-4cff-877c-24d421474f7e/-/format/auto/-/previ…"
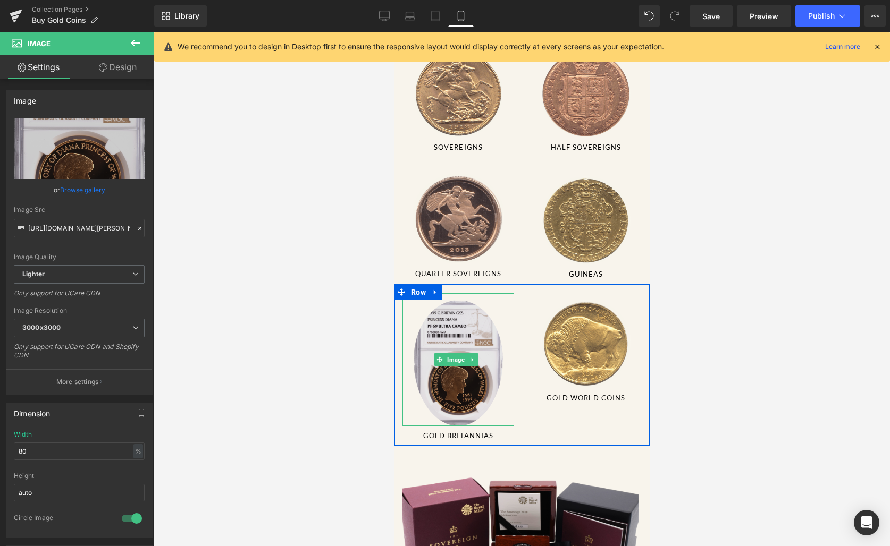
click at [446, 333] on img at bounding box center [457, 359] width 89 height 133
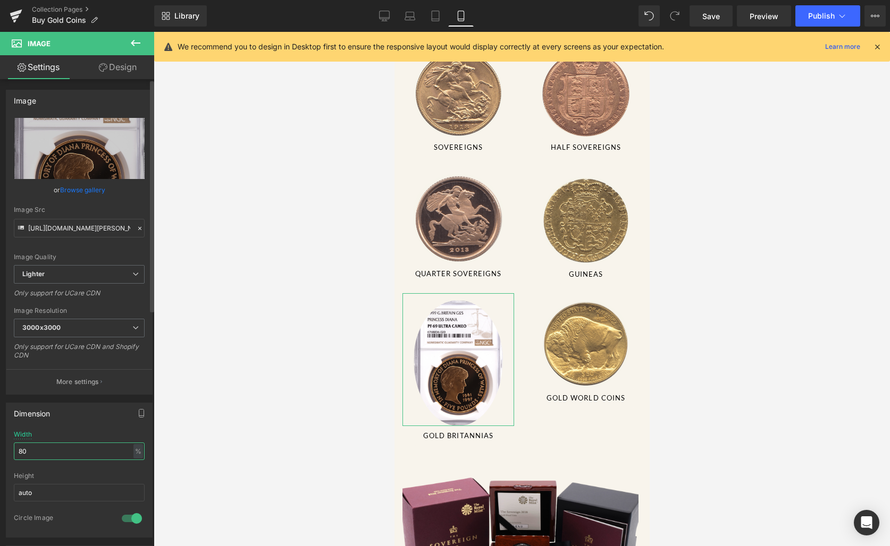
click at [49, 451] on input "80" at bounding box center [79, 452] width 131 height 18
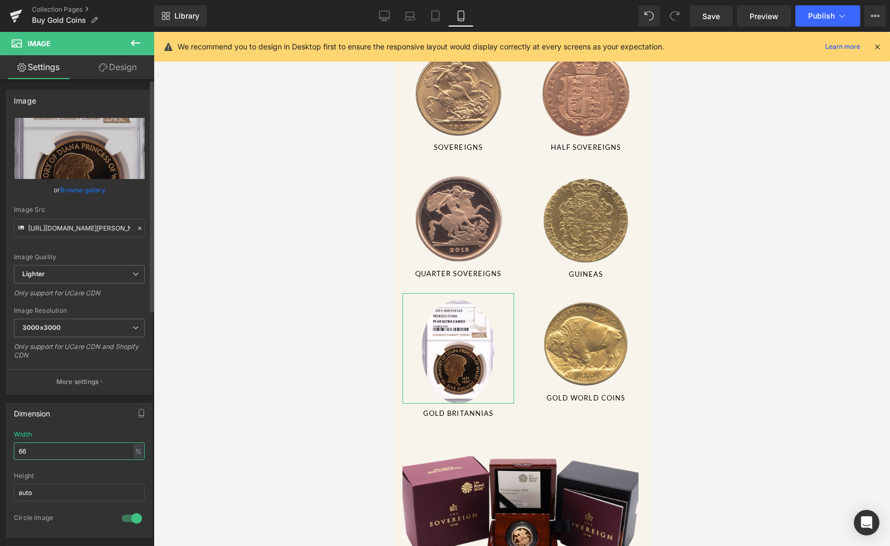
type input "6"
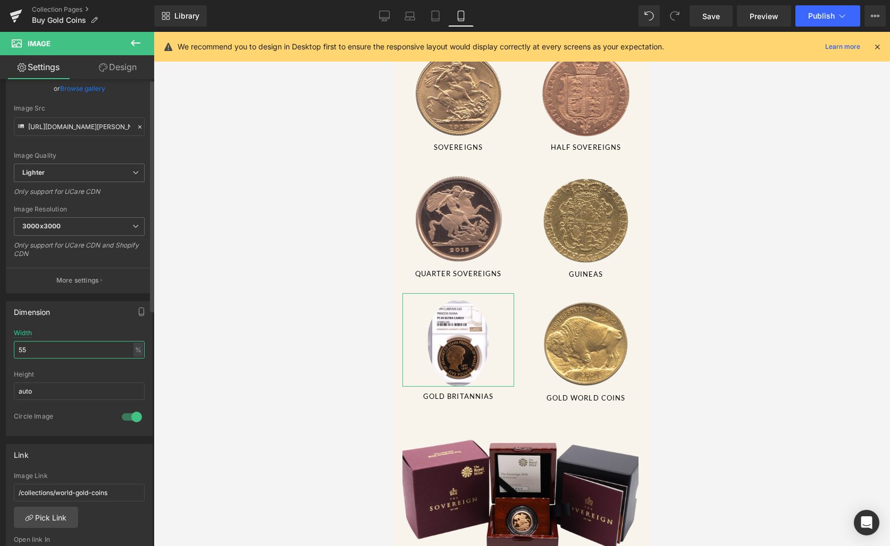
scroll to position [0, 0]
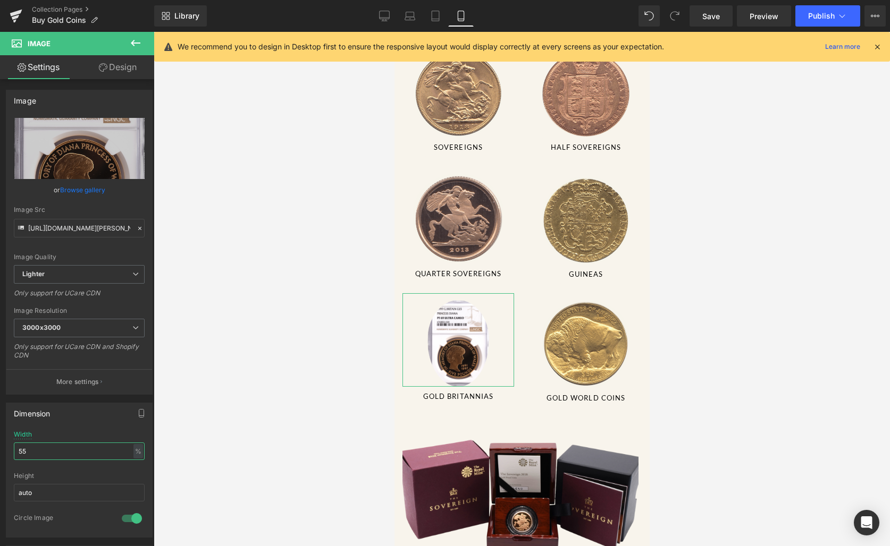
type input "55"
click at [124, 71] on link "Design" at bounding box center [117, 67] width 77 height 24
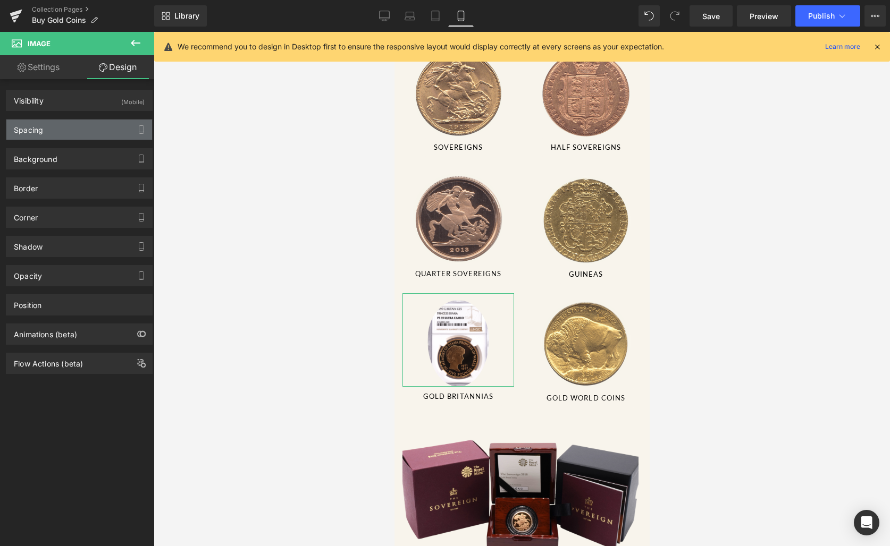
click at [71, 131] on div "Spacing" at bounding box center [79, 130] width 146 height 20
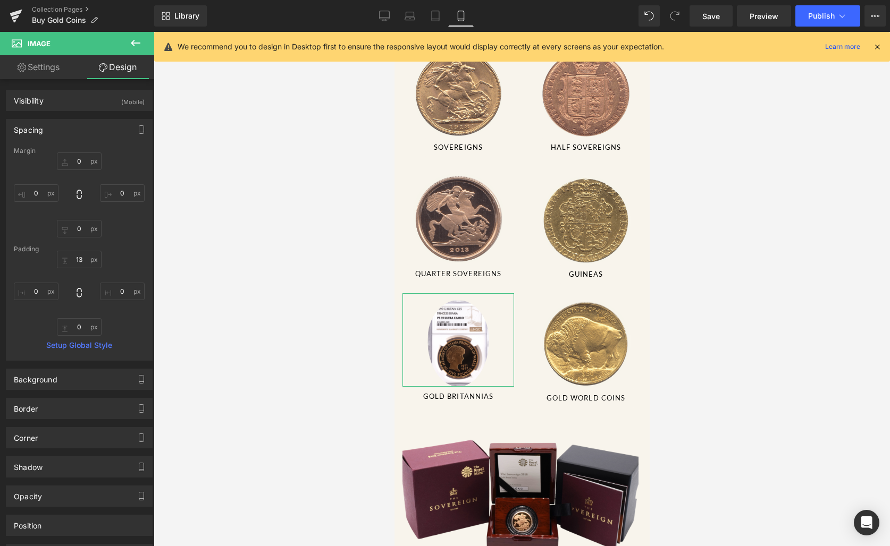
click at [71, 131] on div "Spacing" at bounding box center [79, 130] width 146 height 20
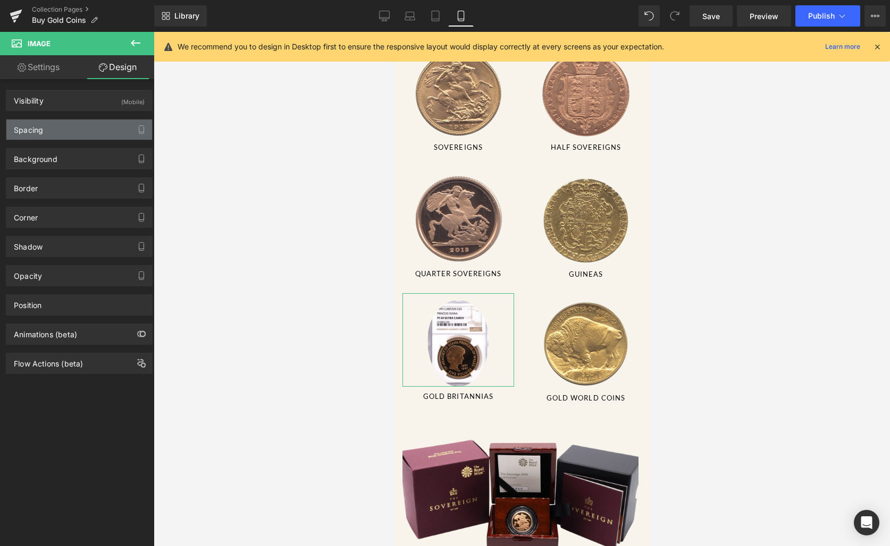
click at [71, 131] on div "Spacing" at bounding box center [79, 130] width 146 height 20
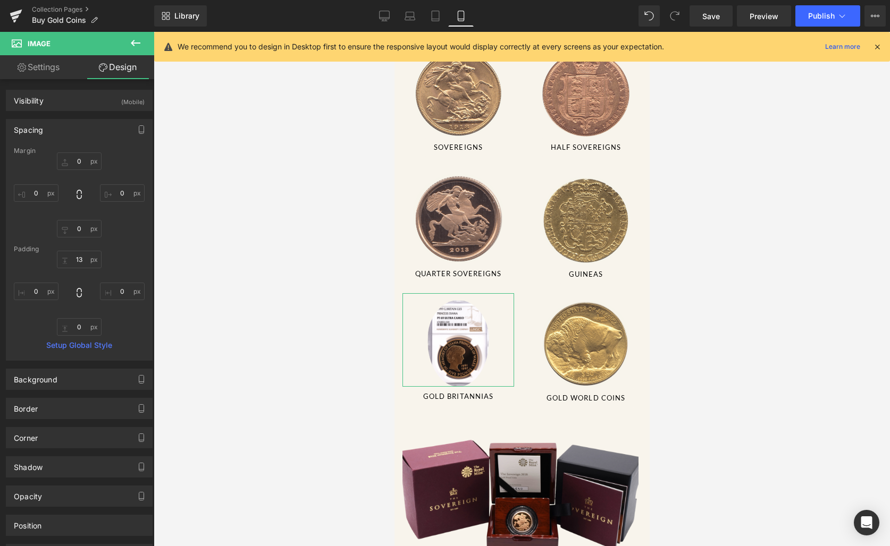
click at [71, 131] on div "Spacing" at bounding box center [79, 130] width 146 height 20
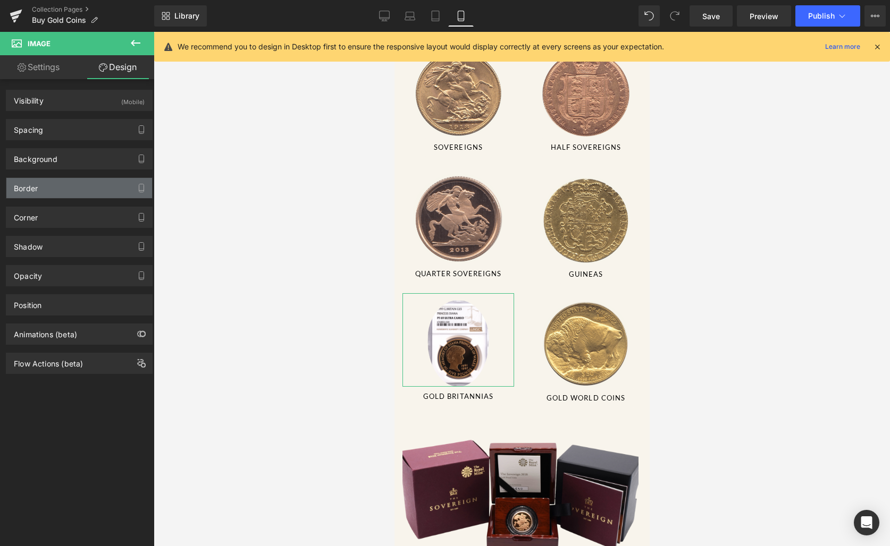
click at [98, 178] on div "Border" at bounding box center [79, 188] width 146 height 20
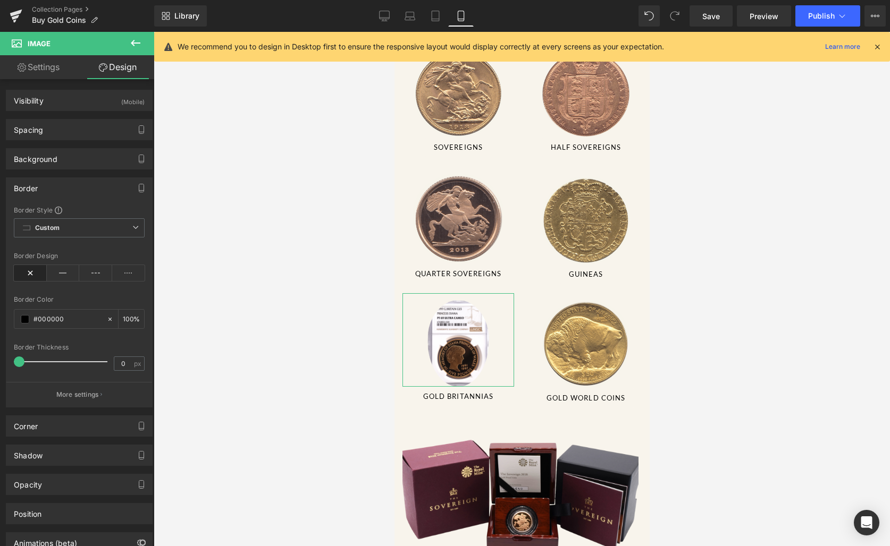
click at [75, 189] on div "Border" at bounding box center [79, 188] width 146 height 20
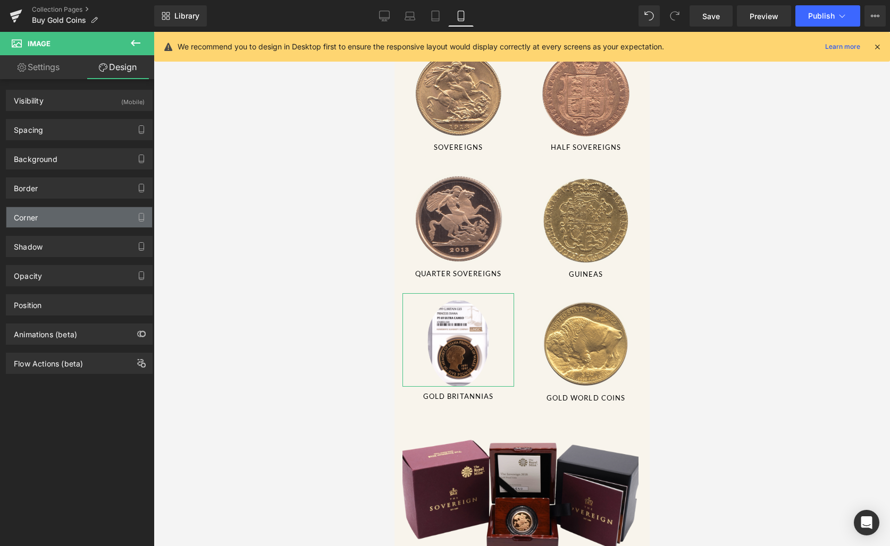
click at [58, 217] on div "Corner" at bounding box center [79, 217] width 146 height 20
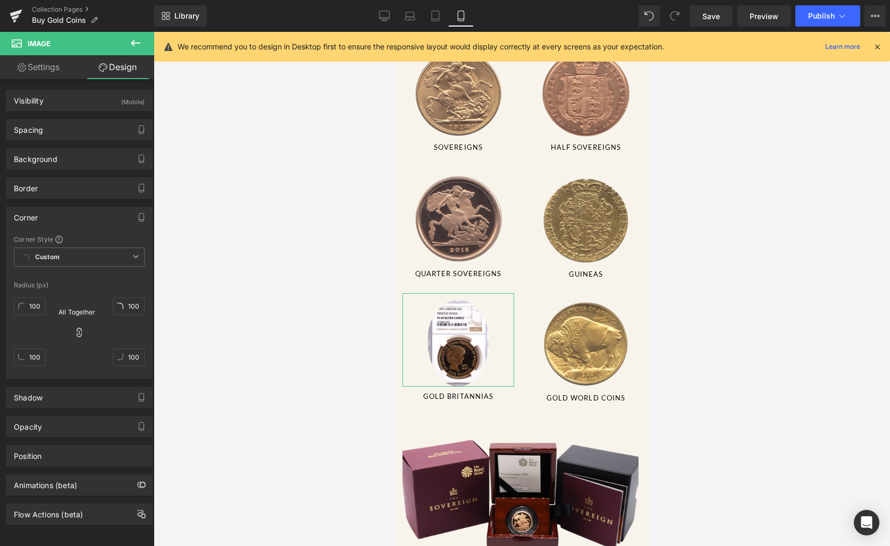
click at [74, 330] on icon at bounding box center [79, 332] width 11 height 11
click at [73, 327] on div "100% 100 100% 100 100% 100 100% 100" at bounding box center [79, 335] width 131 height 85
click at [34, 310] on input "100" at bounding box center [30, 307] width 32 height 18
type input "0"
click at [123, 308] on input "100" at bounding box center [129, 307] width 32 height 18
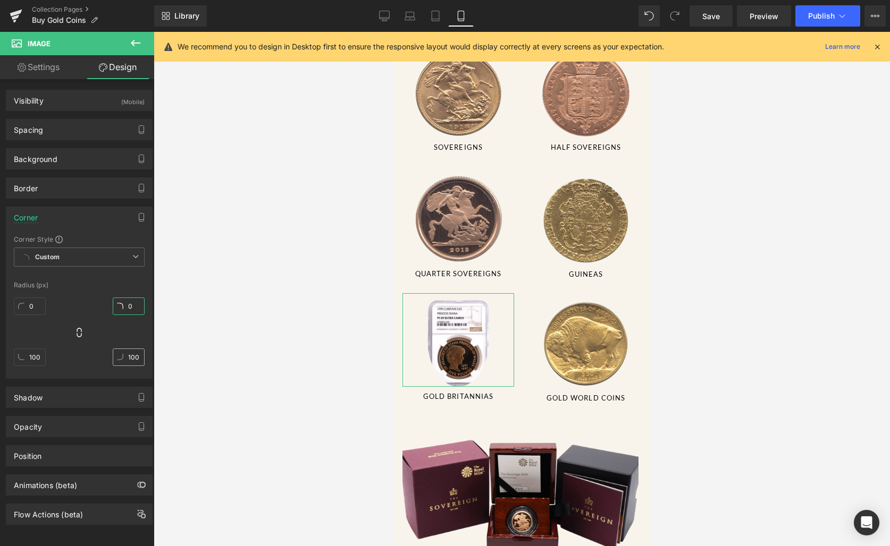
type input "0"
click at [125, 355] on input "100" at bounding box center [129, 358] width 32 height 18
type input "0"
click at [31, 358] on input "100" at bounding box center [30, 358] width 32 height 18
type input "0"
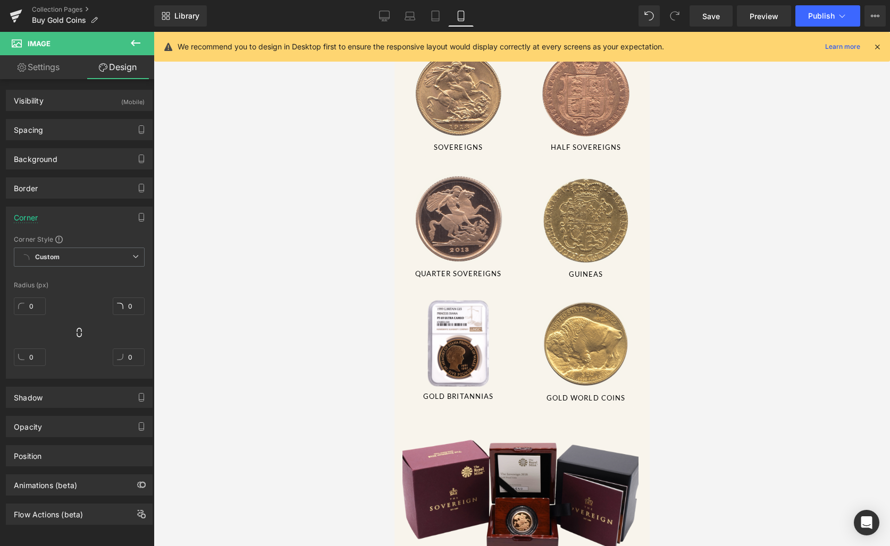
click at [229, 344] on div at bounding box center [522, 289] width 736 height 514
click at [57, 73] on link "Settings" at bounding box center [38, 67] width 77 height 24
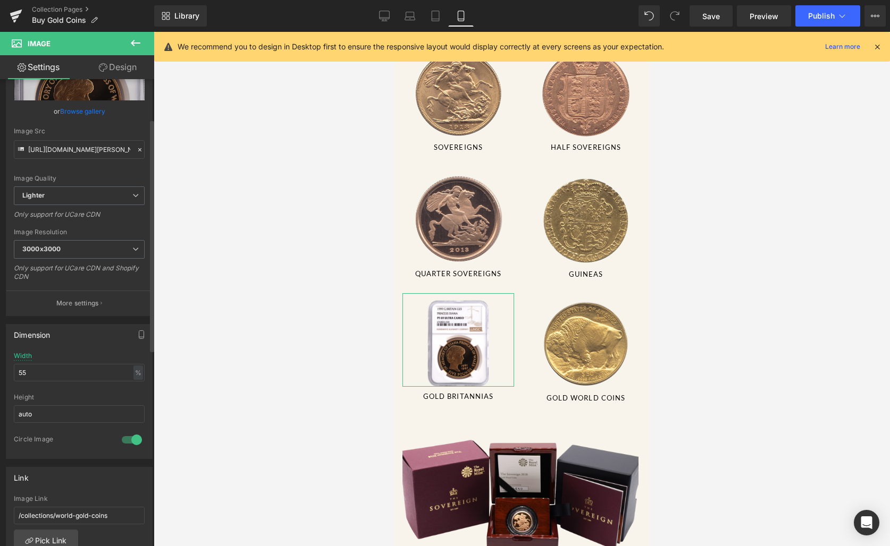
scroll to position [80, 0]
click at [73, 369] on input "55" at bounding box center [79, 372] width 131 height 18
type input "56"
click at [296, 355] on div at bounding box center [522, 289] width 736 height 514
click at [724, 21] on link "Save" at bounding box center [710, 15] width 43 height 21
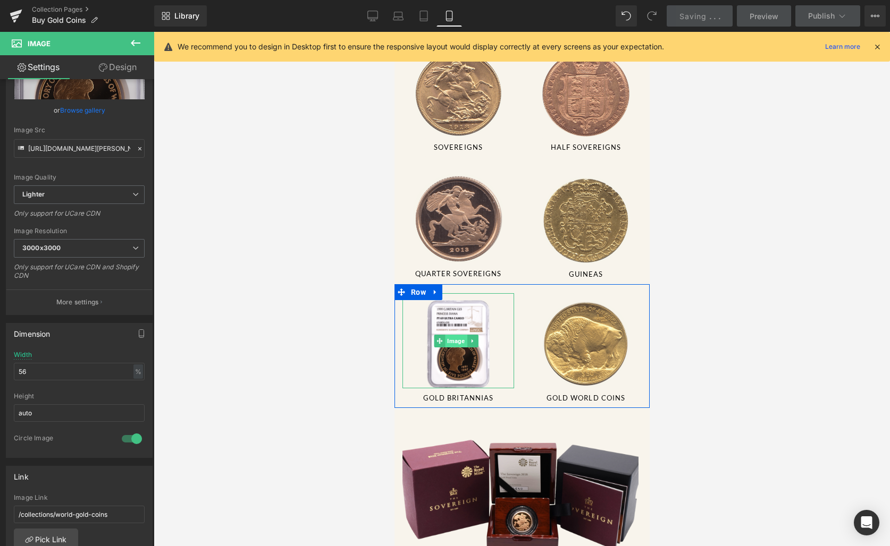
click at [456, 335] on span "Image" at bounding box center [456, 341] width 22 height 13
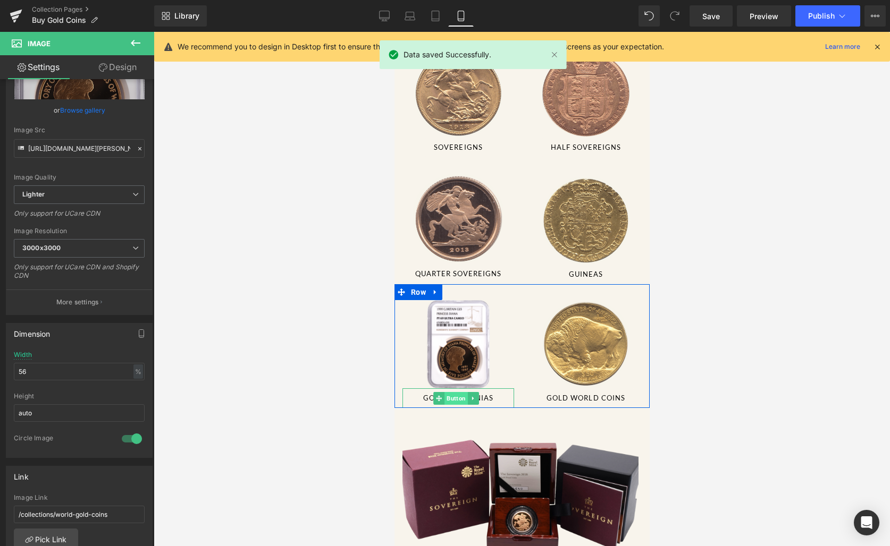
click at [448, 392] on span "Button" at bounding box center [455, 398] width 23 height 13
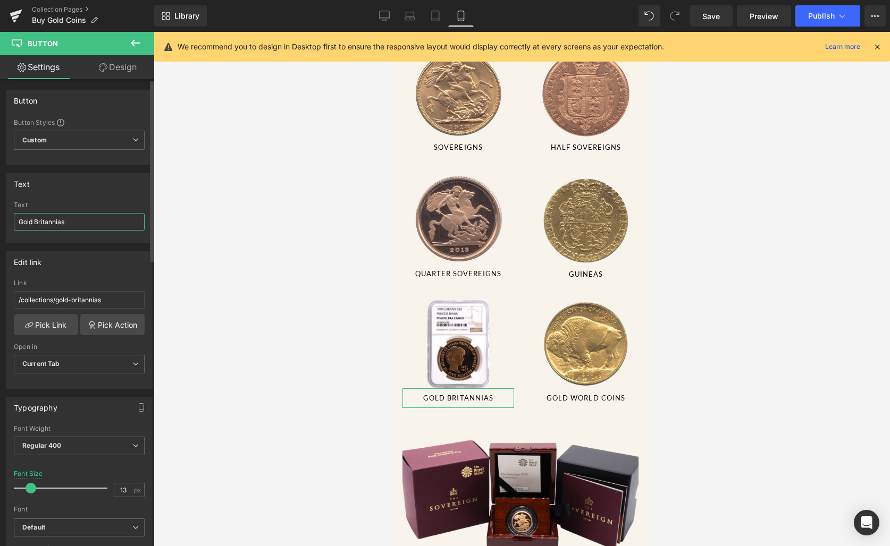
click at [35, 223] on input "Gold Britannias" at bounding box center [79, 222] width 131 height 18
click at [39, 222] on input "Gold Britannias" at bounding box center [79, 222] width 131 height 18
type input "Gold NGC COINS"
click at [52, 325] on link "Pick Link" at bounding box center [46, 324] width 64 height 21
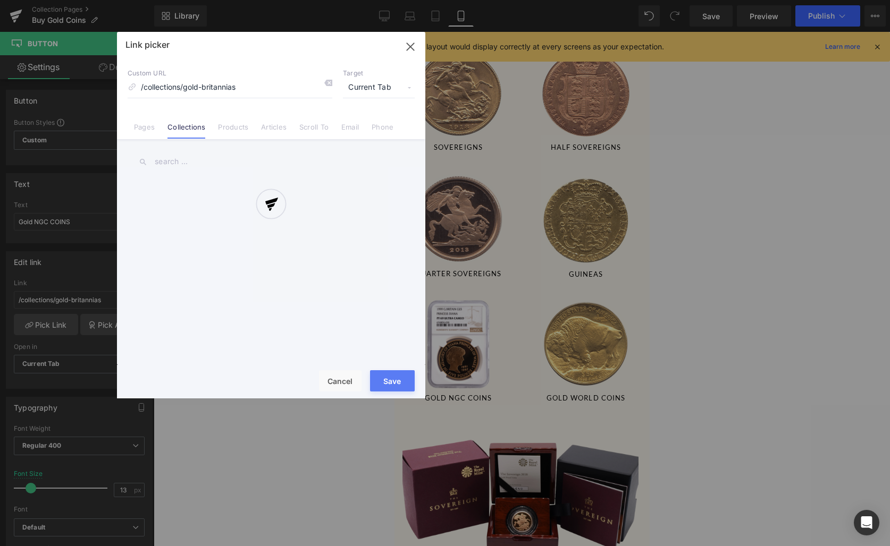
click at [215, 157] on div at bounding box center [271, 215] width 308 height 367
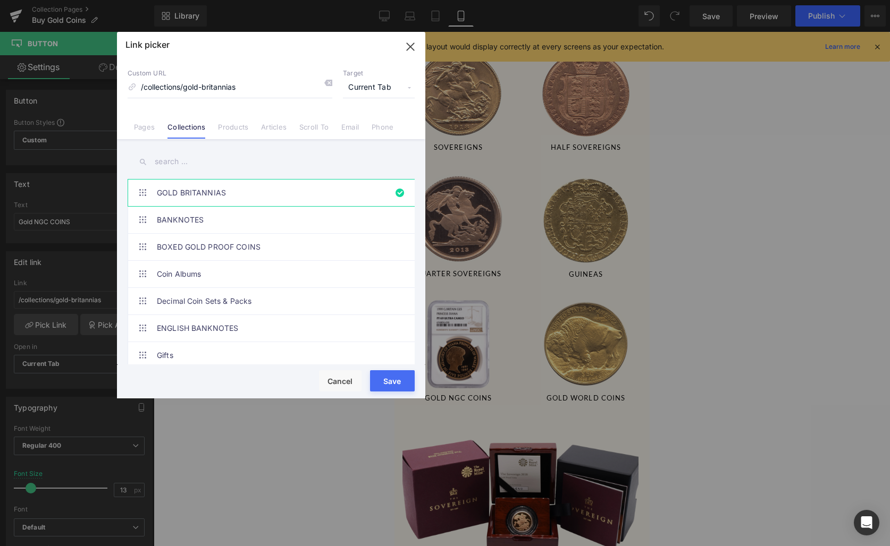
click at [201, 161] on input "text" at bounding box center [271, 162] width 287 height 24
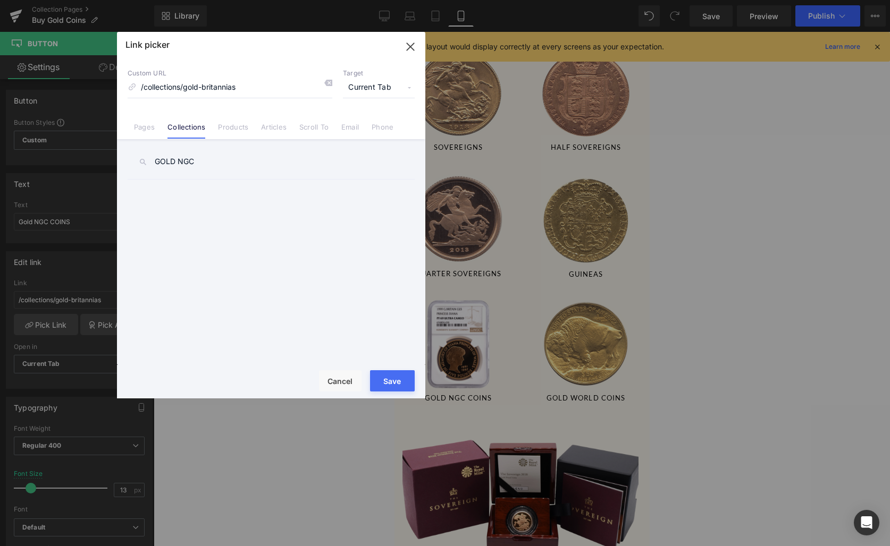
click at [174, 163] on input "GOLD NGC" at bounding box center [271, 162] width 287 height 24
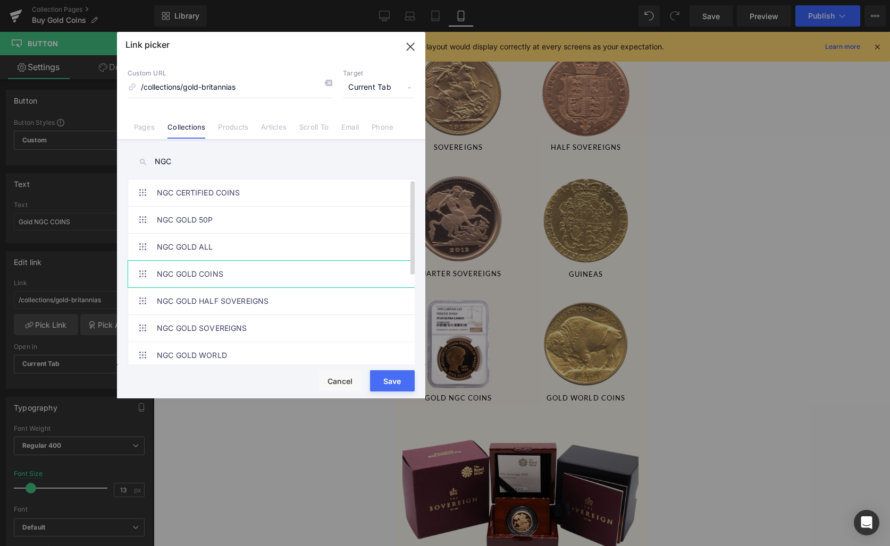
type input "NGC"
click at [237, 277] on link "NGC GOLD COINS" at bounding box center [274, 274] width 234 height 27
type input "/collections/ngc-gold-proof-coins"
click at [389, 387] on button "Save" at bounding box center [392, 380] width 45 height 21
type input "/collections/ngc-gold-proof-coins"
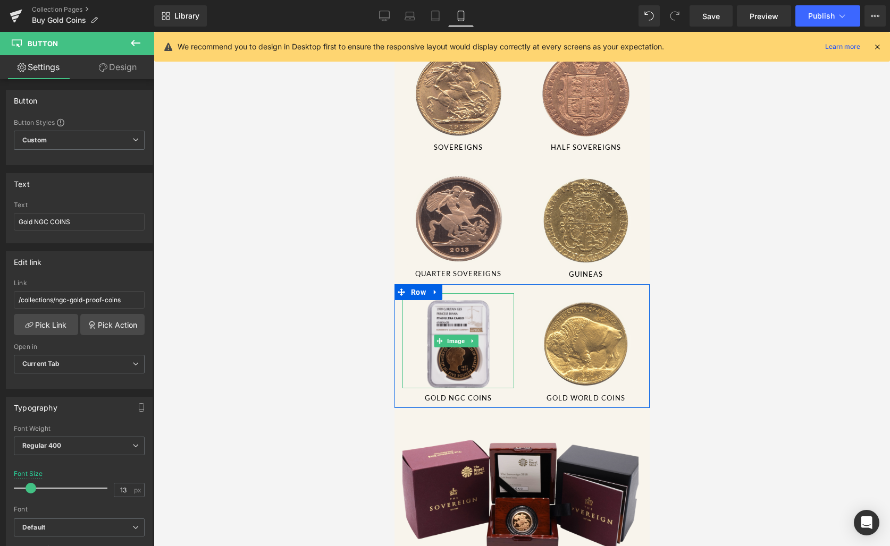
click at [456, 359] on img at bounding box center [457, 340] width 63 height 95
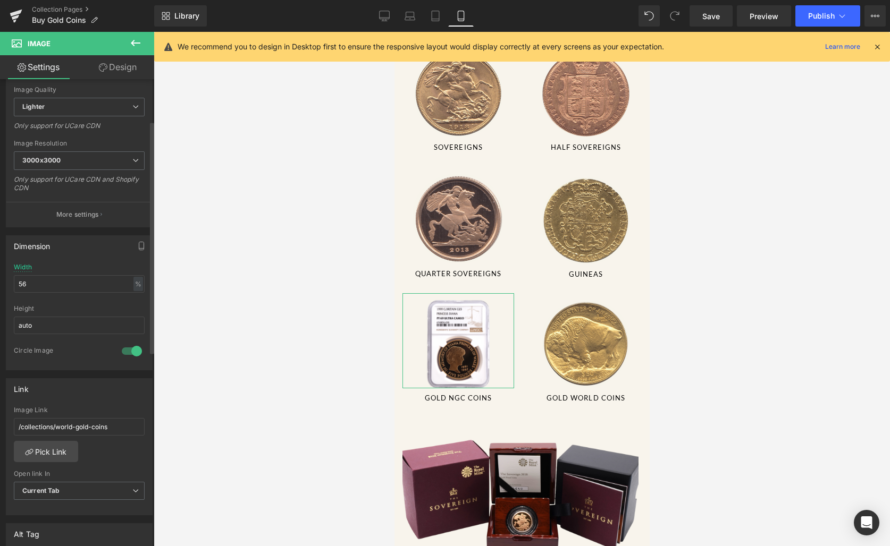
scroll to position [169, 0]
click at [46, 445] on link "Pick Link" at bounding box center [46, 449] width 64 height 21
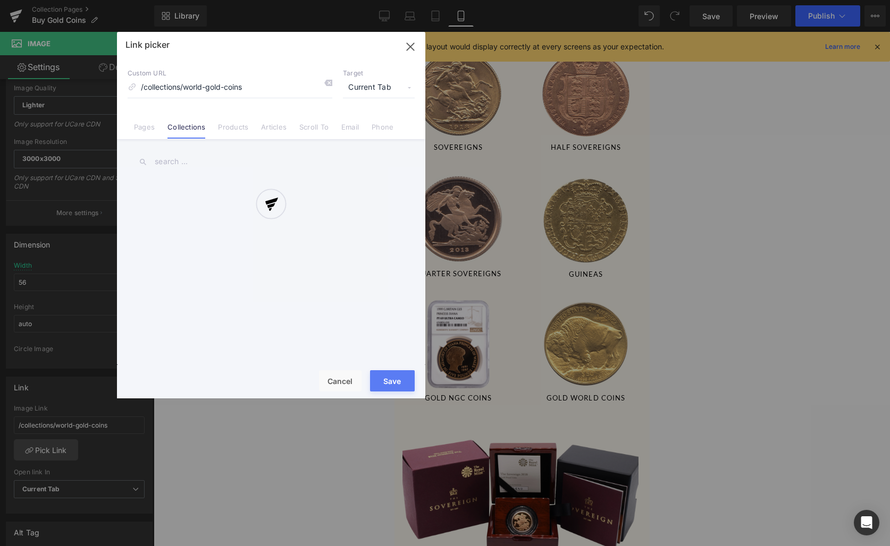
click at [188, 165] on div at bounding box center [271, 215] width 308 height 367
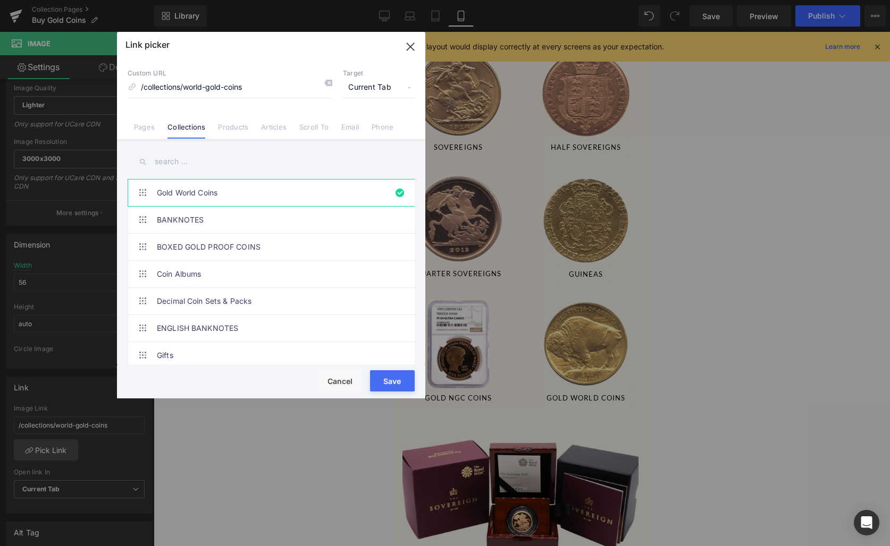
click at [187, 161] on input "text" at bounding box center [271, 162] width 287 height 24
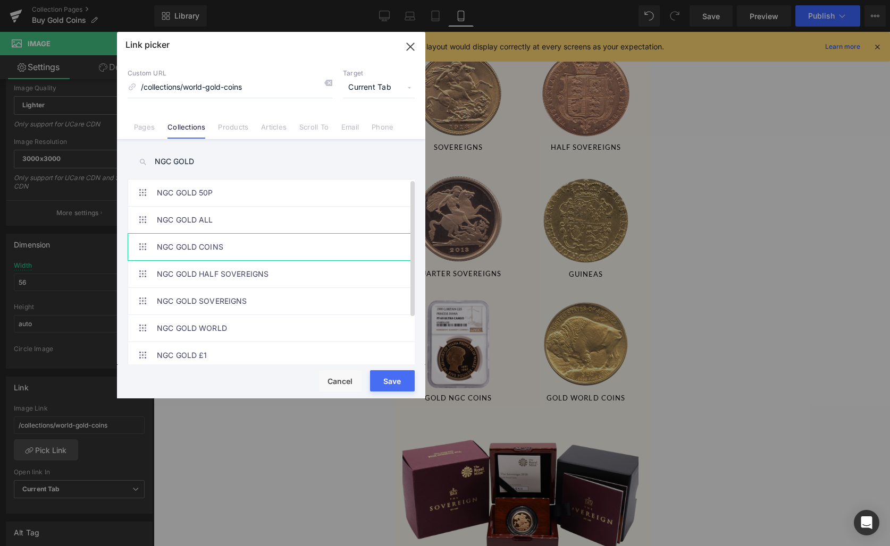
type input "NGC GOLD"
click at [214, 241] on link "NGC GOLD COINS" at bounding box center [274, 247] width 234 height 27
type input "/collections/ngc-gold-proof-coins"
click at [417, 385] on div "Save Cancel" at bounding box center [271, 381] width 308 height 33
click at [410, 384] on button "Save" at bounding box center [392, 380] width 45 height 21
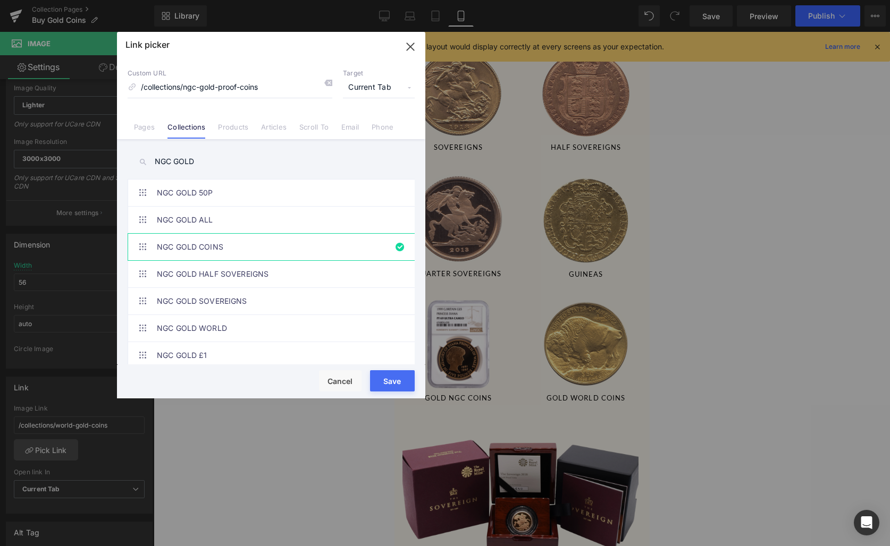
type input "/collections/ngc-gold-proof-coins"
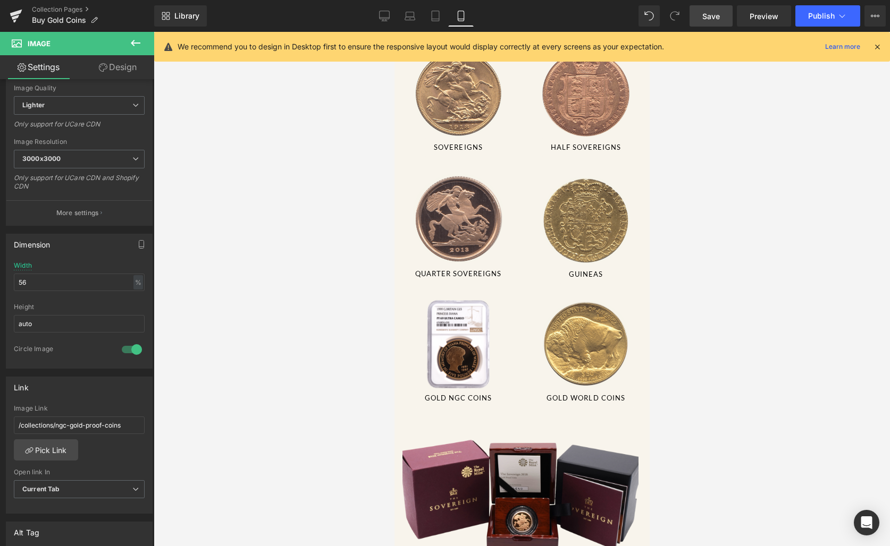
click at [718, 12] on span "Save" at bounding box center [711, 16] width 18 height 11
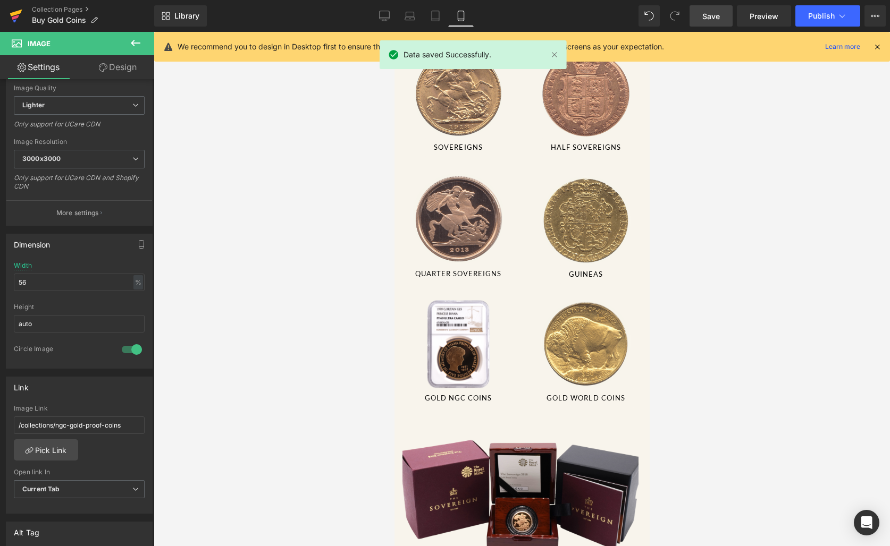
click at [20, 11] on icon at bounding box center [16, 13] width 12 height 7
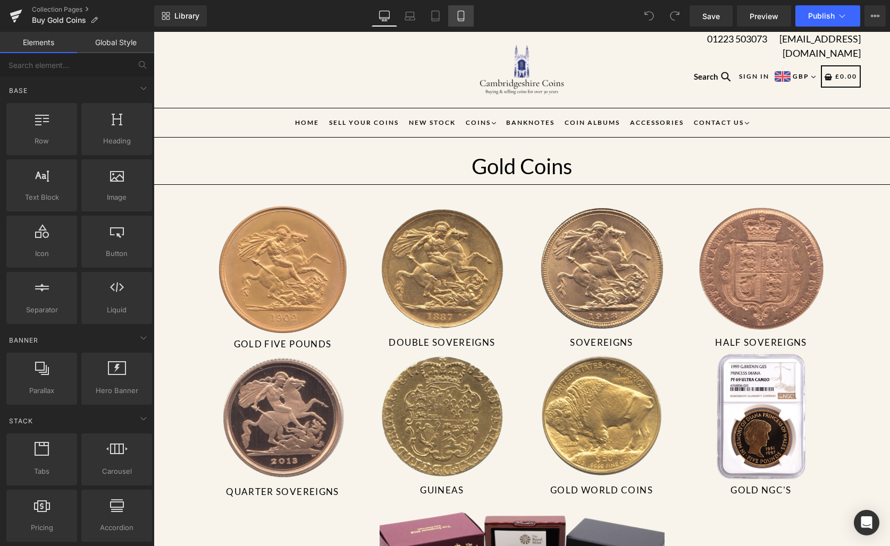
click at [462, 19] on icon at bounding box center [461, 19] width 6 height 0
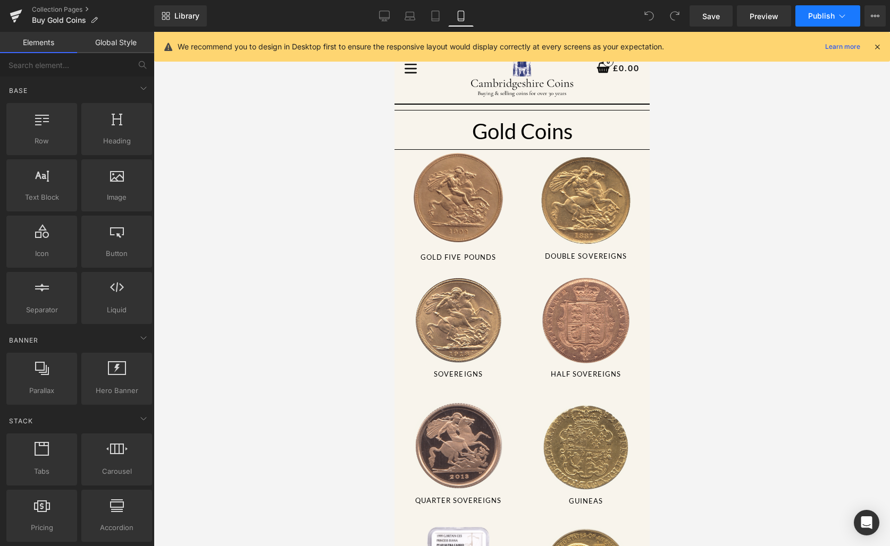
click at [819, 20] on button "Publish" at bounding box center [827, 15] width 65 height 21
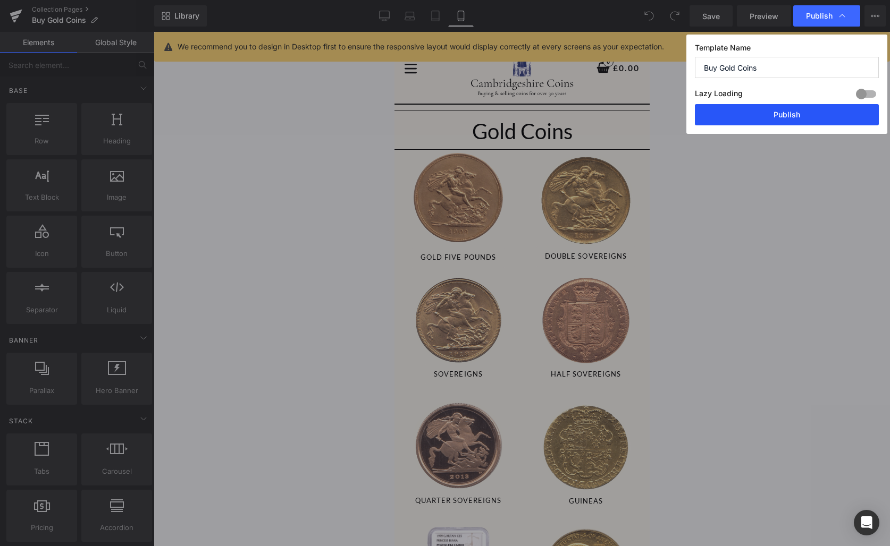
click at [789, 107] on button "Publish" at bounding box center [787, 114] width 184 height 21
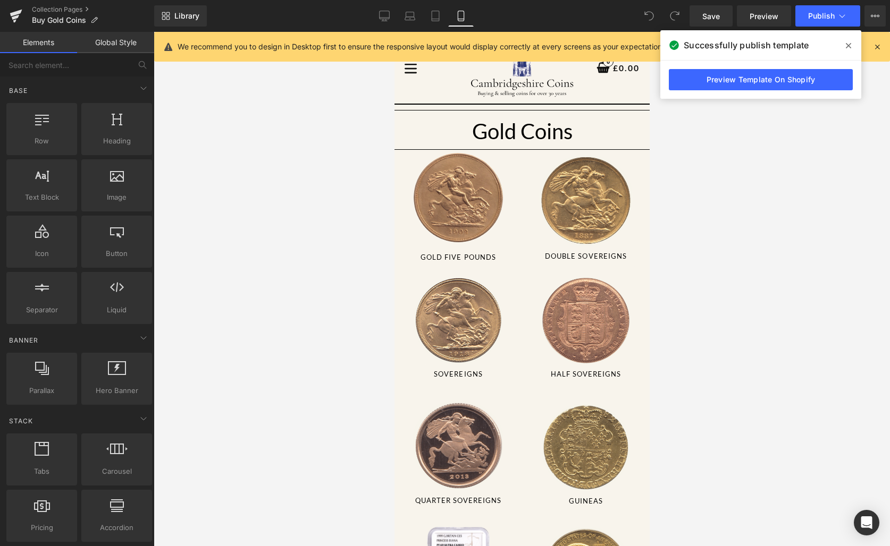
click at [844, 43] on span at bounding box center [848, 45] width 17 height 17
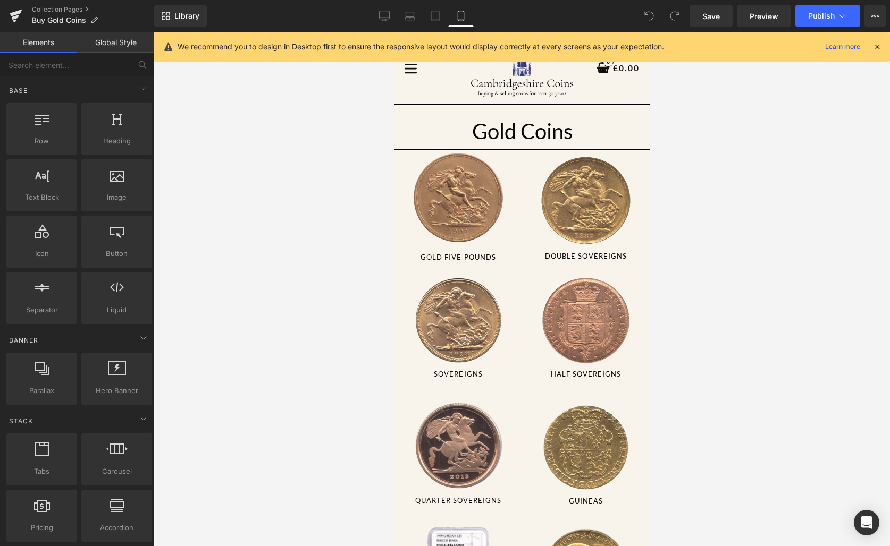
click at [816, 123] on div at bounding box center [522, 289] width 736 height 514
click at [2, 12] on link at bounding box center [16, 16] width 32 height 32
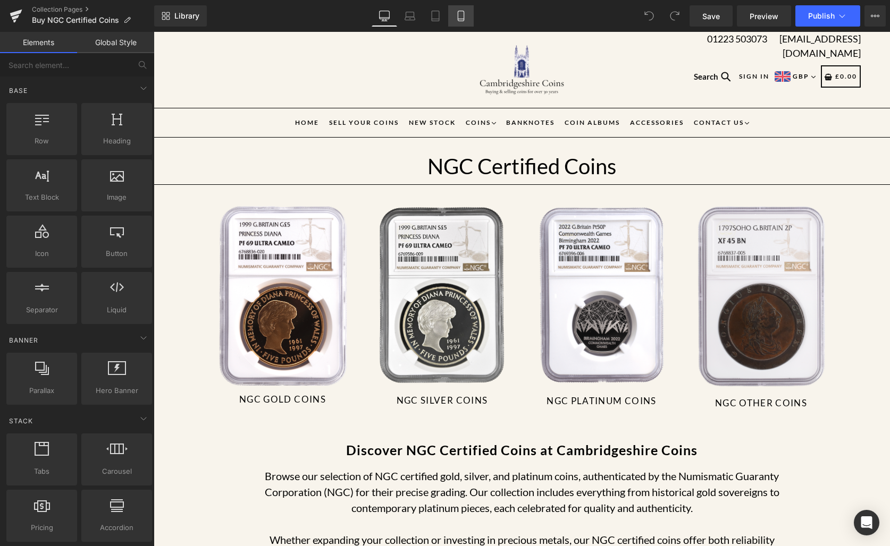
click at [462, 20] on icon at bounding box center [460, 16] width 11 height 11
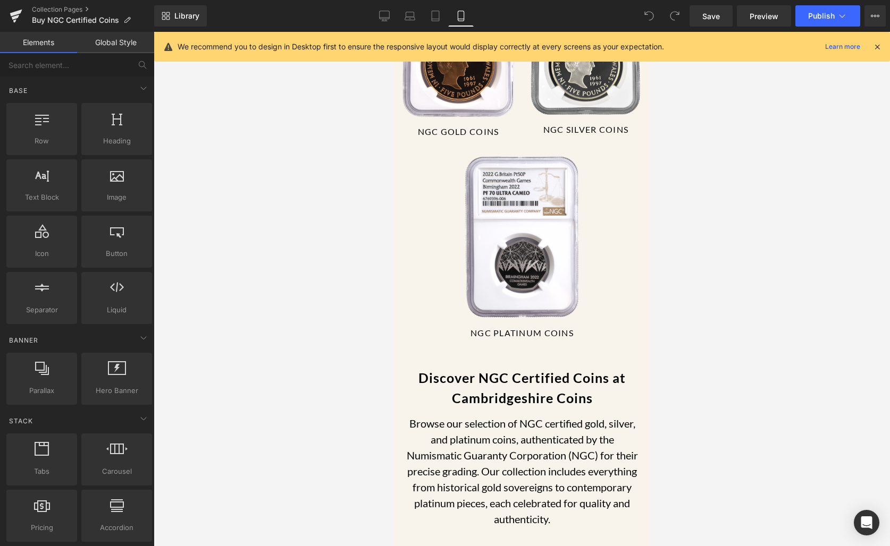
scroll to position [200, 0]
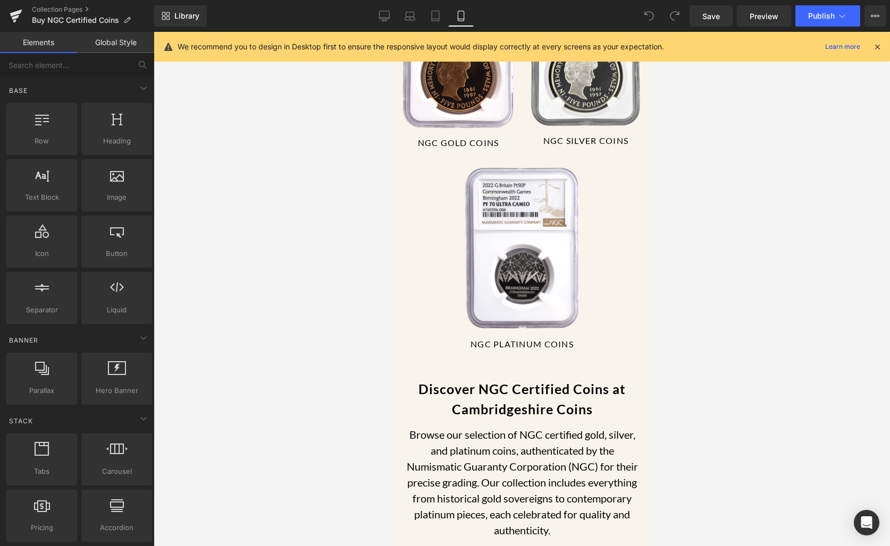
click at [428, 4] on div "Library Mobile Desktop Laptop Tablet Mobile Save Preview Publish Scheduled View…" at bounding box center [521, 16] width 735 height 32
click at [431, 14] on icon at bounding box center [435, 16] width 11 height 11
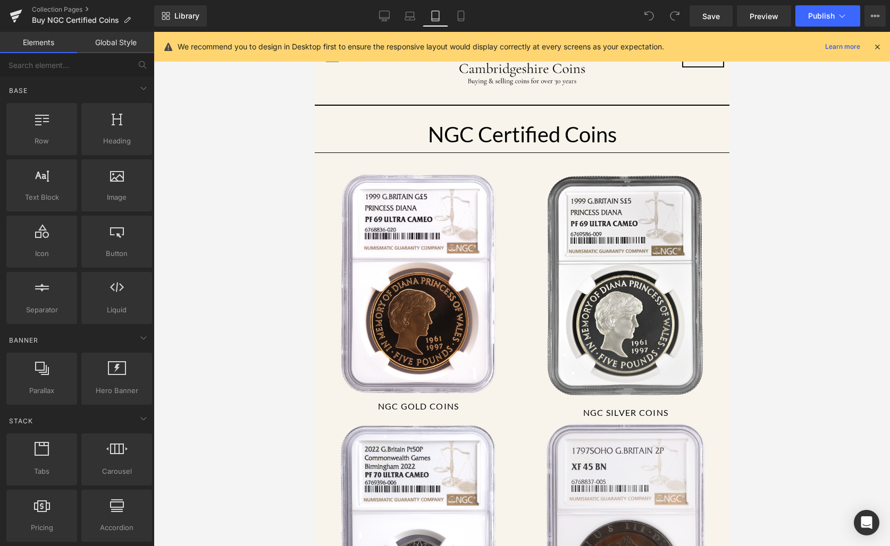
scroll to position [173, 0]
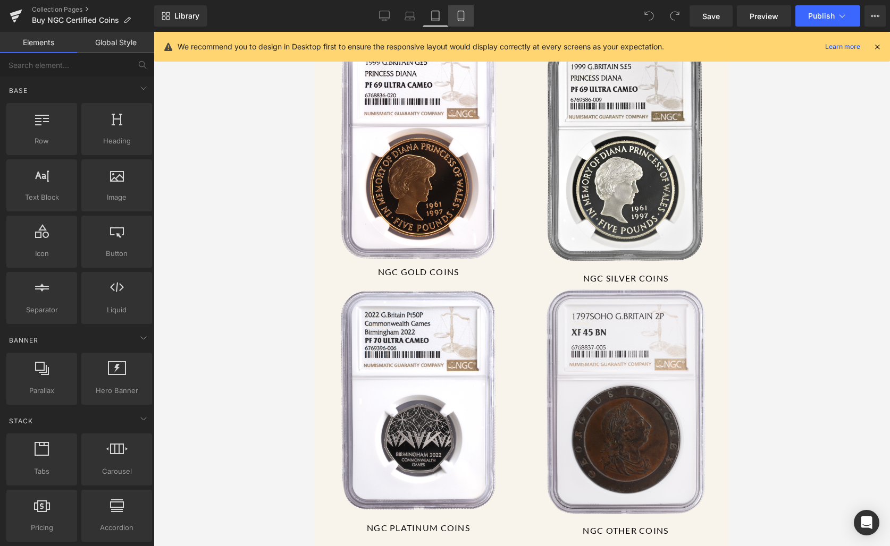
click at [462, 11] on icon at bounding box center [461, 16] width 6 height 10
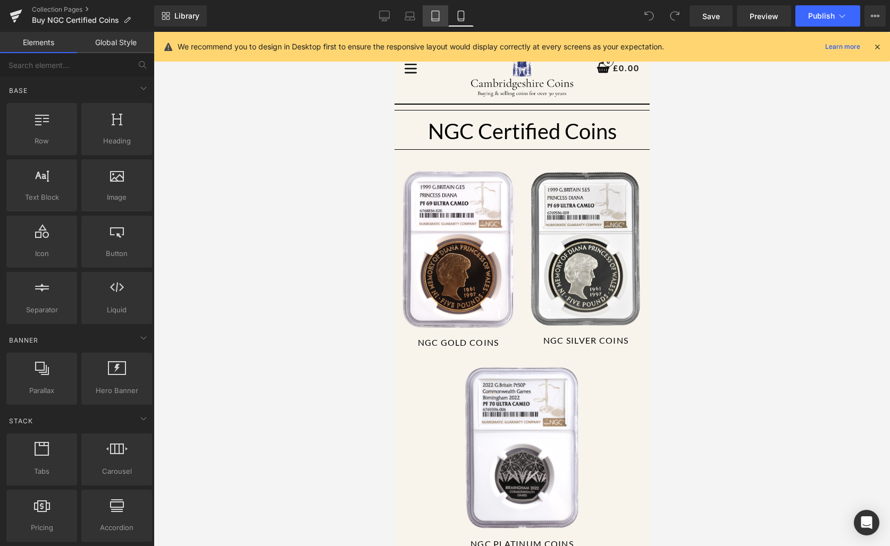
click at [439, 21] on link "Tablet" at bounding box center [435, 15] width 26 height 21
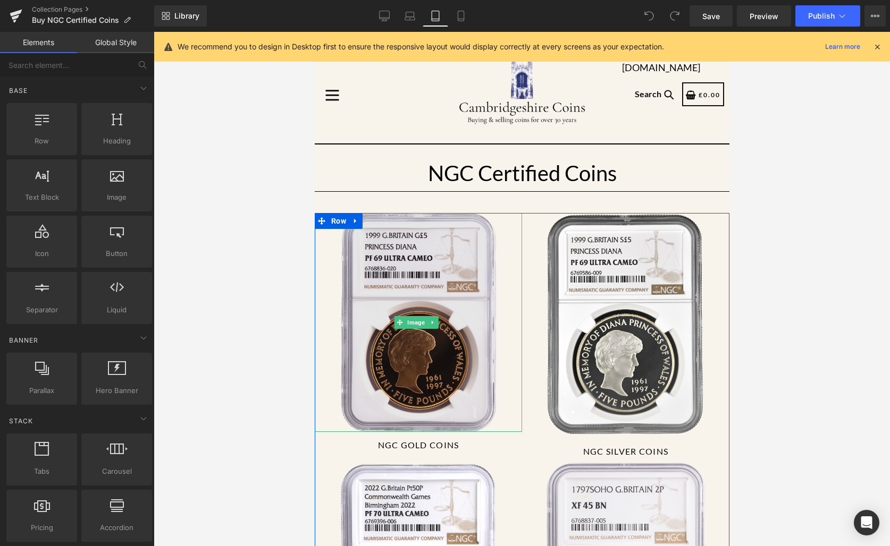
scroll to position [99, 0]
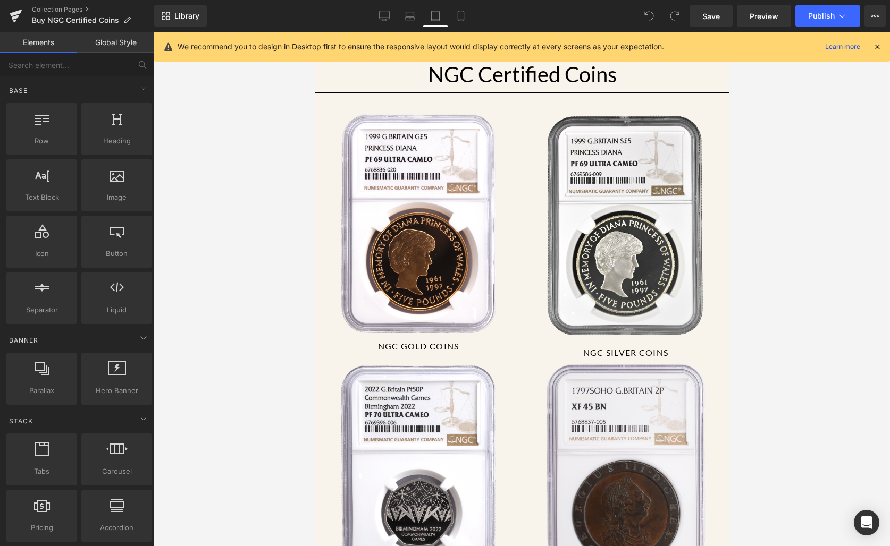
click at [452, 35] on div "We recommend you to design in Desktop first to ensure the responsive layout wou…" at bounding box center [521, 47] width 735 height 30
click at [454, 17] on link "Mobile" at bounding box center [461, 15] width 26 height 21
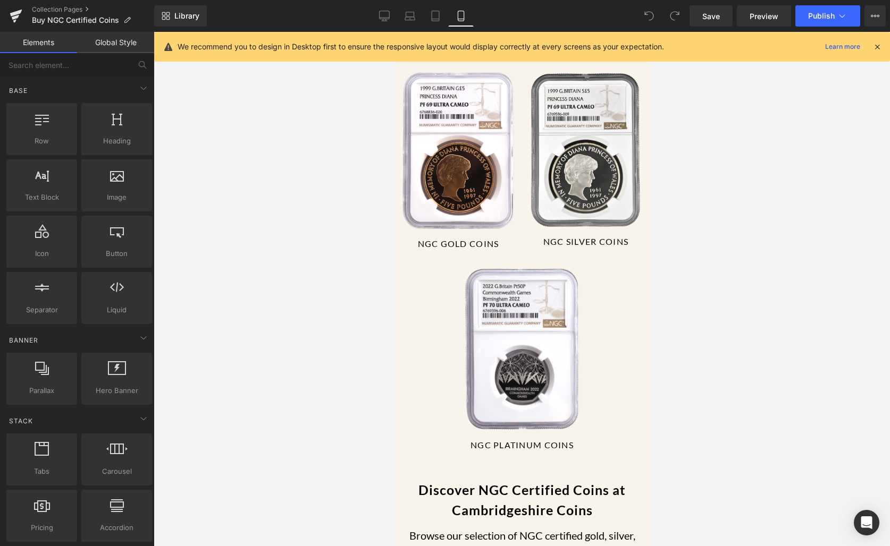
scroll to position [84, 0]
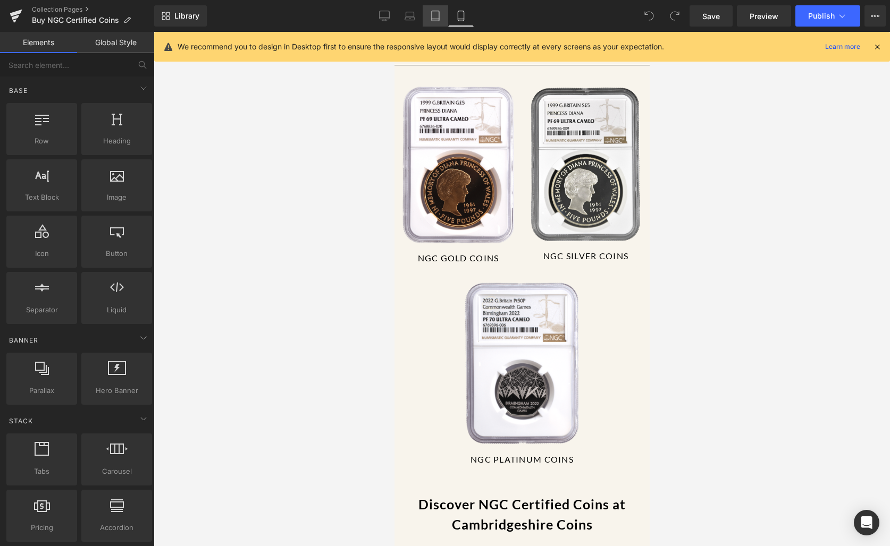
click at [424, 12] on link "Tablet" at bounding box center [435, 15] width 26 height 21
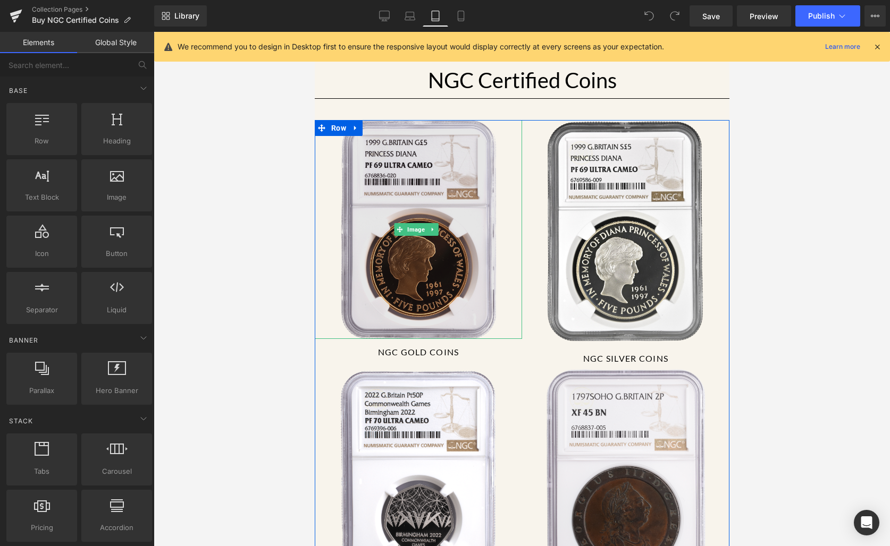
scroll to position [32, 0]
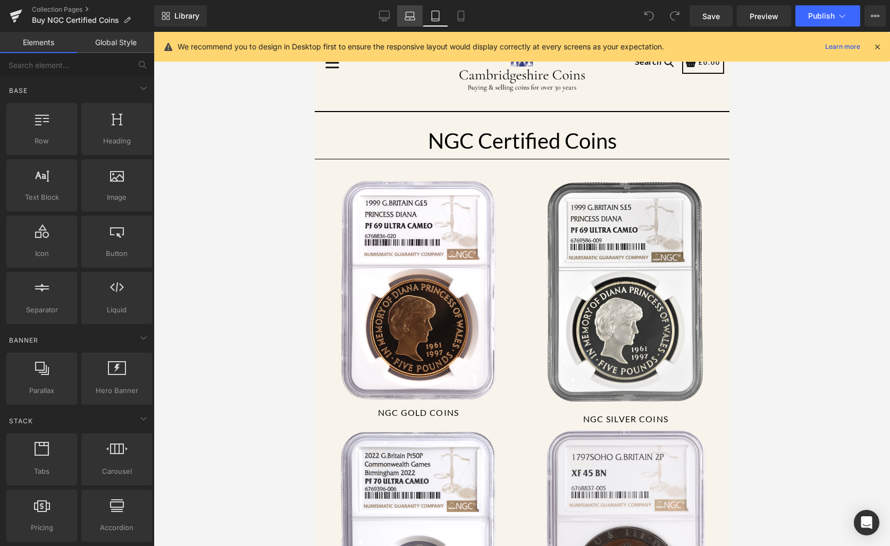
click at [401, 16] on link "Laptop" at bounding box center [410, 15] width 26 height 21
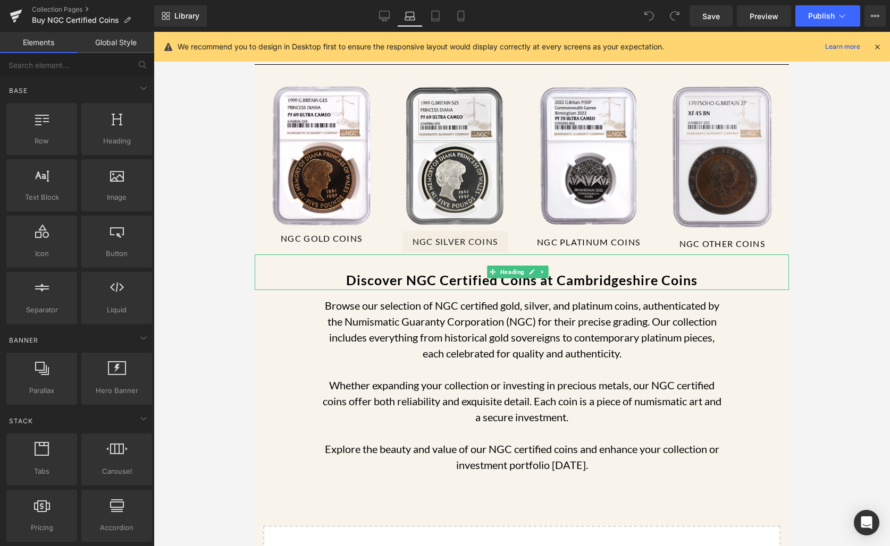
scroll to position [40, 0]
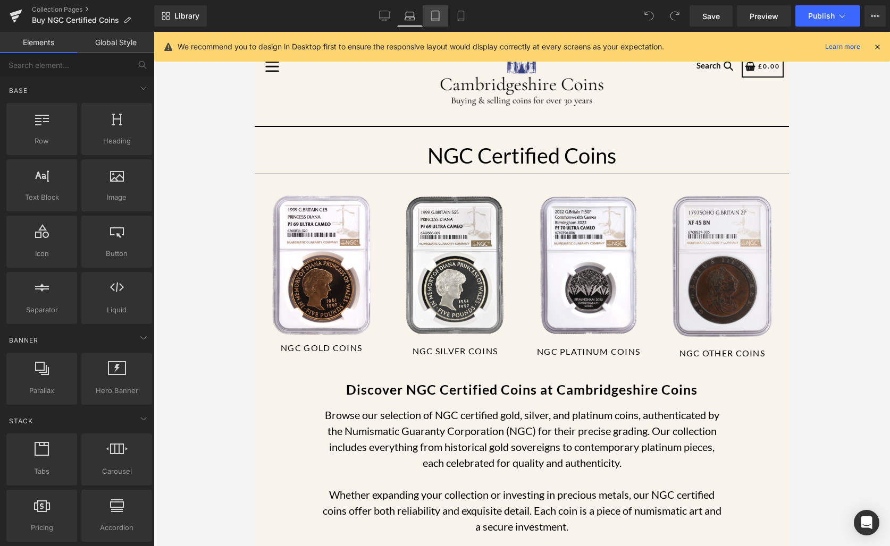
click at [440, 23] on link "Tablet" at bounding box center [435, 15] width 26 height 21
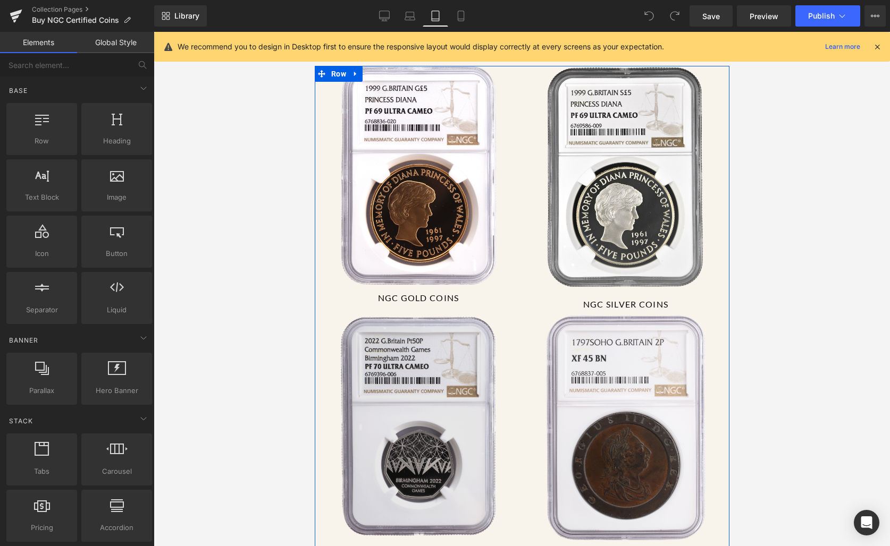
scroll to position [79, 0]
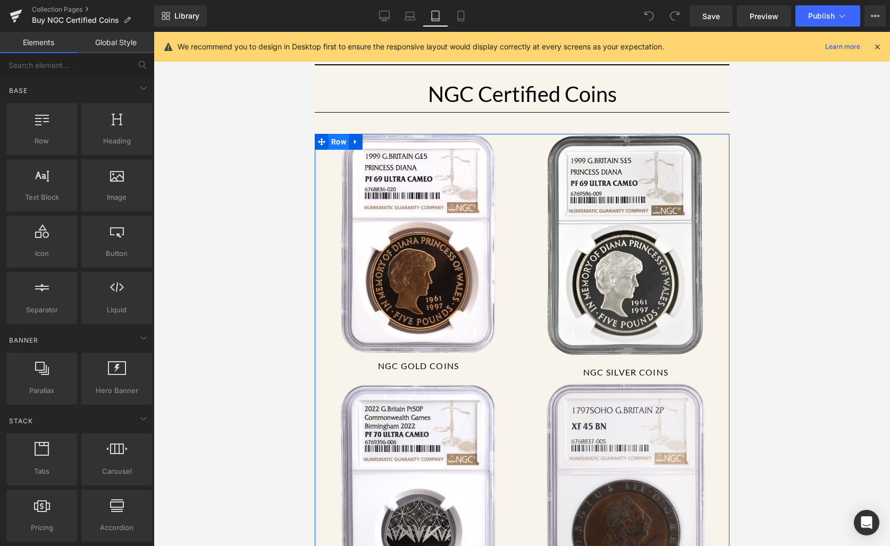
click at [339, 140] on span "Row" at bounding box center [338, 142] width 20 height 16
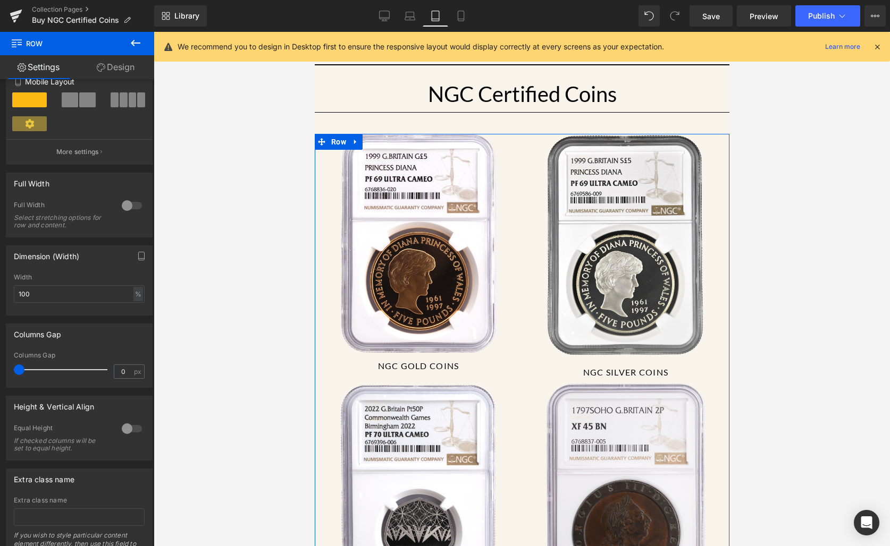
scroll to position [210, 0]
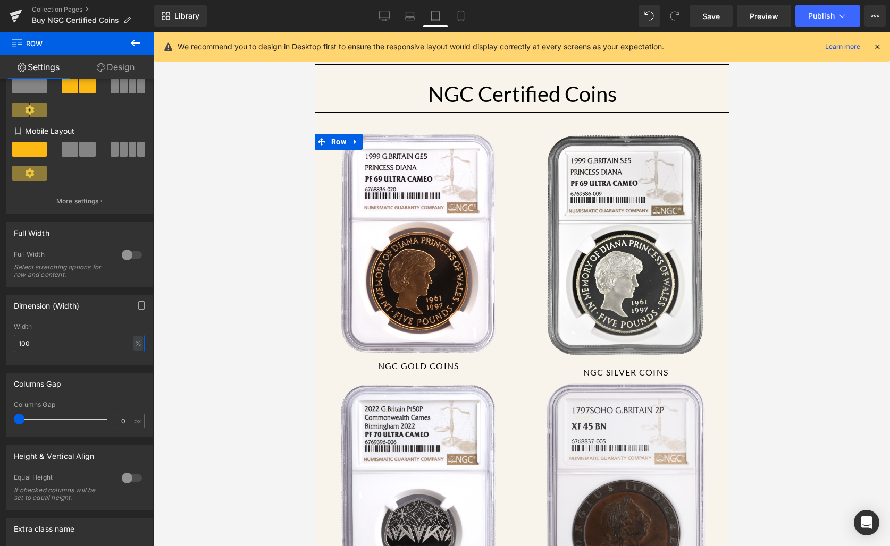
click at [80, 350] on input "100" at bounding box center [79, 344] width 131 height 18
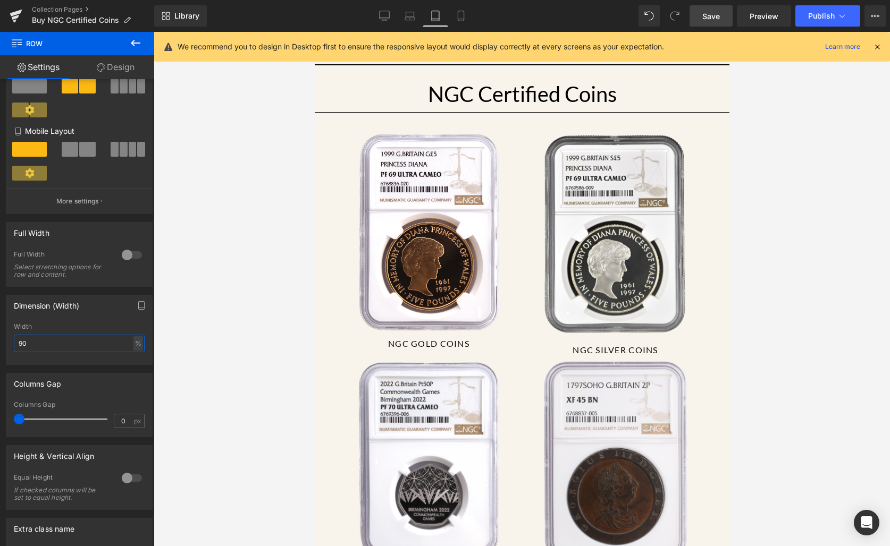
type input "90"
click at [715, 13] on span "Save" at bounding box center [711, 16] width 18 height 11
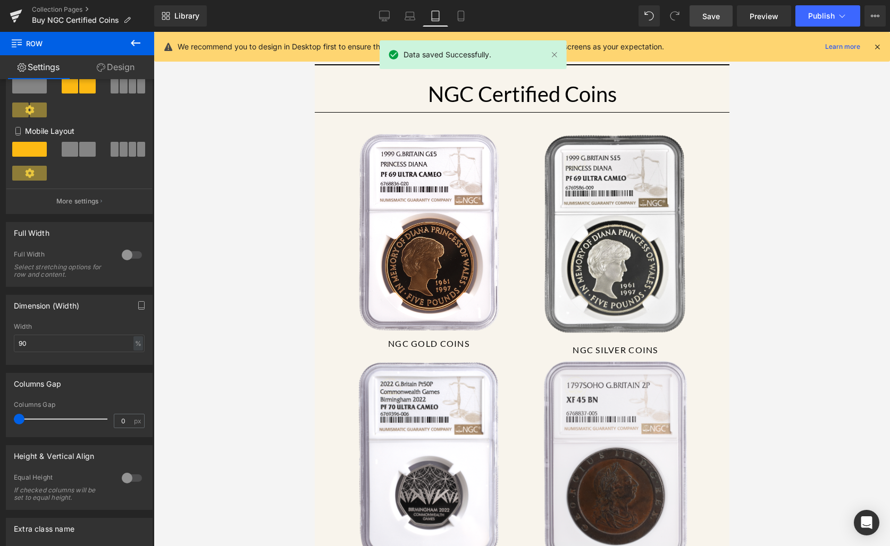
click at [814, 228] on div at bounding box center [522, 289] width 736 height 514
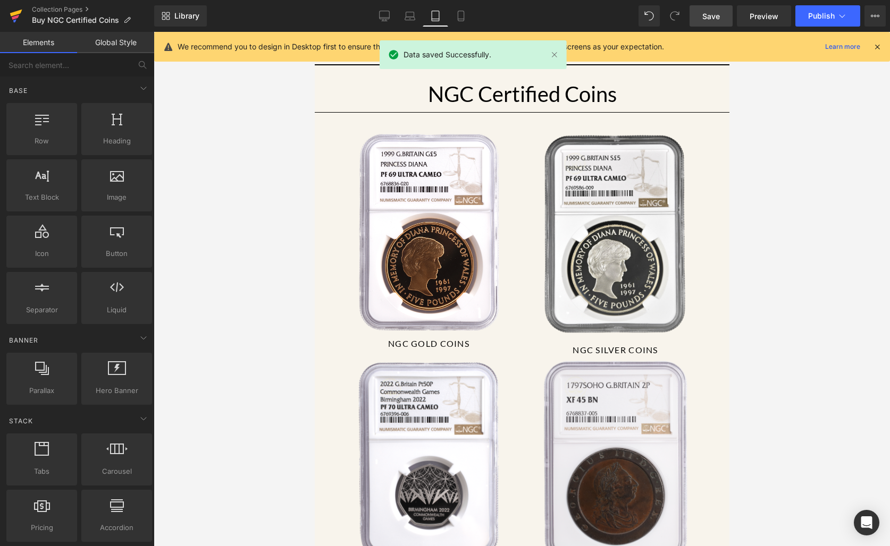
click at [21, 10] on icon at bounding box center [16, 13] width 12 height 7
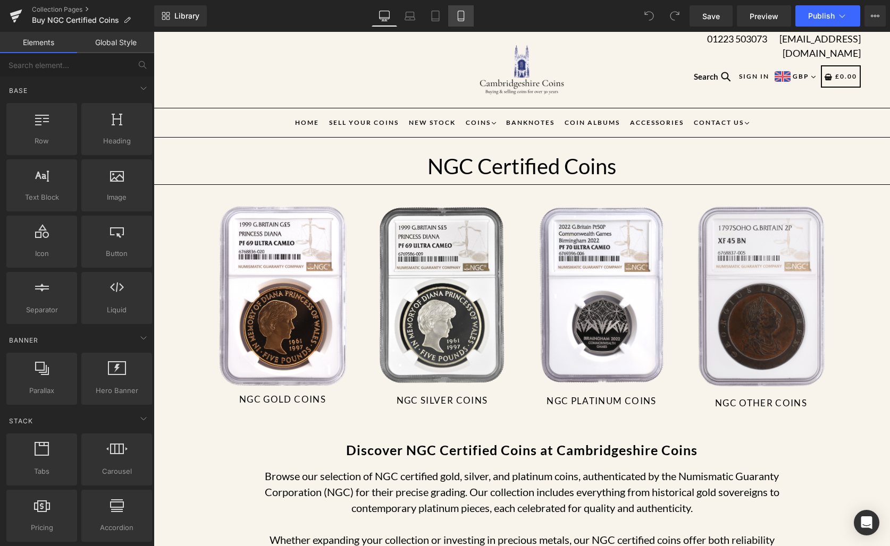
drag, startPoint x: 310, startPoint y: 0, endPoint x: 459, endPoint y: 17, distance: 149.8
click at [459, 17] on icon at bounding box center [460, 16] width 11 height 11
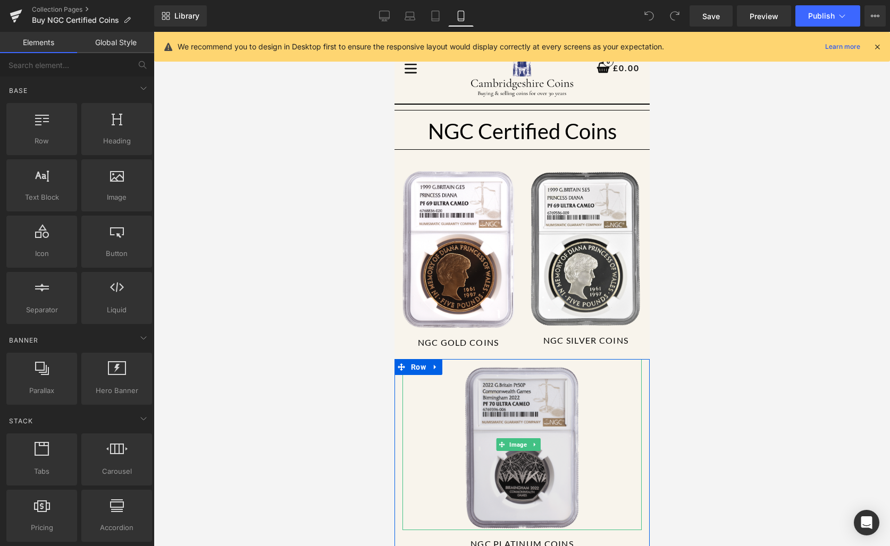
scroll to position [210, 0]
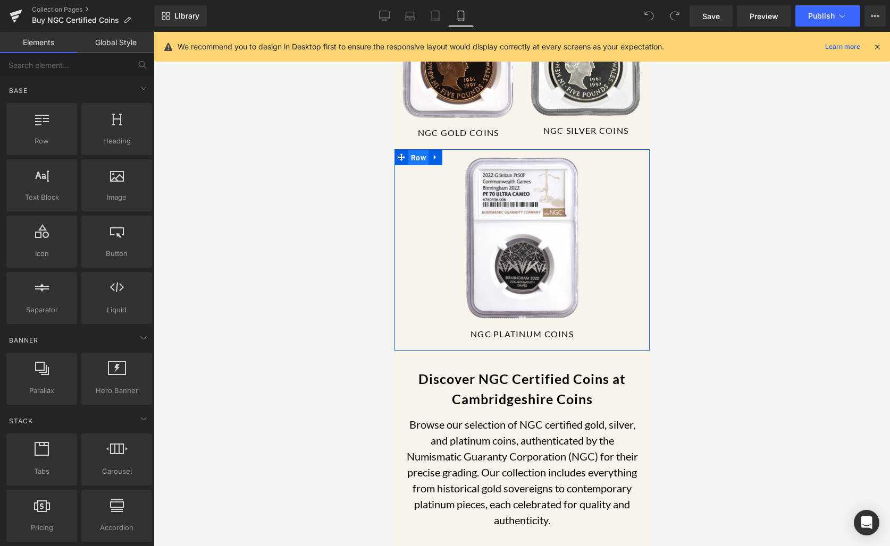
click at [416, 156] on span "Row" at bounding box center [418, 158] width 20 height 16
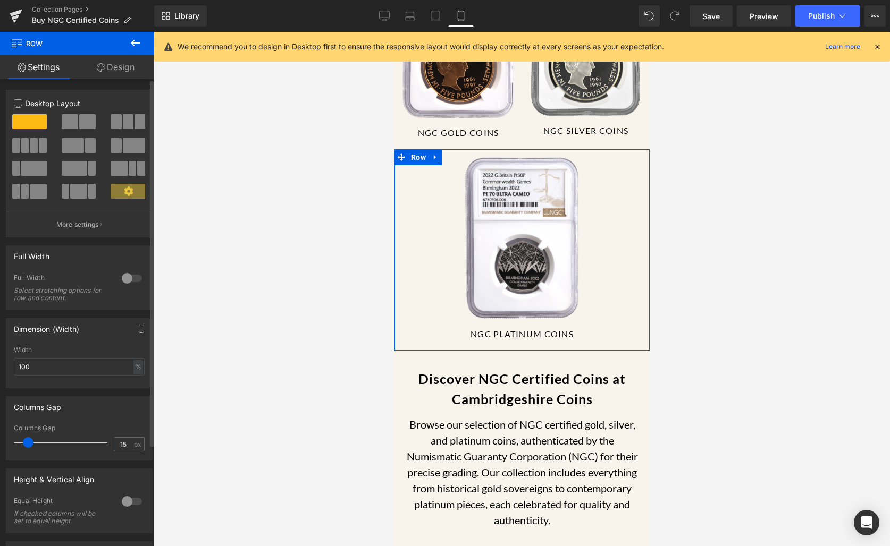
click at [64, 111] on div at bounding box center [79, 160] width 131 height 103
click at [69, 122] on span at bounding box center [70, 121] width 16 height 15
type input "1200"
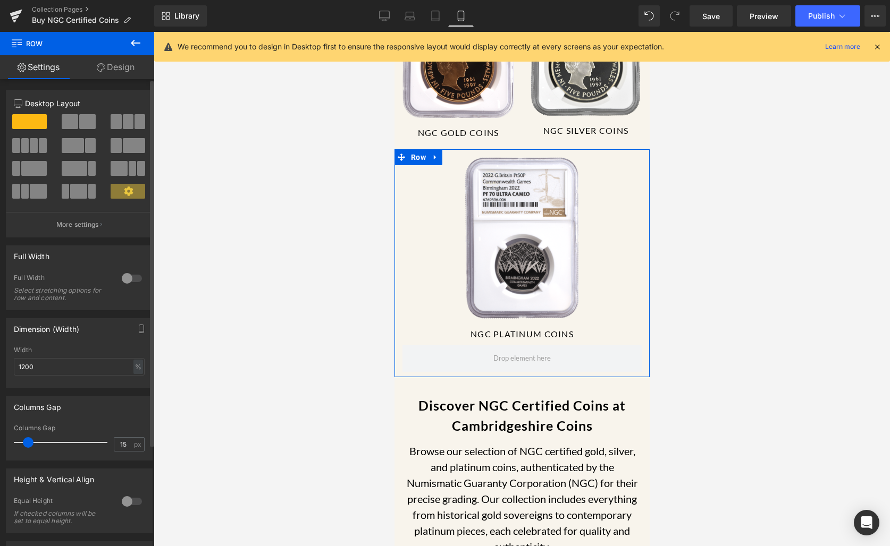
scroll to position [0, 0]
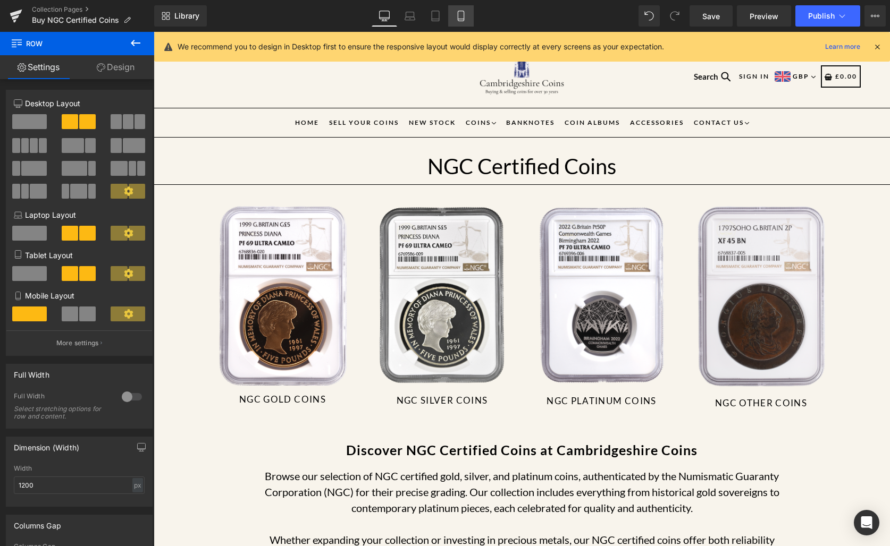
click at [466, 13] on icon at bounding box center [460, 16] width 11 height 11
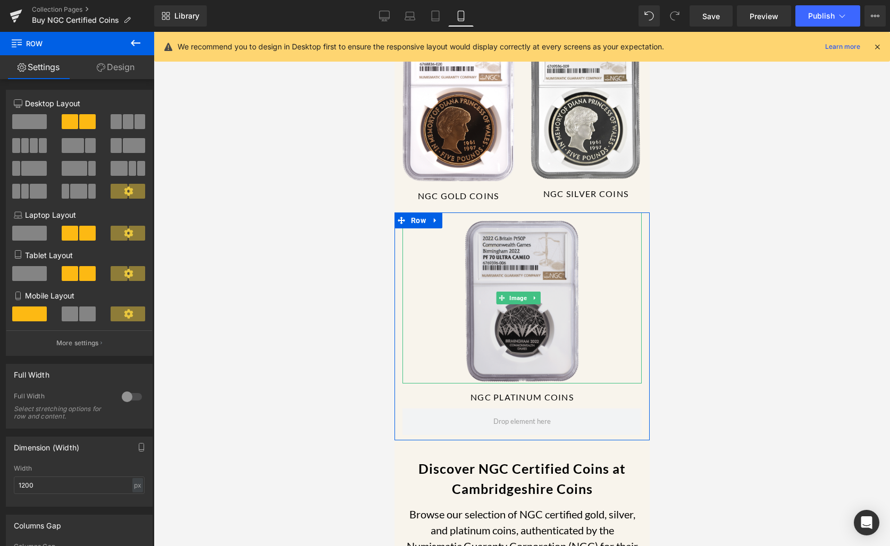
click at [485, 267] on img at bounding box center [521, 298] width 117 height 171
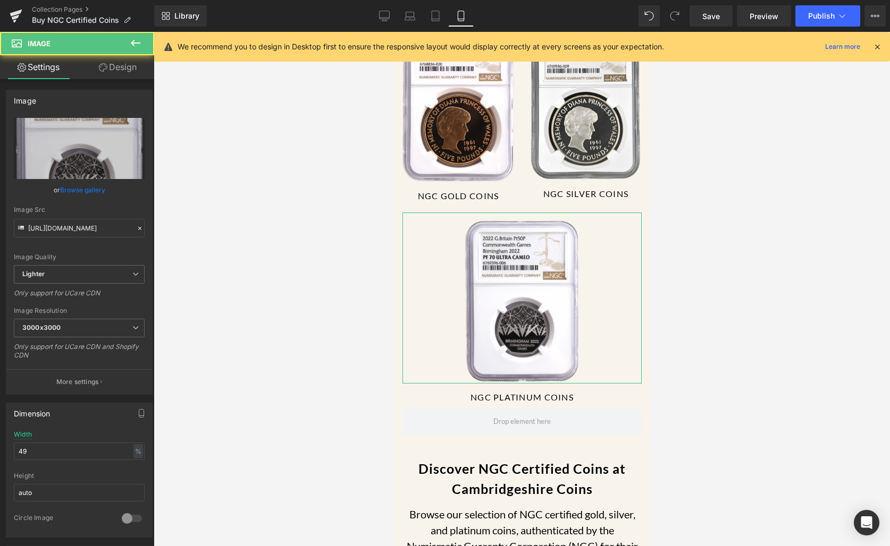
click at [109, 70] on link "Design" at bounding box center [117, 67] width 77 height 24
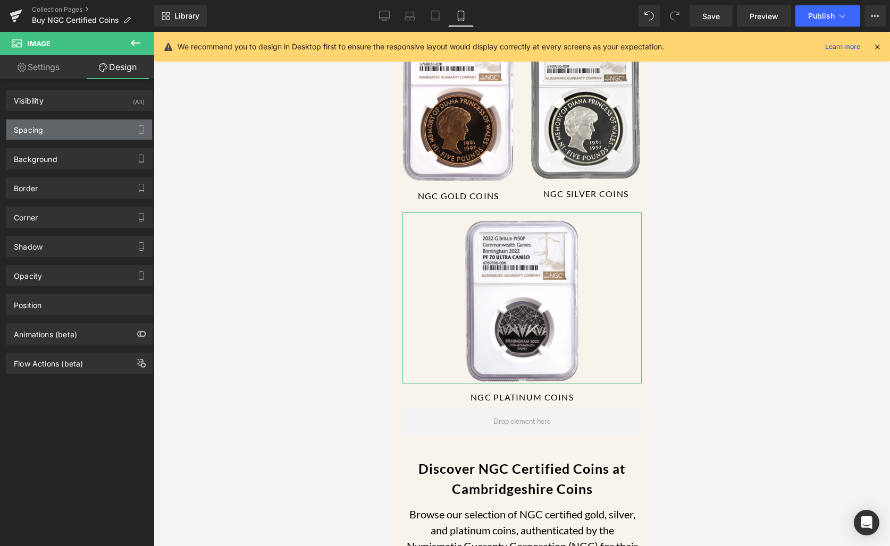
click at [61, 130] on div "Spacing" at bounding box center [79, 130] width 146 height 20
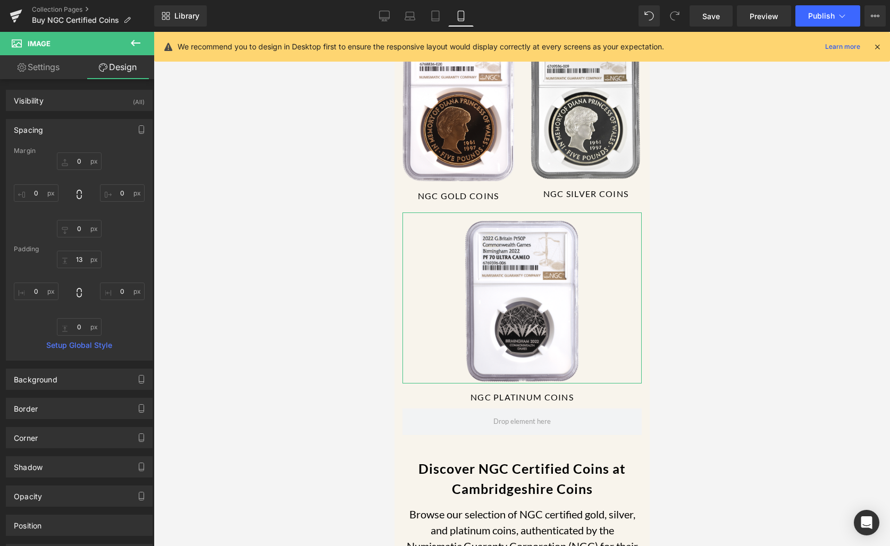
click at [66, 111] on div "Spacing Margin 0px 0 0px 0 0px 0 0px 0 Padding 13px 13 0px 0 0px 0 0px 0 Setup …" at bounding box center [79, 236] width 159 height 250
click at [69, 101] on div "Visibility (All)" at bounding box center [79, 100] width 146 height 20
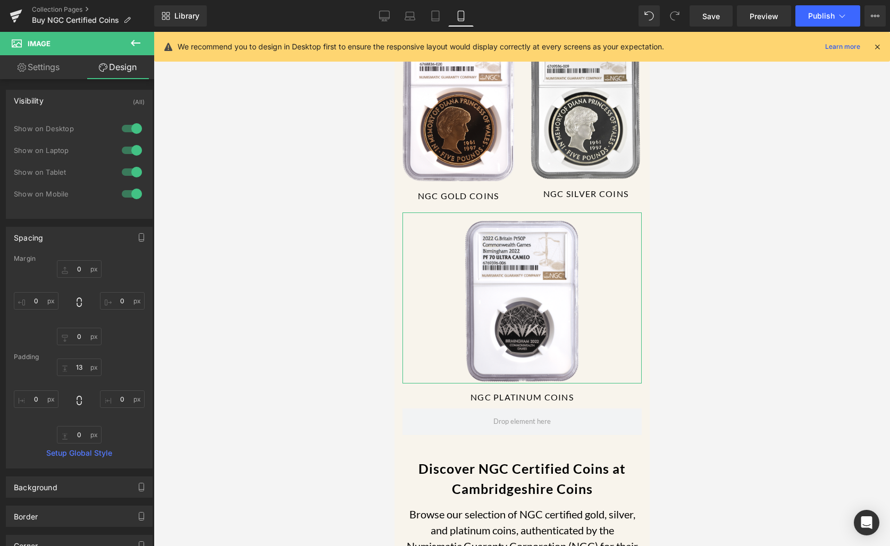
click at [69, 100] on div "Visibility (All)" at bounding box center [79, 100] width 146 height 20
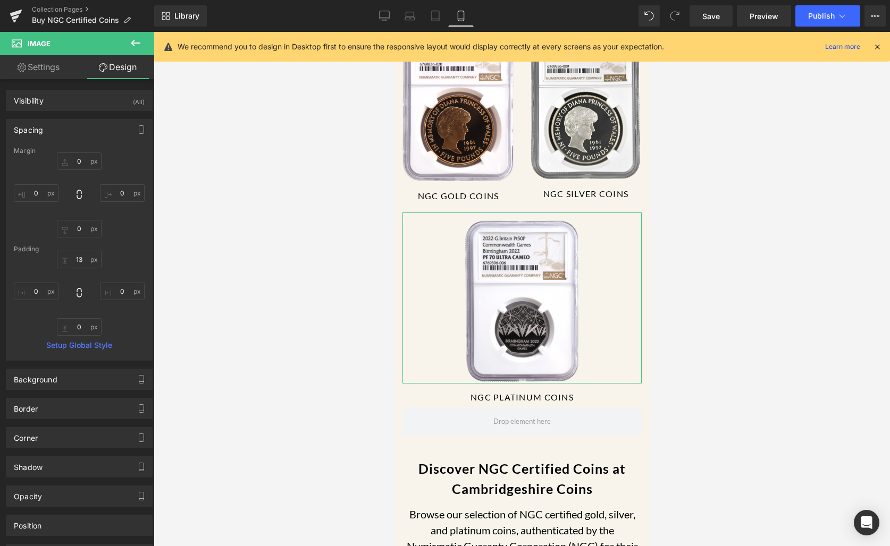
click at [50, 73] on link "Settings" at bounding box center [38, 67] width 77 height 24
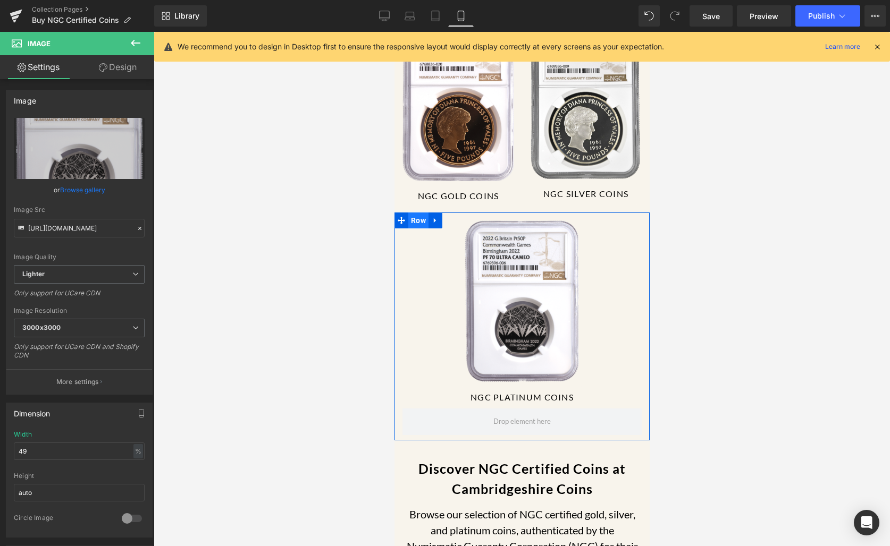
click at [413, 213] on span "Row" at bounding box center [418, 221] width 20 height 16
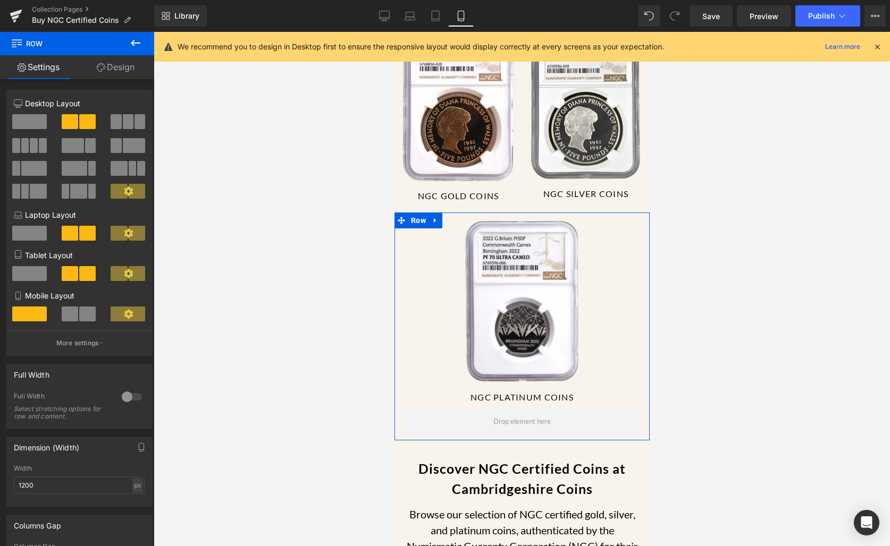
click at [74, 318] on span at bounding box center [70, 314] width 16 height 15
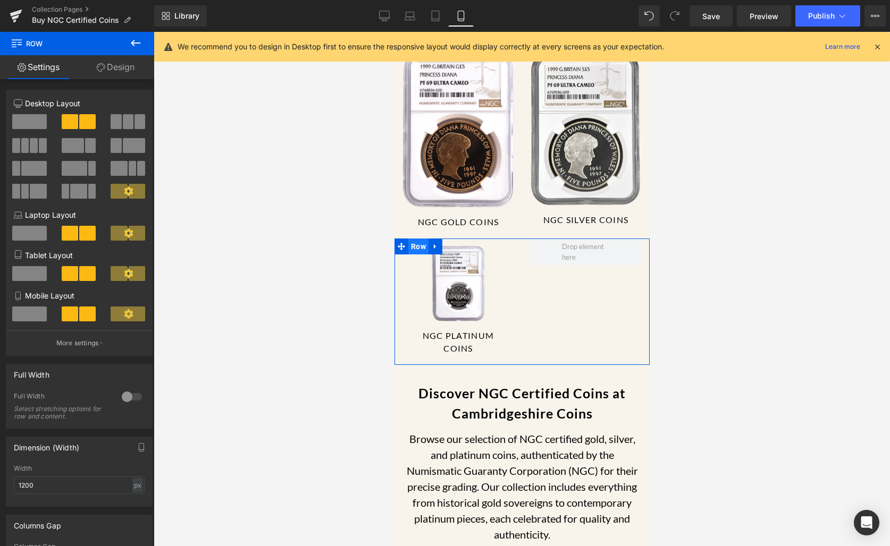
scroll to position [63, 0]
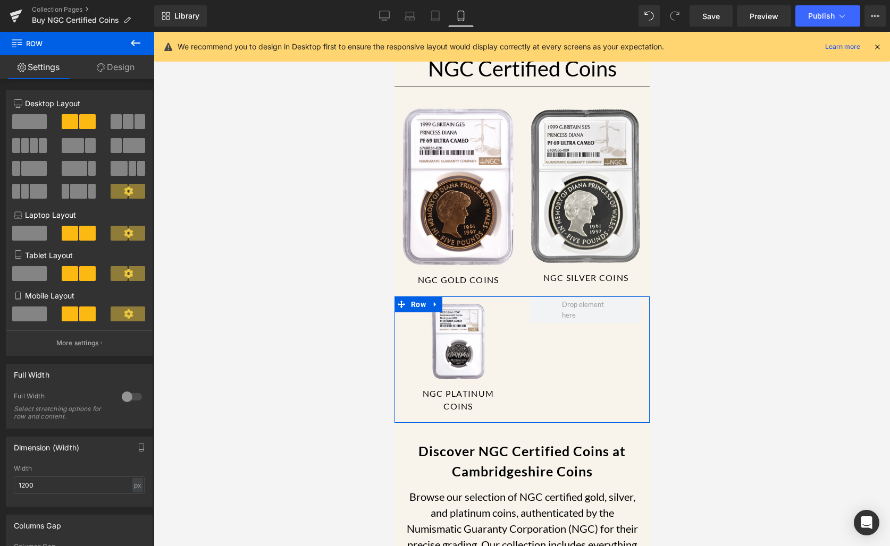
click at [324, 229] on div at bounding box center [522, 289] width 736 height 514
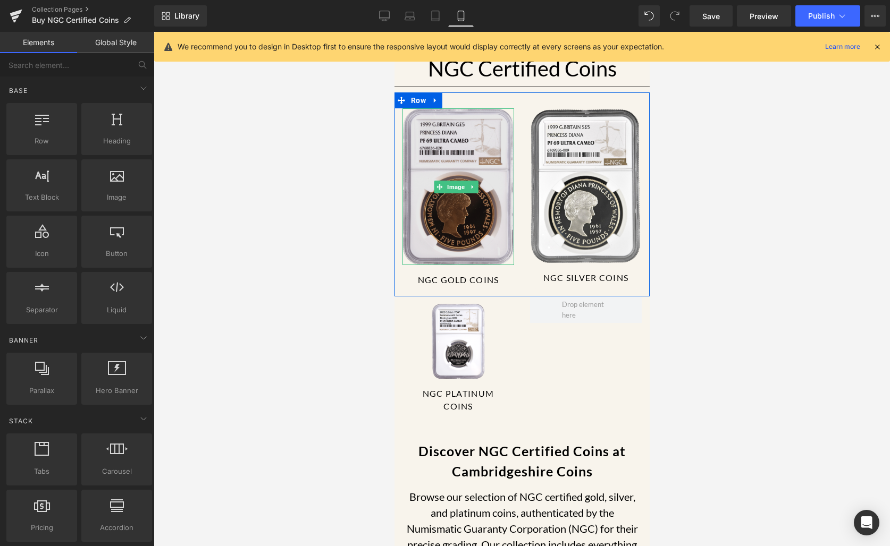
click at [445, 216] on img at bounding box center [458, 186] width 112 height 157
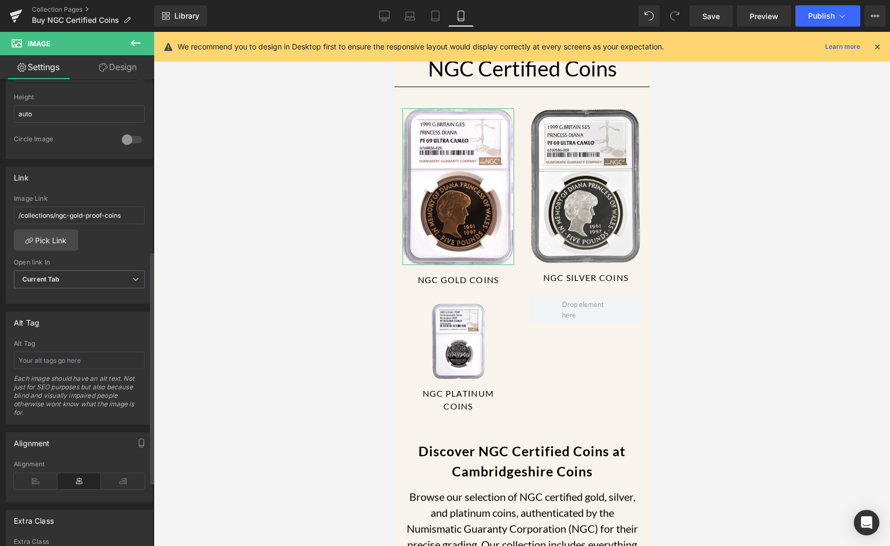
scroll to position [0, 0]
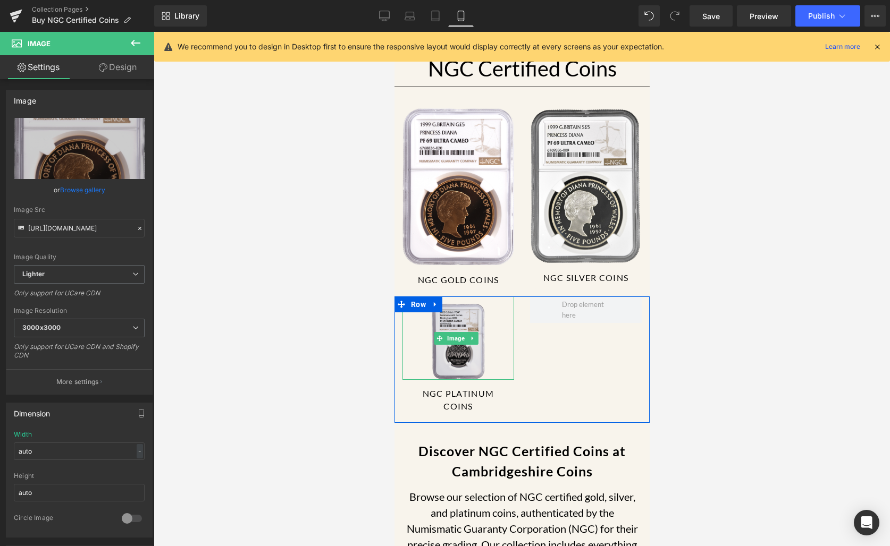
click at [454, 322] on img at bounding box center [457, 338] width 55 height 83
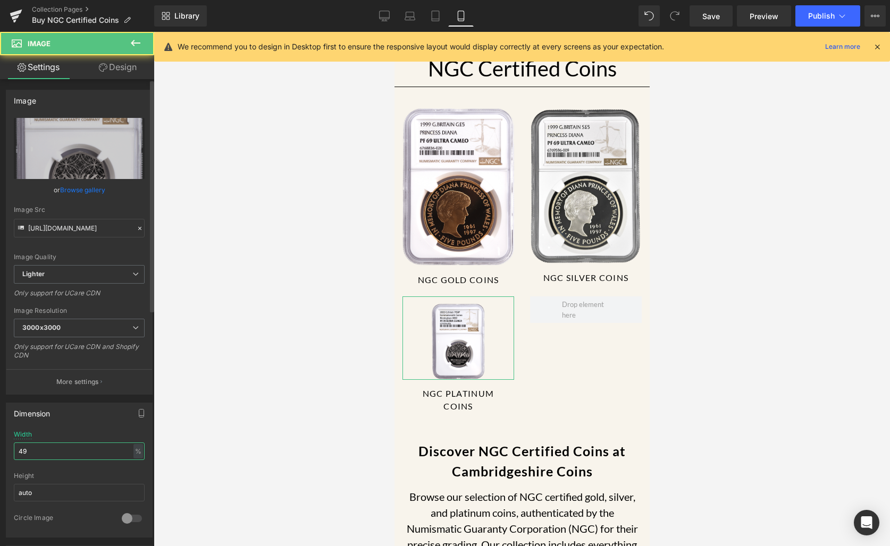
click at [70, 455] on input "49" at bounding box center [79, 452] width 131 height 18
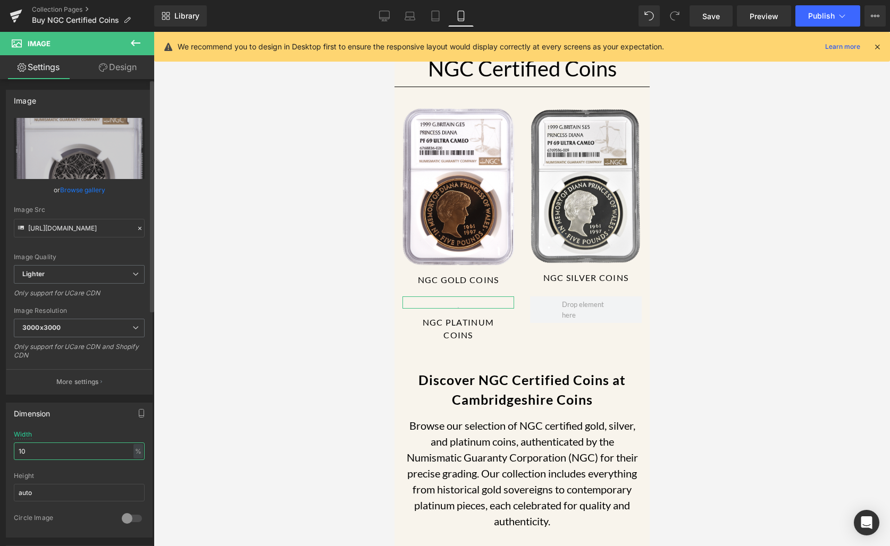
type input "100"
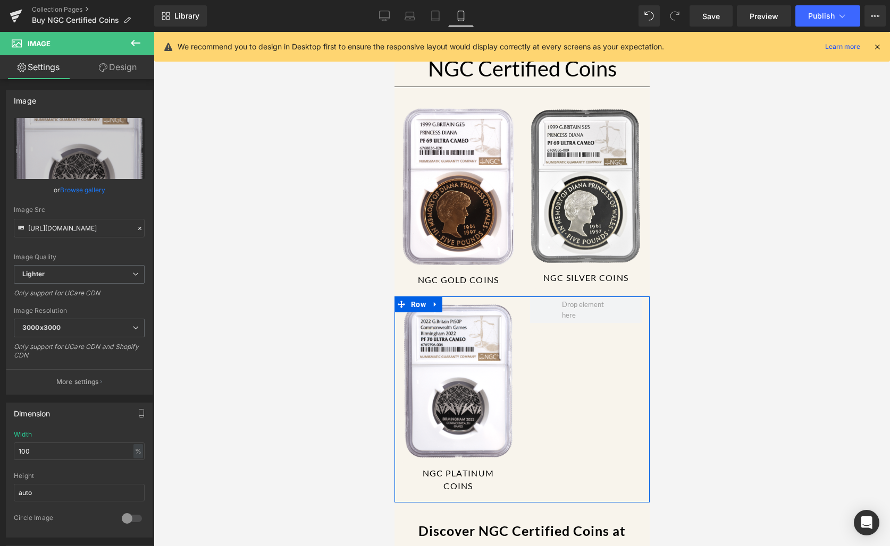
click at [568, 411] on div "Image NGC PLATINUM COINS Button Row" at bounding box center [521, 400] width 255 height 206
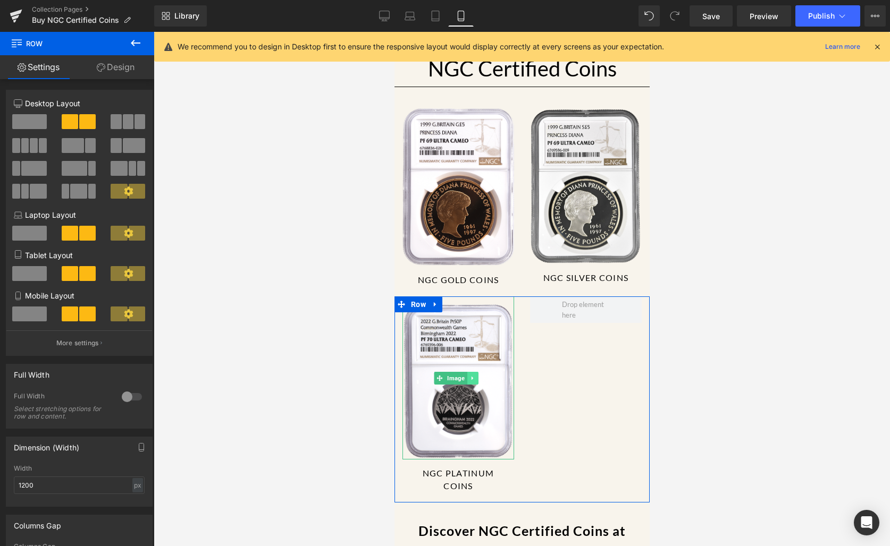
click at [470, 375] on icon at bounding box center [472, 378] width 6 height 6
click at [468, 375] on icon at bounding box center [466, 378] width 6 height 6
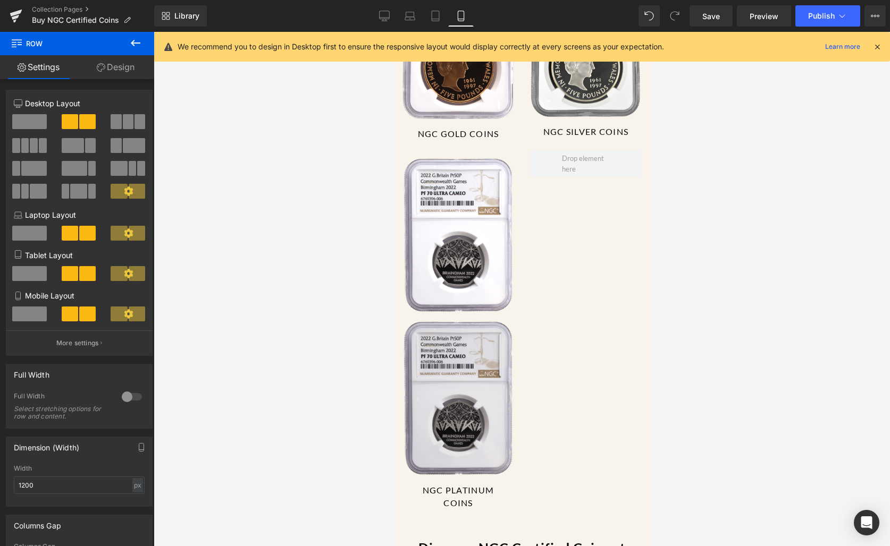
scroll to position [186, 0]
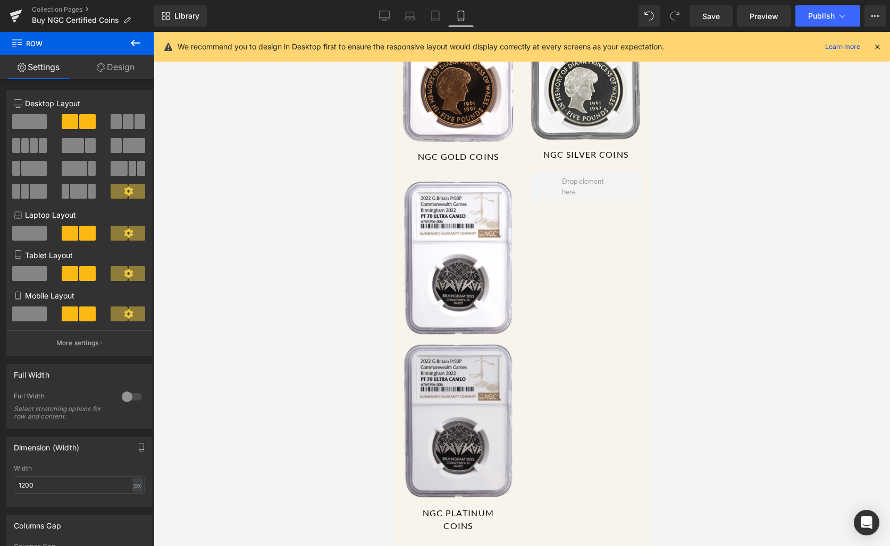
click at [448, 415] on img at bounding box center [458, 417] width 112 height 163
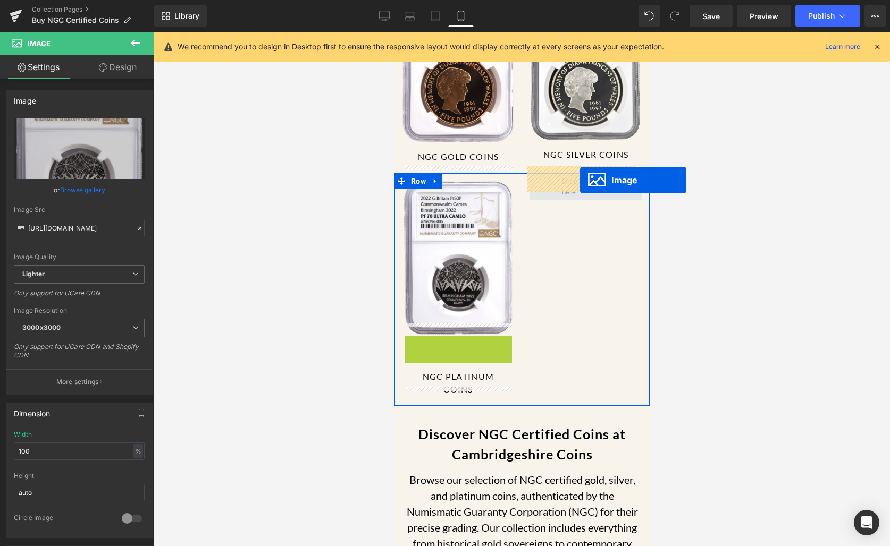
drag, startPoint x: 440, startPoint y: 401, endPoint x: 579, endPoint y: 180, distance: 261.2
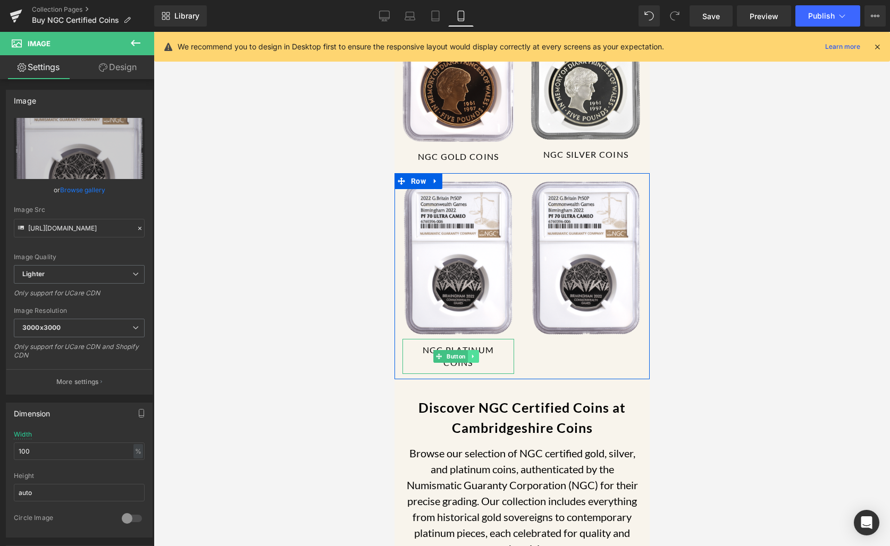
click at [470, 350] on link at bounding box center [472, 356] width 11 height 13
click at [470, 354] on icon at bounding box center [467, 357] width 6 height 6
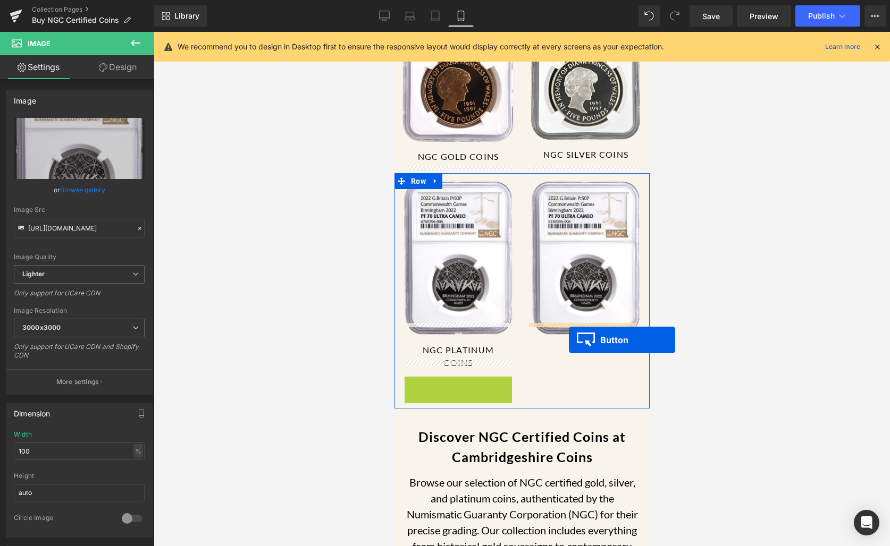
drag, startPoint x: 437, startPoint y: 378, endPoint x: 568, endPoint y: 340, distance: 136.9
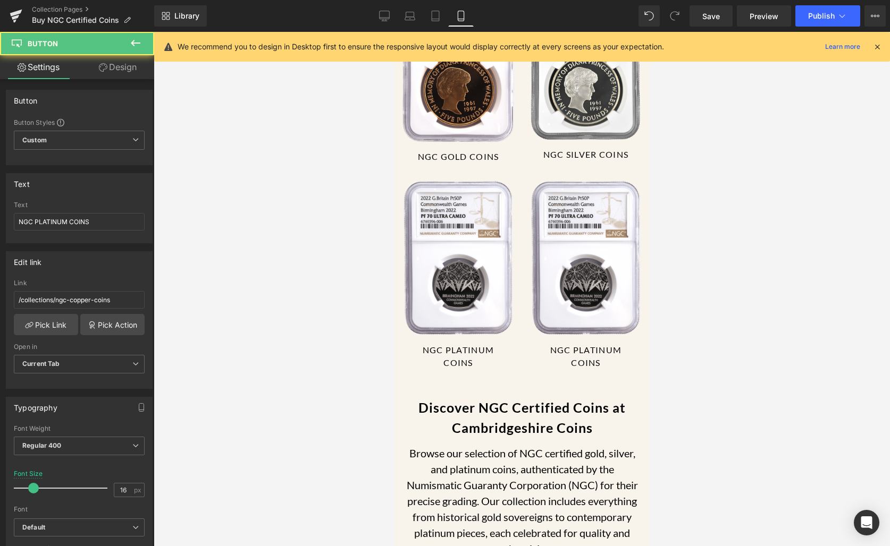
click at [787, 305] on div at bounding box center [522, 289] width 736 height 514
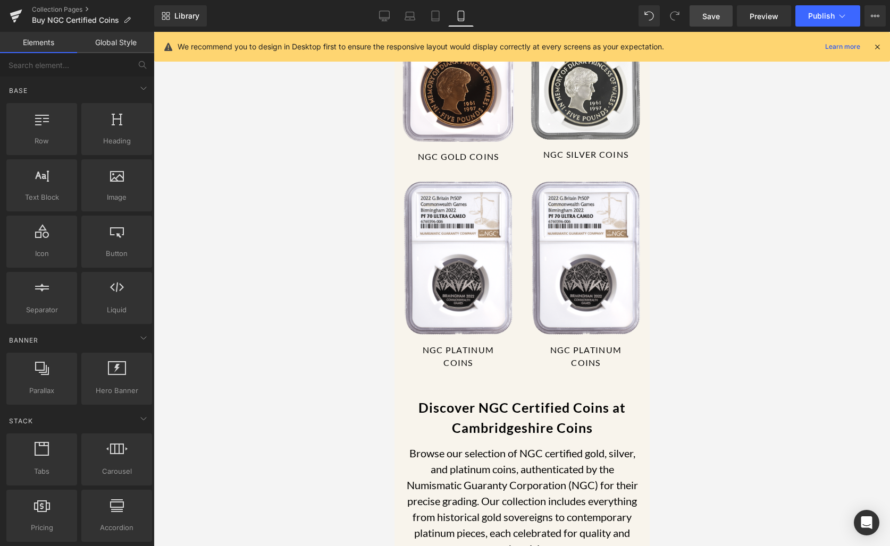
click at [712, 12] on span "Save" at bounding box center [711, 16] width 18 height 11
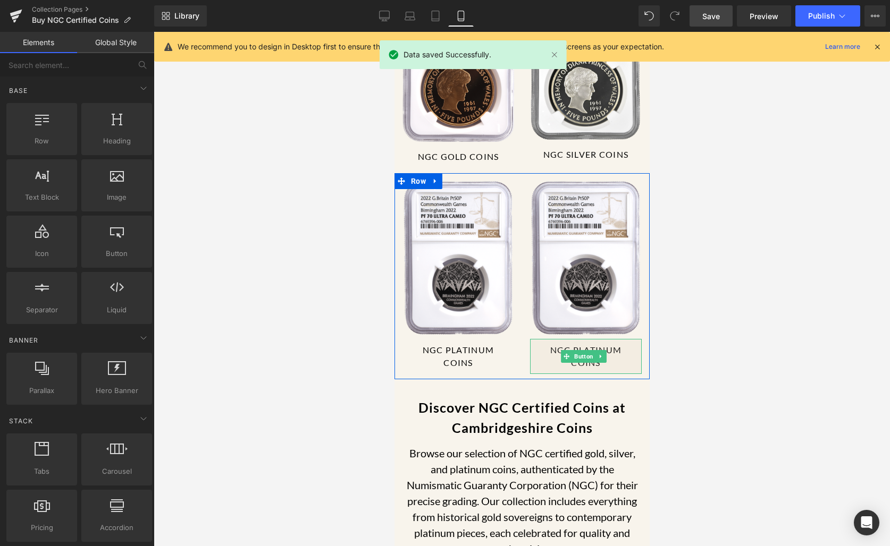
click at [585, 344] on span "NGC PLATINUM COINS" at bounding box center [585, 357] width 95 height 26
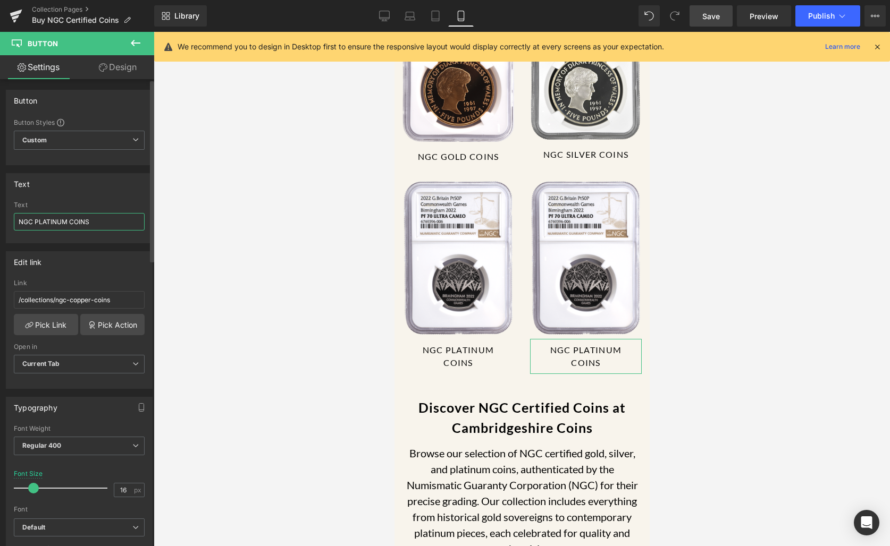
click at [43, 222] on input "NGC PLATINUM COINS" at bounding box center [79, 222] width 131 height 18
type input "NGC OTHER COINS"
click at [62, 315] on link "Pick Link" at bounding box center [46, 324] width 64 height 21
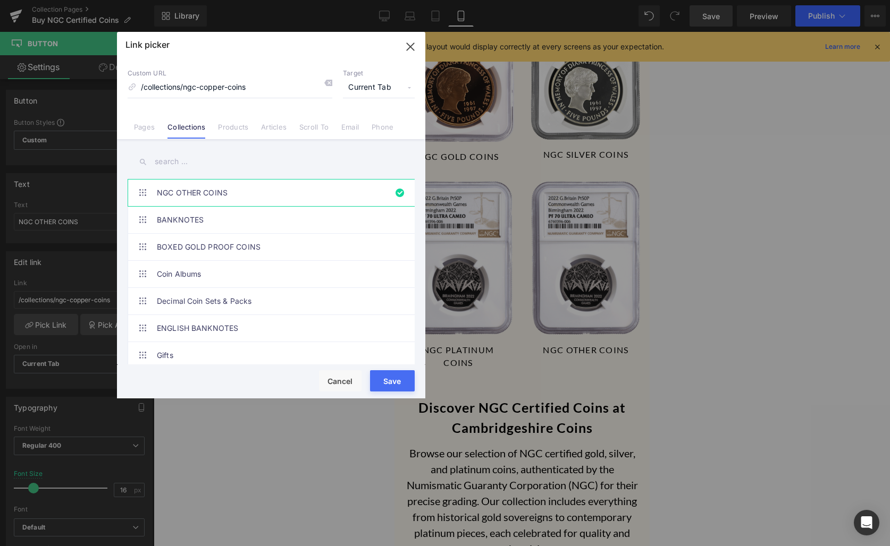
click at [216, 156] on div "Link picker Back to Library Insert Custom URL /collections/ngc-copper-coins Tar…" at bounding box center [271, 215] width 308 height 367
click at [203, 164] on input "text" at bounding box center [271, 162] width 287 height 24
click at [228, 197] on link "NGC OTHER COINS" at bounding box center [274, 193] width 234 height 27
click at [399, 378] on button "Save" at bounding box center [392, 380] width 45 height 21
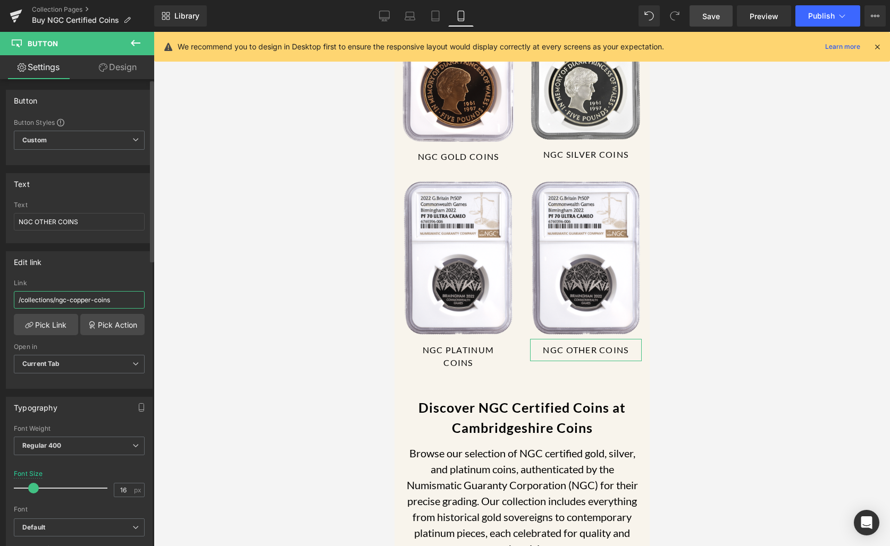
click at [82, 291] on input "/collections/ngc-copper-coins" at bounding box center [79, 300] width 131 height 18
click at [80, 301] on input "/collections/ngc-copper-coins" at bounding box center [79, 300] width 131 height 18
click at [71, 319] on link "Pick Link" at bounding box center [46, 324] width 64 height 21
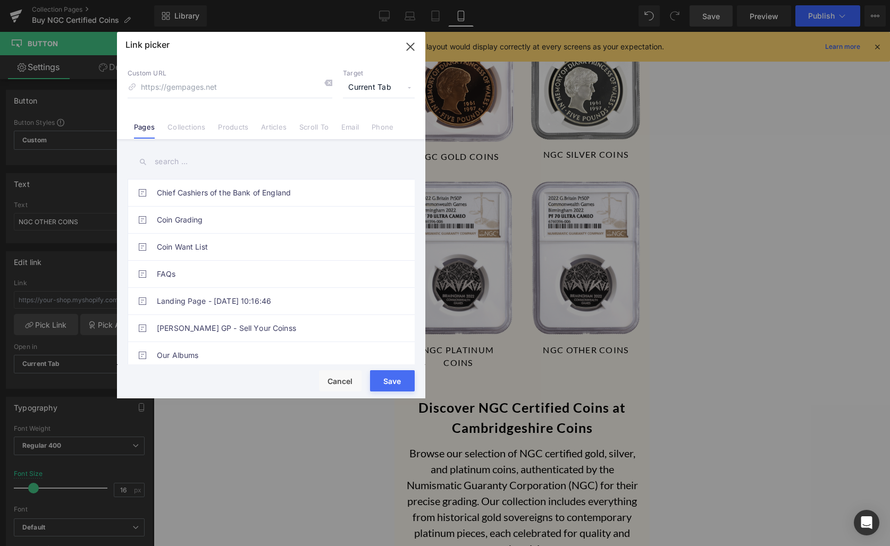
click at [227, 154] on input "text" at bounding box center [271, 162] width 287 height 24
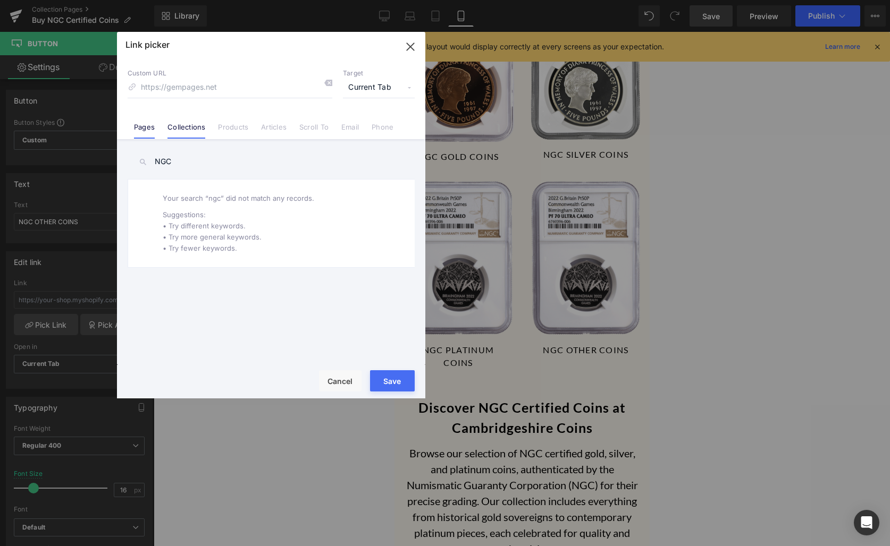
type input "NGC"
click at [203, 126] on link "Collections" at bounding box center [186, 131] width 38 height 16
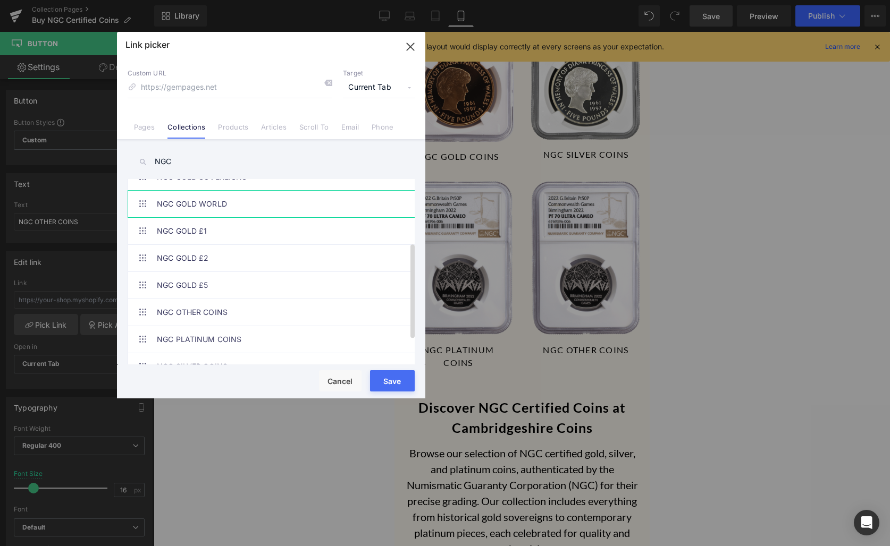
scroll to position [157, 0]
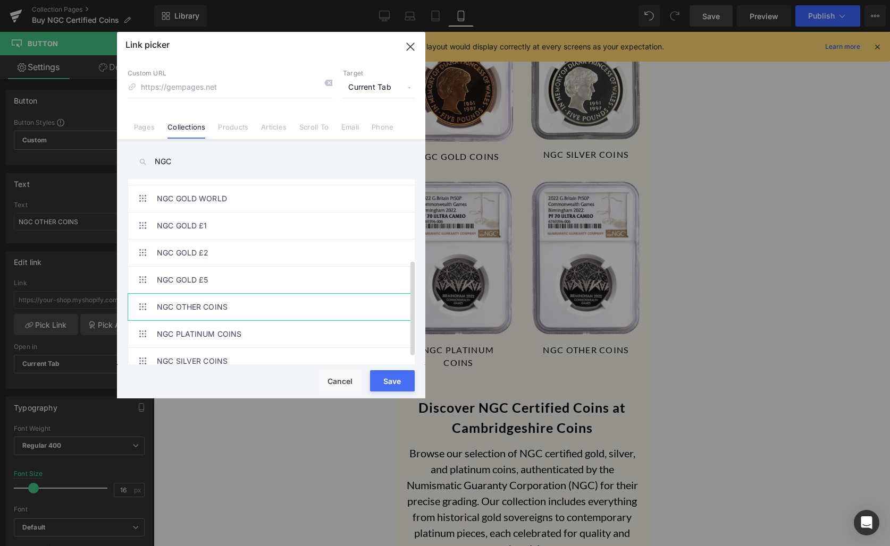
click at [241, 301] on link "NGC OTHER COINS" at bounding box center [274, 307] width 234 height 27
type input "/collections/ngc-copper-coins"
click at [254, 94] on input "/collections/ngc-copper-coins" at bounding box center [230, 88] width 205 height 20
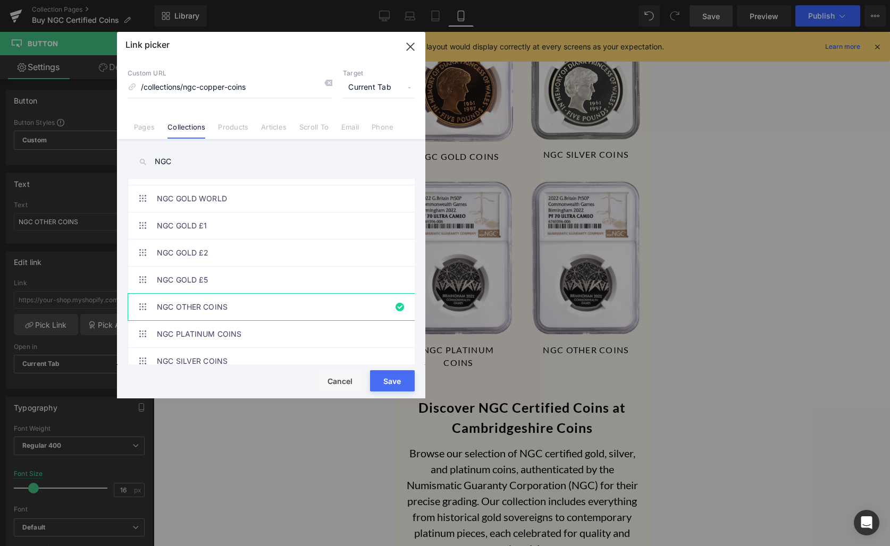
click at [396, 385] on button "Save" at bounding box center [392, 380] width 45 height 21
type input "/collections/ngc-copper-coins"
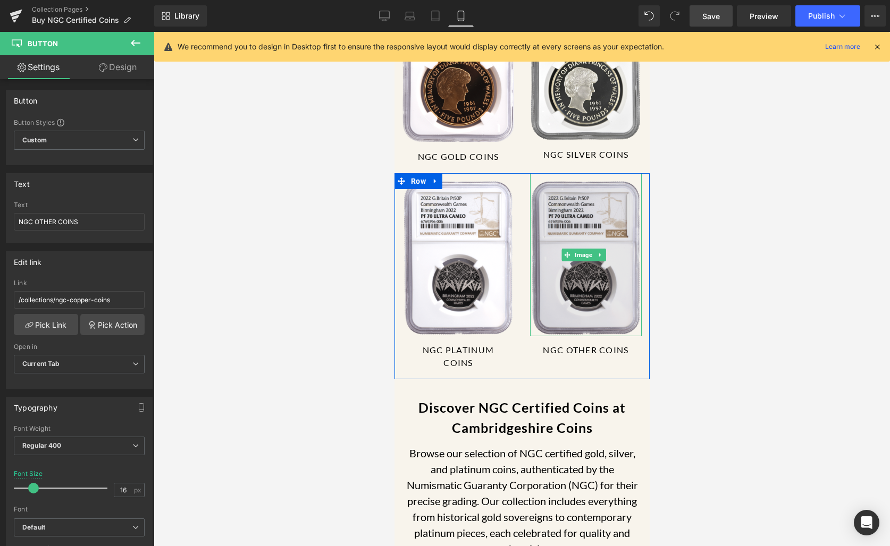
click at [590, 261] on img at bounding box center [585, 254] width 112 height 163
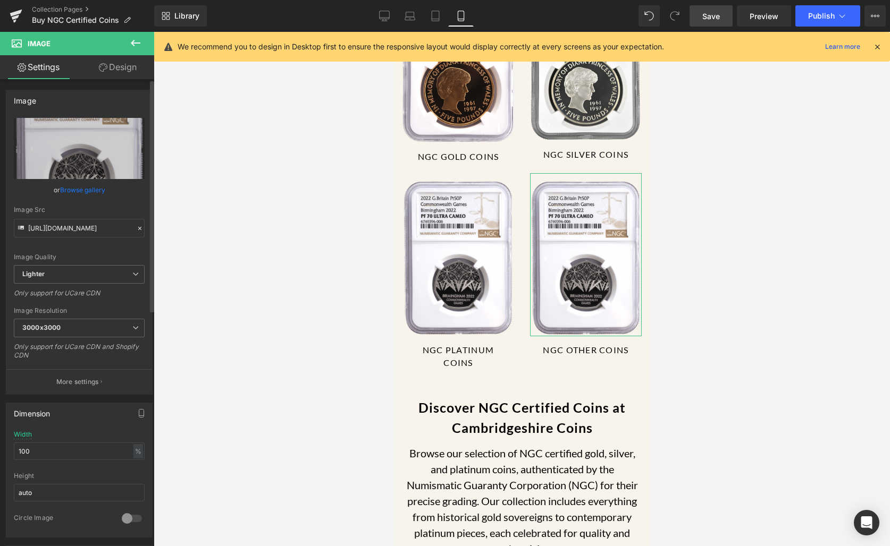
scroll to position [189, 0]
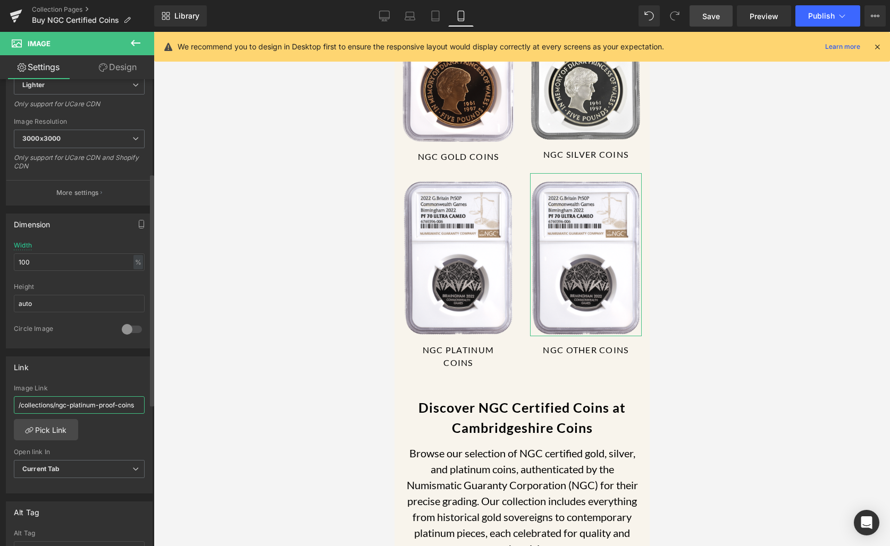
click at [73, 402] on input "/collections/ngc-platinum-proof-coins" at bounding box center [79, 405] width 131 height 18
paste input "copper"
type input "/collections/ngc-copper-coins"
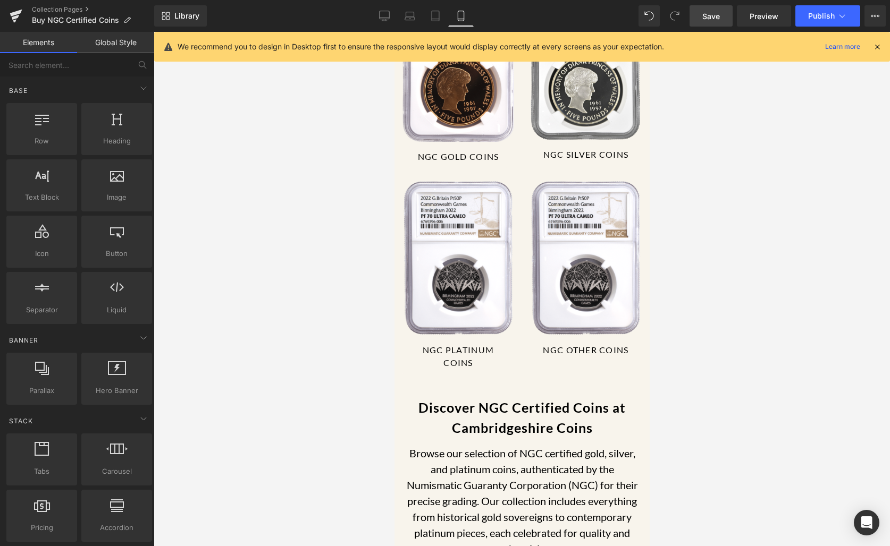
click at [757, 309] on div at bounding box center [522, 289] width 736 height 514
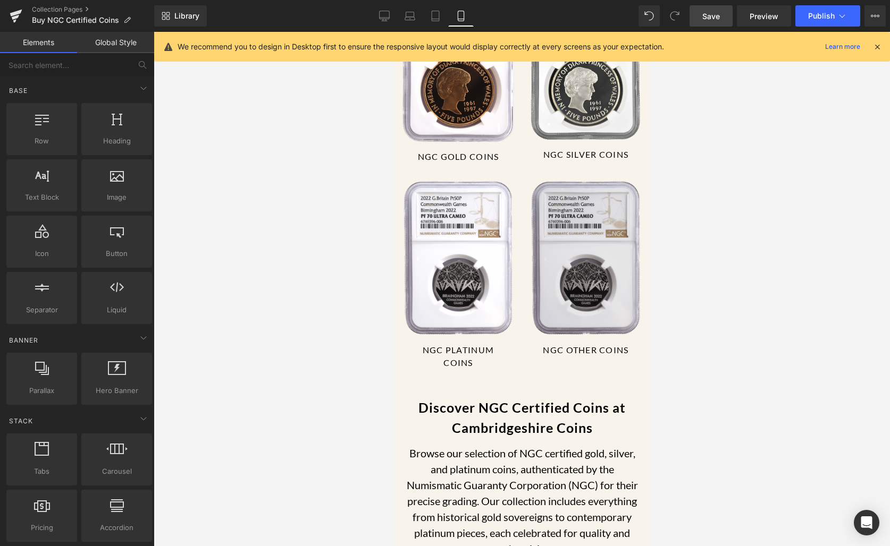
click at [578, 280] on img at bounding box center [585, 254] width 112 height 163
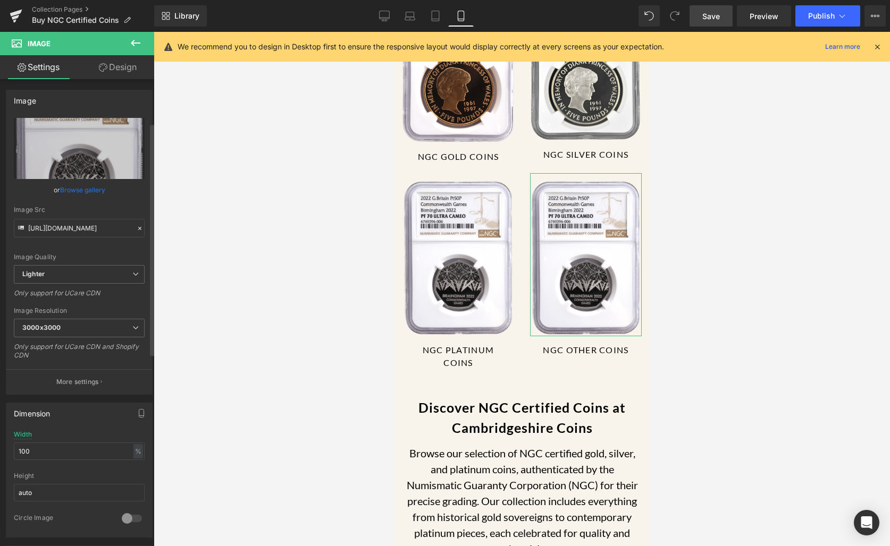
scroll to position [201, 0]
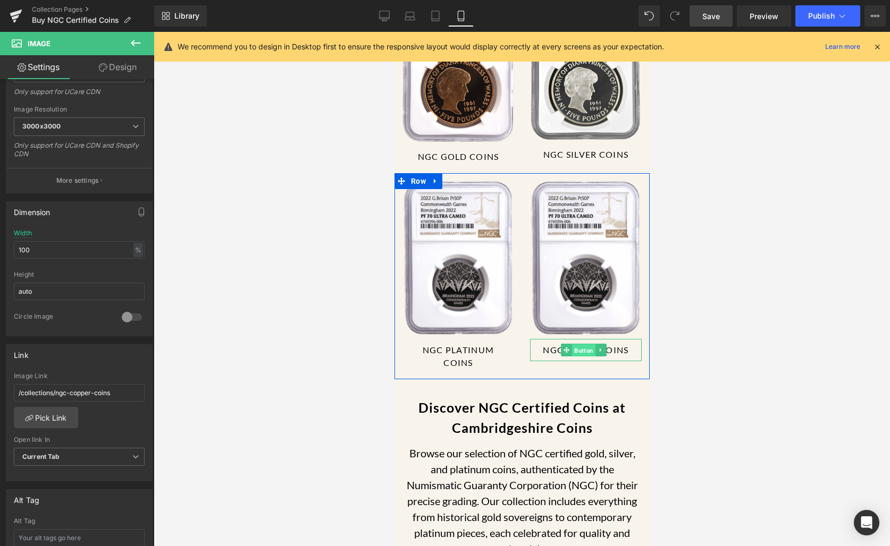
drag, startPoint x: 567, startPoint y: 332, endPoint x: 698, endPoint y: 368, distance: 136.0
click at [571, 344] on span "Button" at bounding box center [582, 350] width 23 height 13
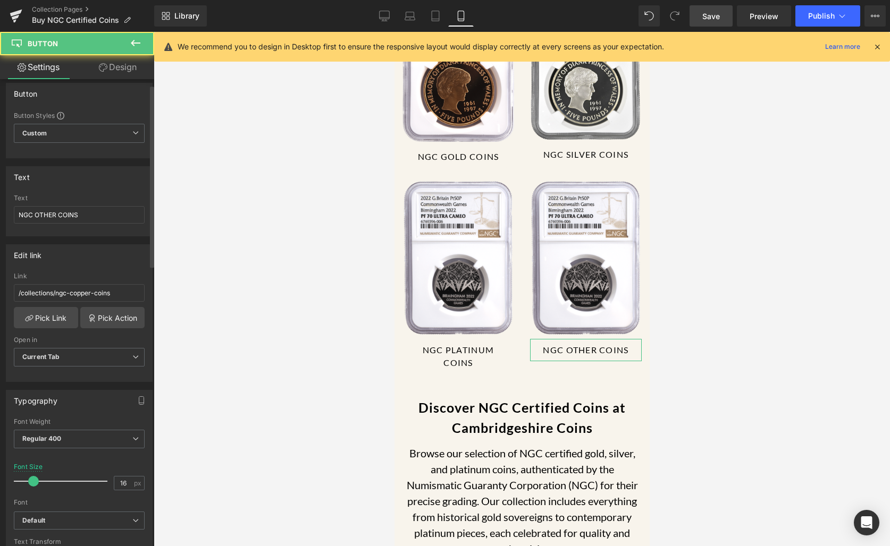
scroll to position [17, 0]
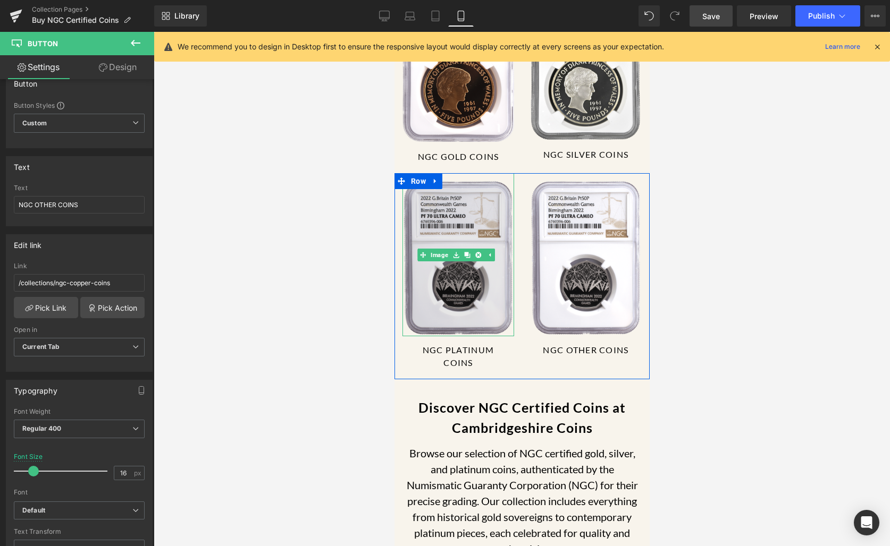
click at [418, 269] on img at bounding box center [458, 254] width 112 height 163
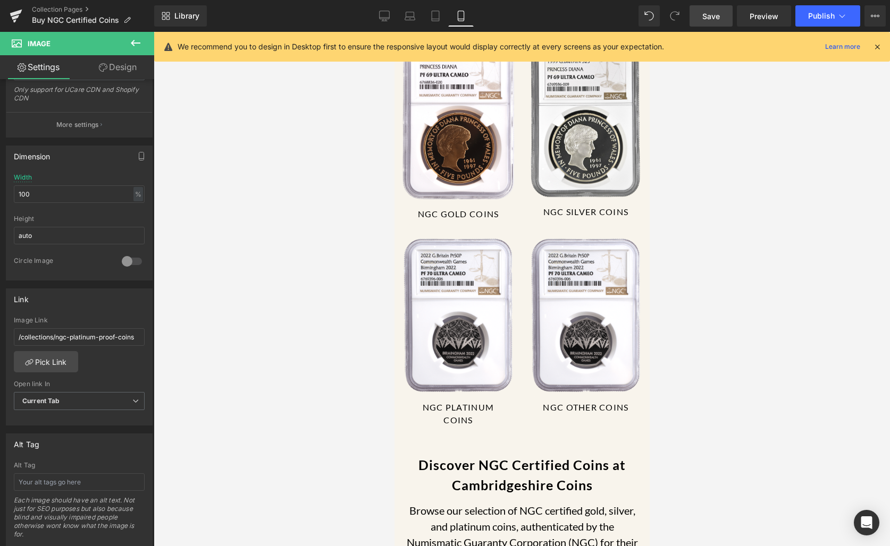
scroll to position [100, 0]
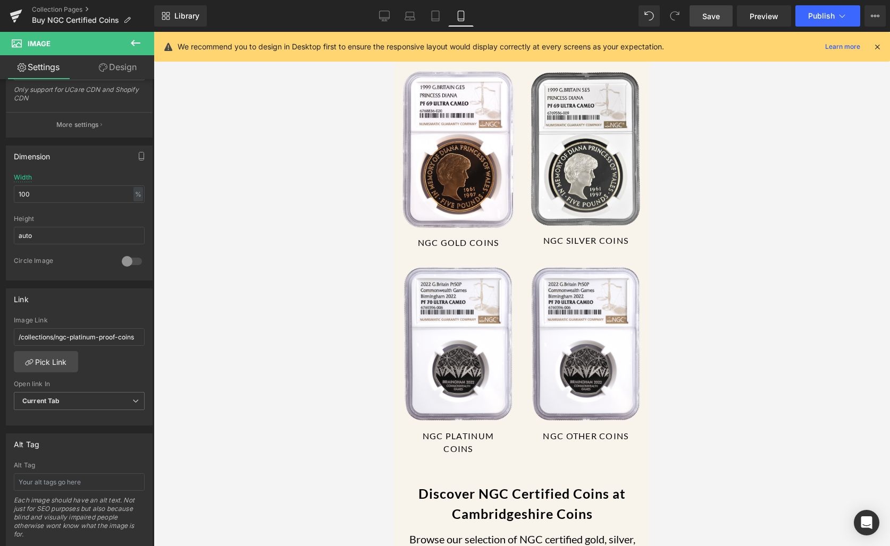
click at [723, 20] on link "Save" at bounding box center [710, 15] width 43 height 21
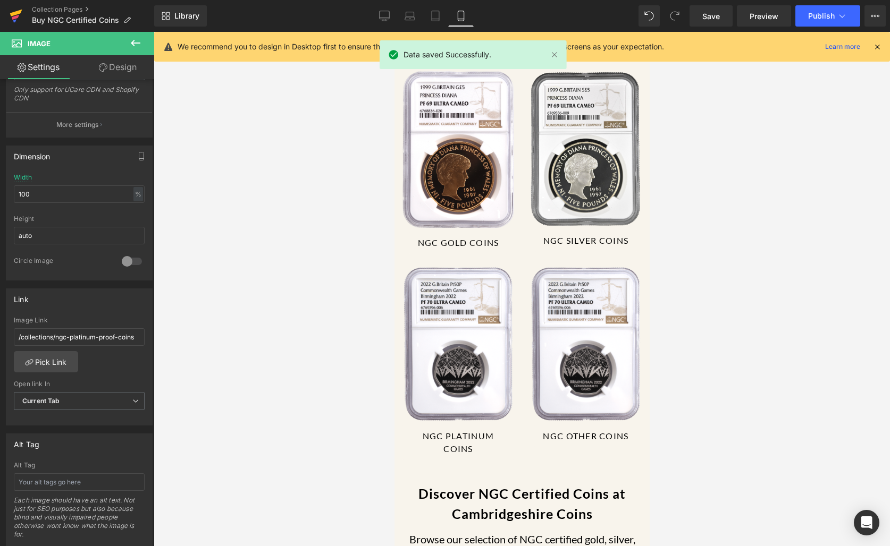
click at [12, 10] on icon at bounding box center [16, 16] width 13 height 27
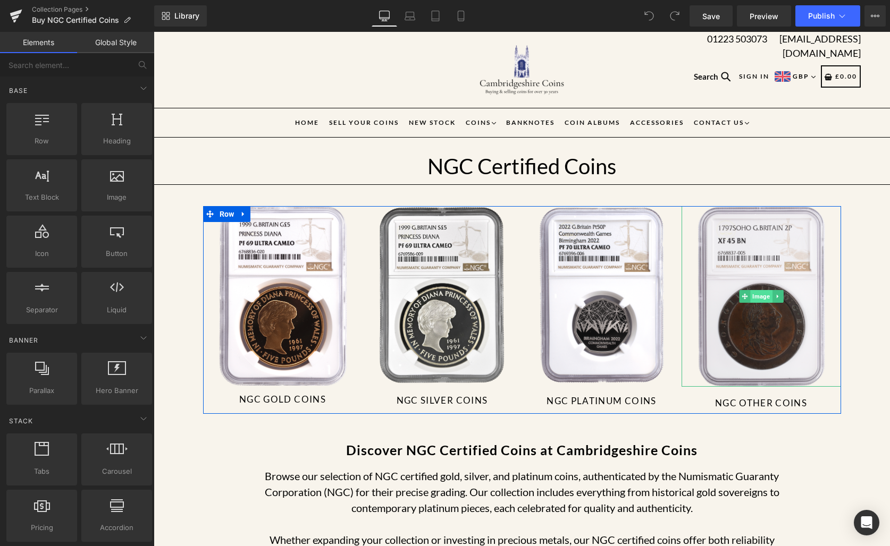
click at [764, 298] on span "Image" at bounding box center [761, 296] width 22 height 13
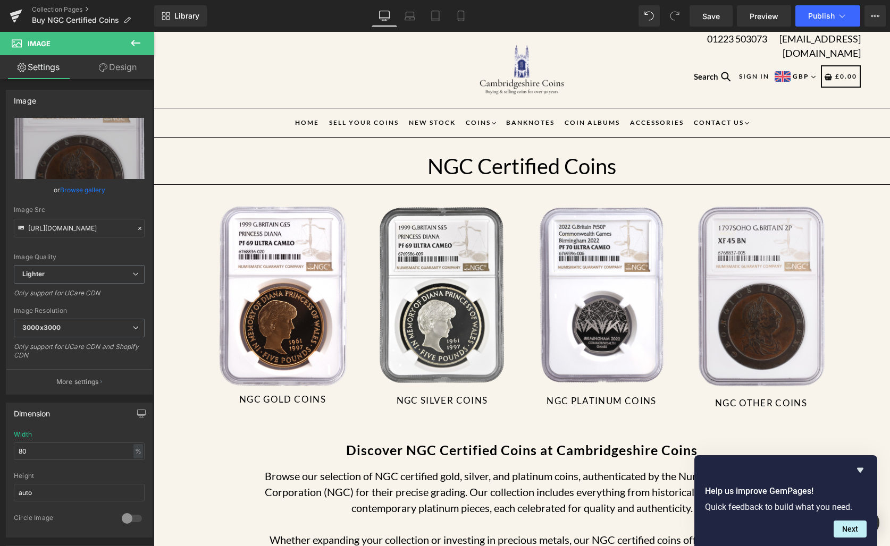
click at [464, 27] on div "Library Desktop Desktop Laptop Tablet Mobile Save Preview Publish Scheduled Vie…" at bounding box center [521, 16] width 735 height 32
click at [464, 20] on icon at bounding box center [460, 16] width 11 height 11
type input "40"
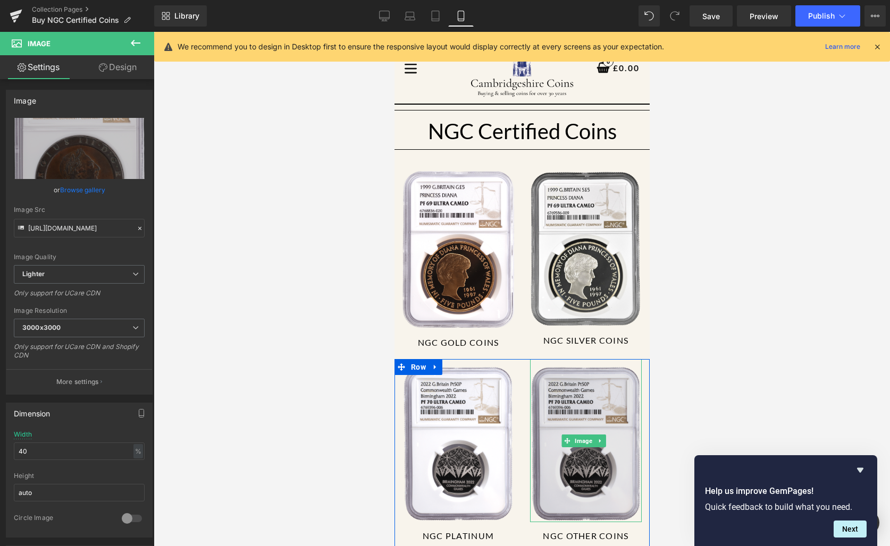
click at [590, 407] on img at bounding box center [585, 440] width 112 height 163
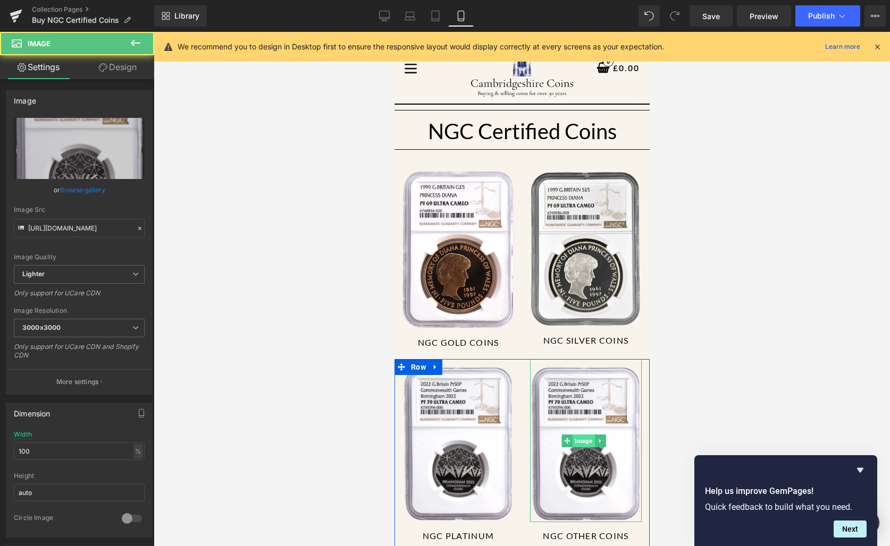
drag, startPoint x: 573, startPoint y: 434, endPoint x: 569, endPoint y: 429, distance: 6.4
click at [573, 435] on span "Image" at bounding box center [583, 441] width 22 height 13
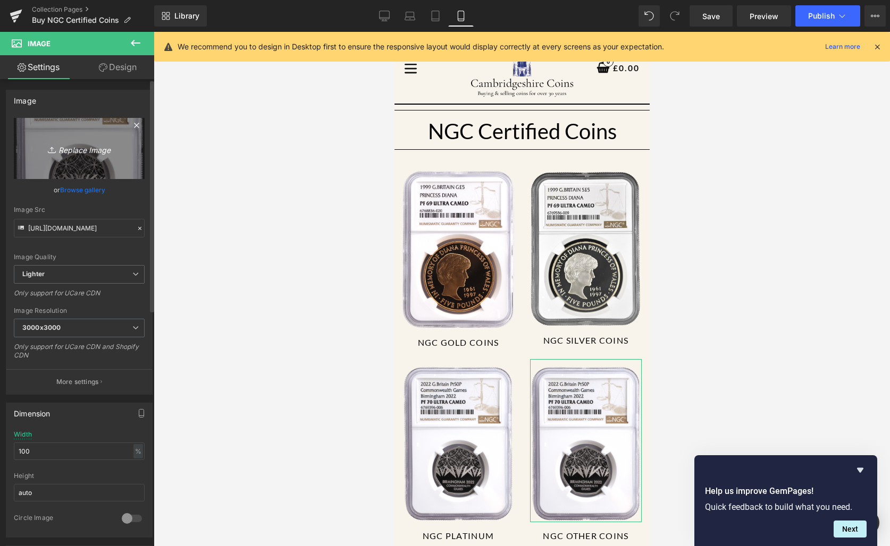
click at [106, 151] on icon "Replace Image" at bounding box center [79, 148] width 85 height 13
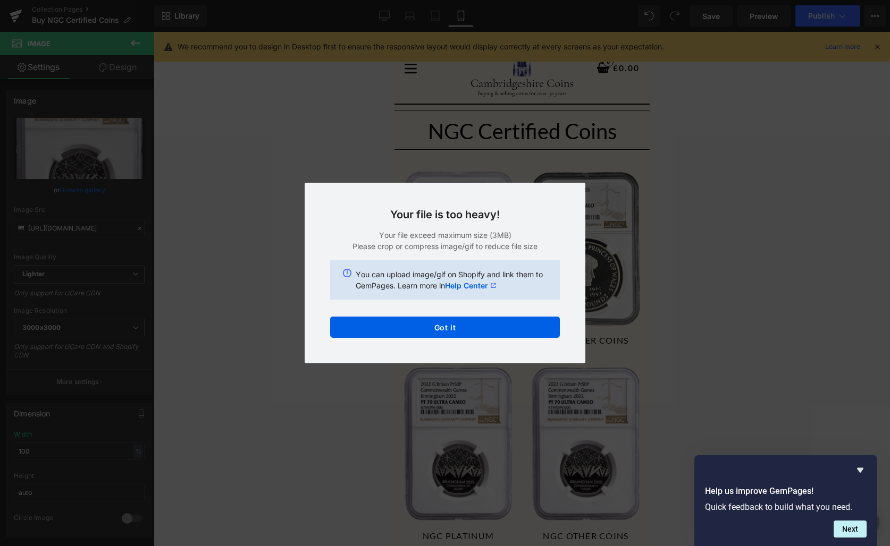
click at [480, 339] on div "Your file is too heavy! Your file exceed maximum size (3MB) Please crop or comp…" at bounding box center [444, 273] width 281 height 181
click at [477, 324] on button "Got it" at bounding box center [445, 327] width 230 height 21
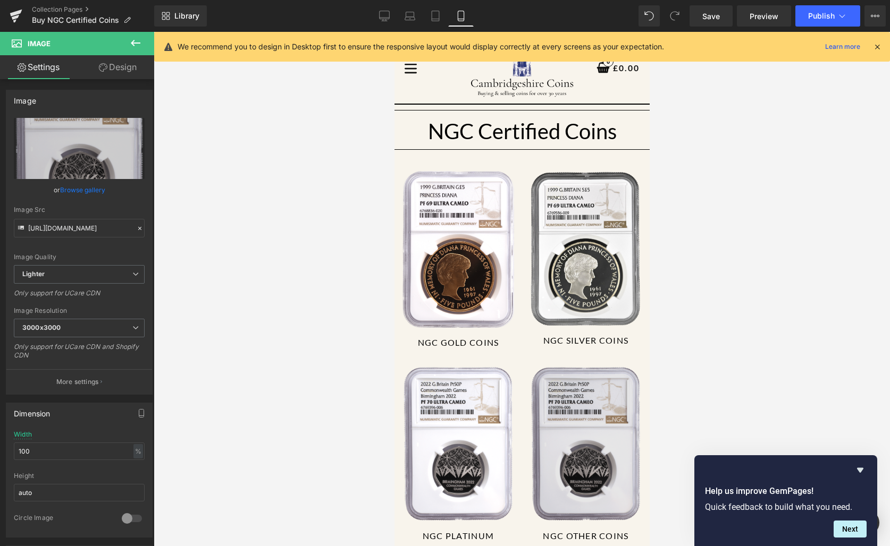
click at [578, 408] on img at bounding box center [585, 440] width 112 height 163
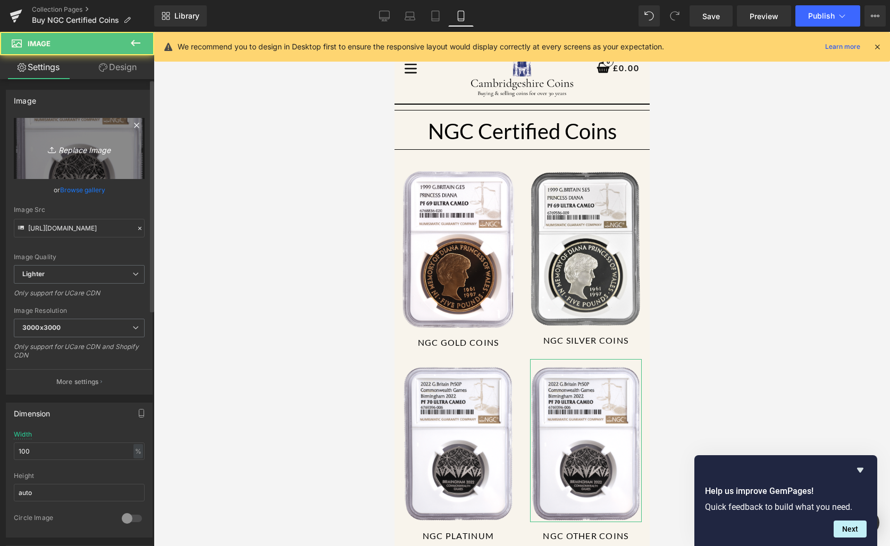
click at [105, 141] on link "Replace Image" at bounding box center [79, 148] width 131 height 61
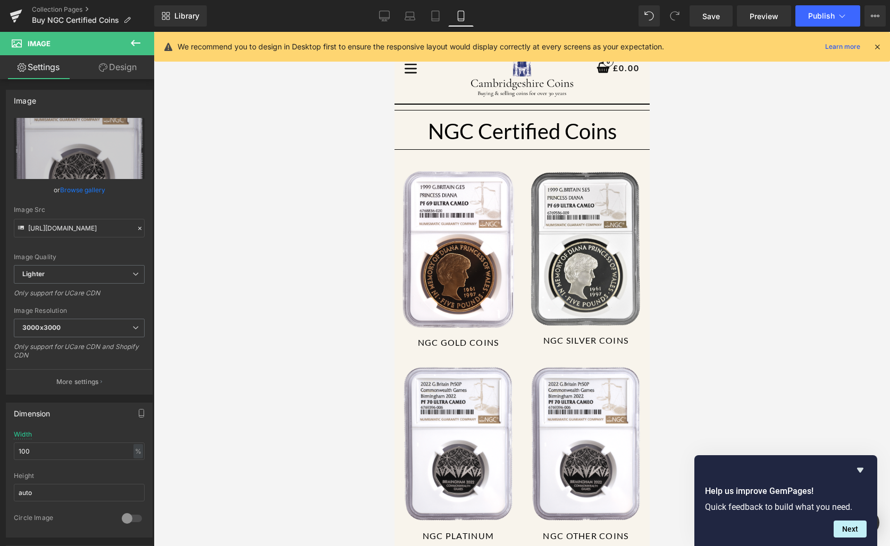
click at [870, 58] on div "We recommend you to design in Desktop first to ensure the responsive layout wou…" at bounding box center [521, 47] width 735 height 30
click at [877, 49] on icon at bounding box center [877, 47] width 10 height 10
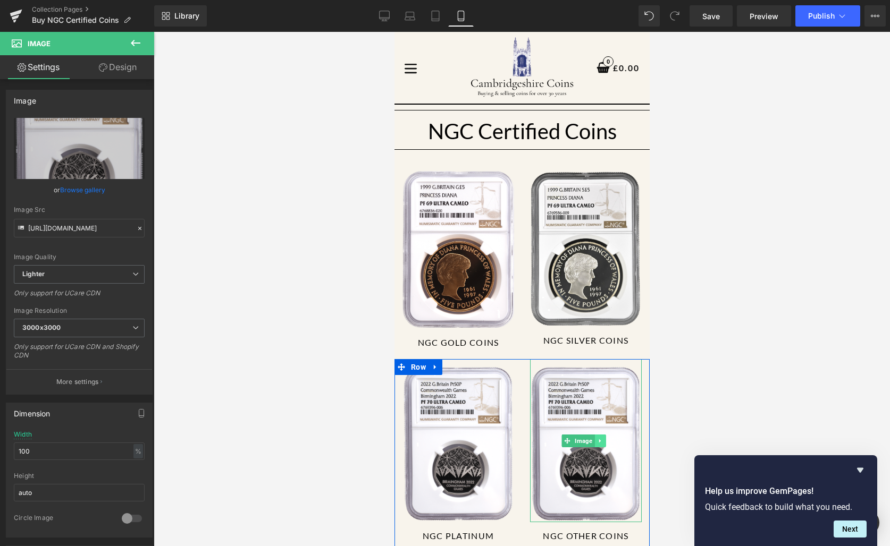
click at [594, 435] on link at bounding box center [599, 441] width 11 height 13
click at [568, 435] on span "Image" at bounding box center [566, 441] width 22 height 13
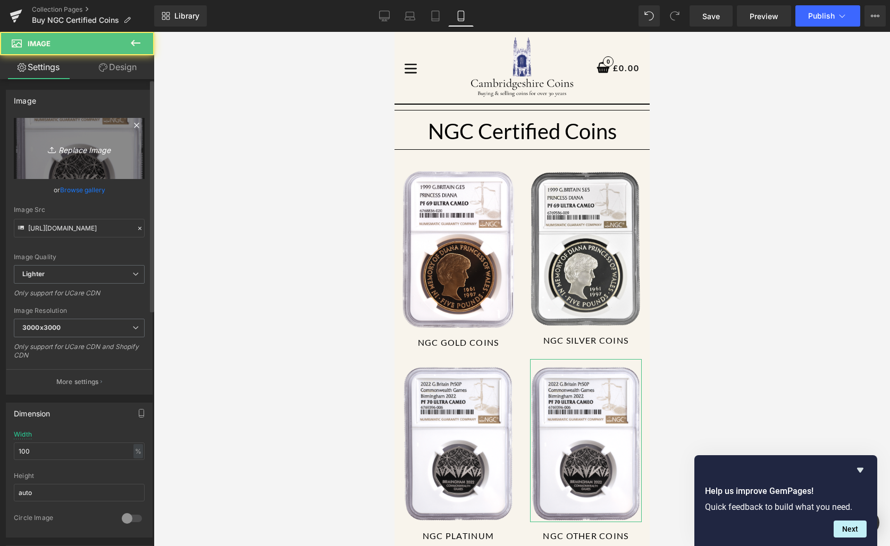
click at [89, 133] on link "Replace Image" at bounding box center [79, 148] width 131 height 61
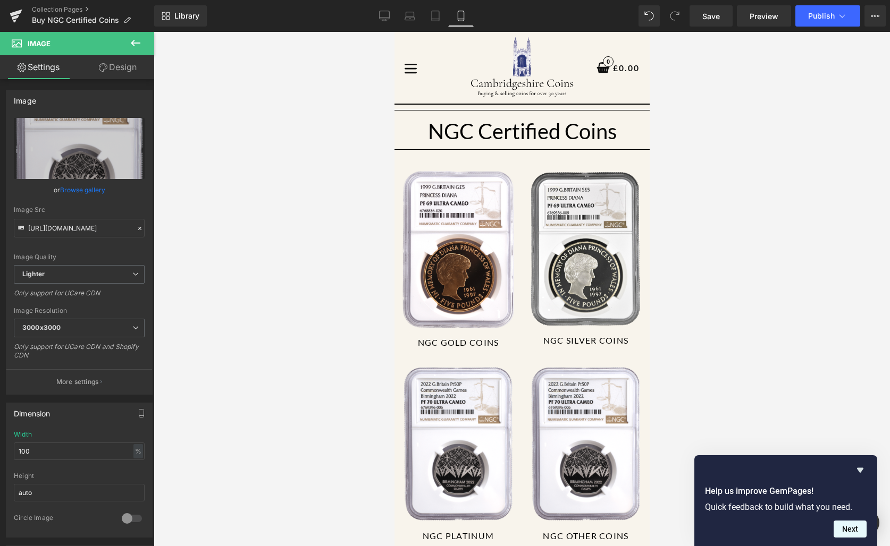
click at [857, 528] on button "Next" at bounding box center [849, 529] width 33 height 17
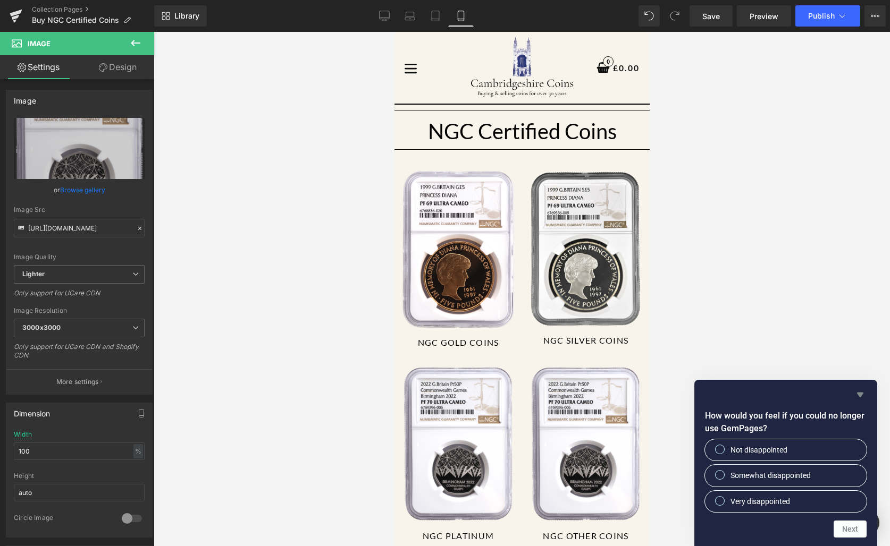
click at [857, 397] on icon "Hide survey" at bounding box center [859, 394] width 13 height 13
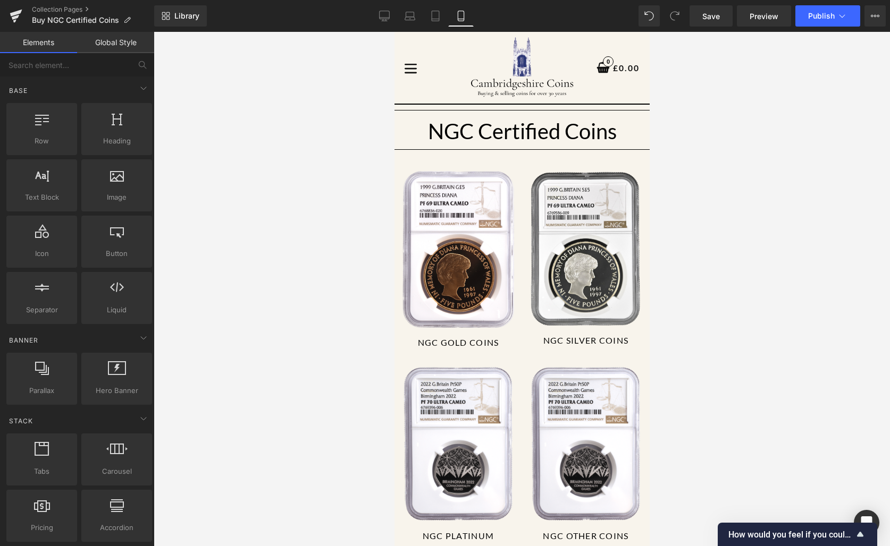
click at [805, 369] on div at bounding box center [522, 289] width 736 height 514
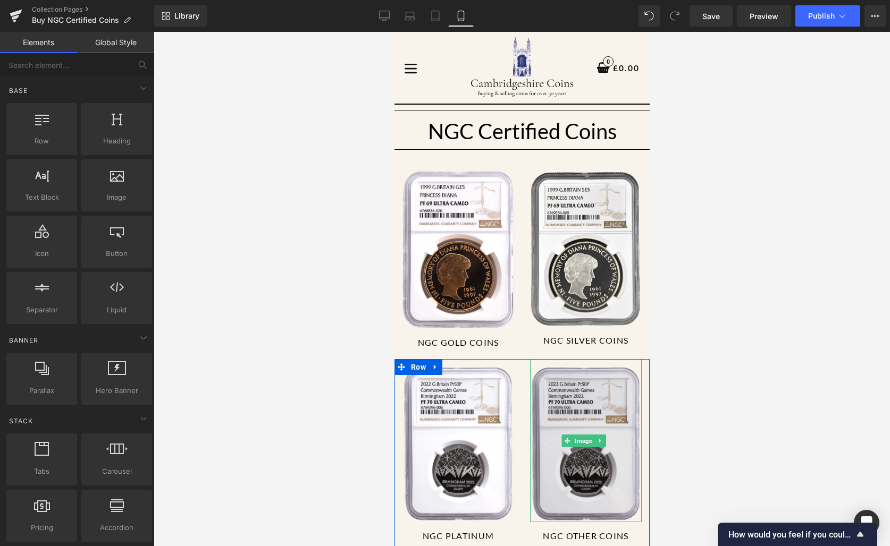
click at [552, 430] on img at bounding box center [585, 440] width 112 height 163
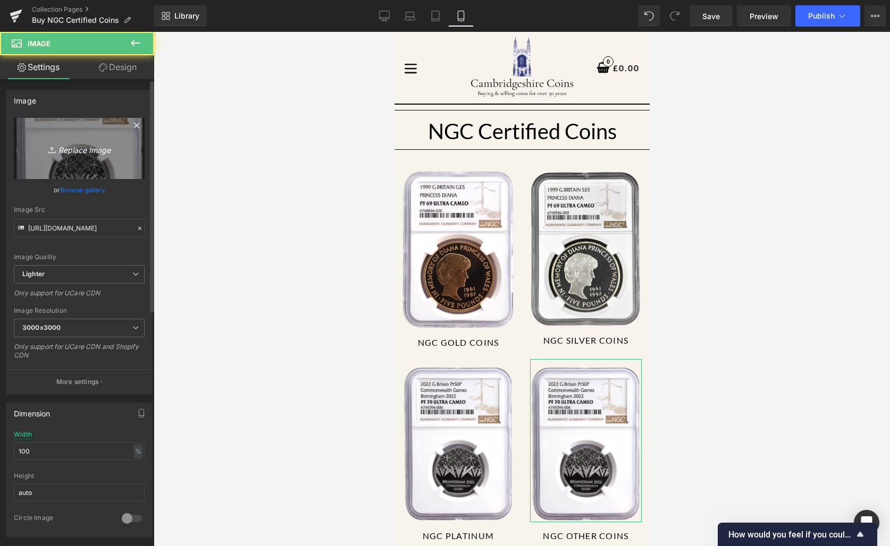
click at [67, 151] on icon "Replace Image" at bounding box center [79, 148] width 85 height 13
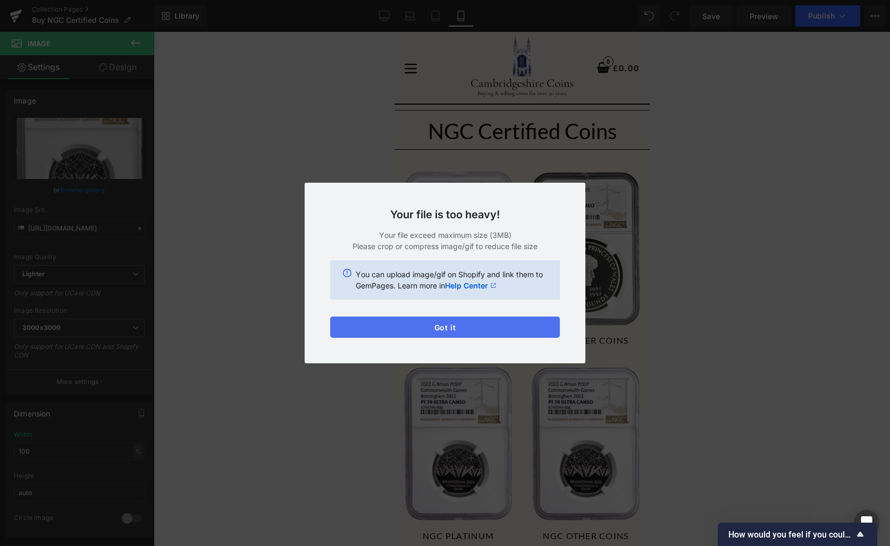
click at [480, 325] on button "Got it" at bounding box center [445, 327] width 230 height 21
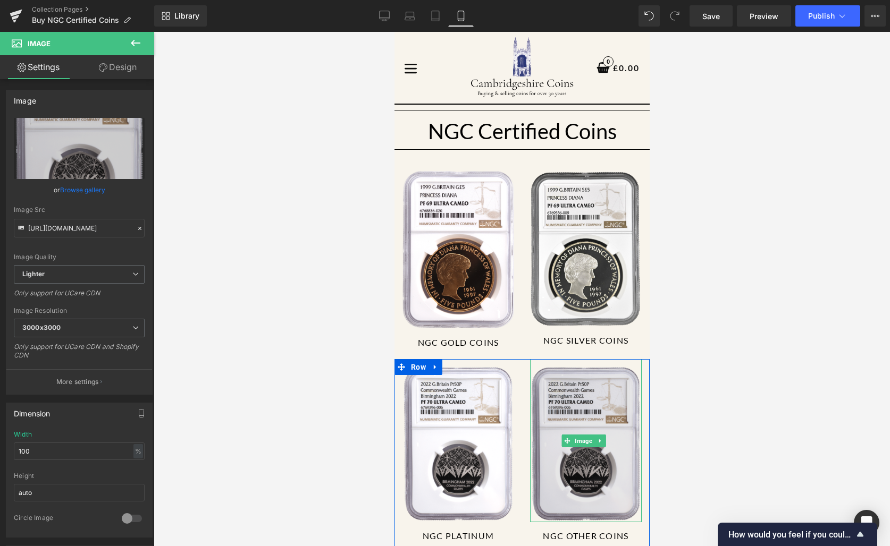
click at [573, 470] on img at bounding box center [585, 440] width 112 height 163
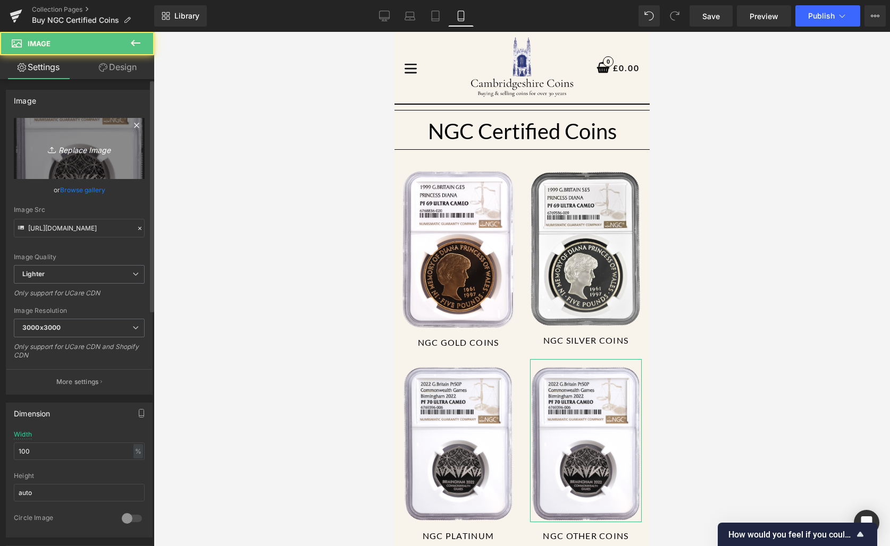
click at [125, 149] on link "Replace Image" at bounding box center [79, 148] width 131 height 61
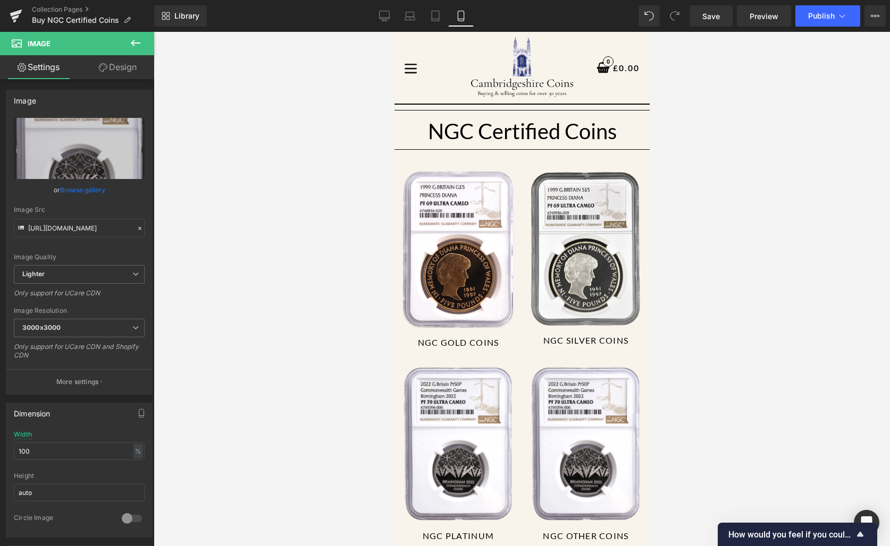
type input "C:\fakepath\white-Photoroom.jpg"
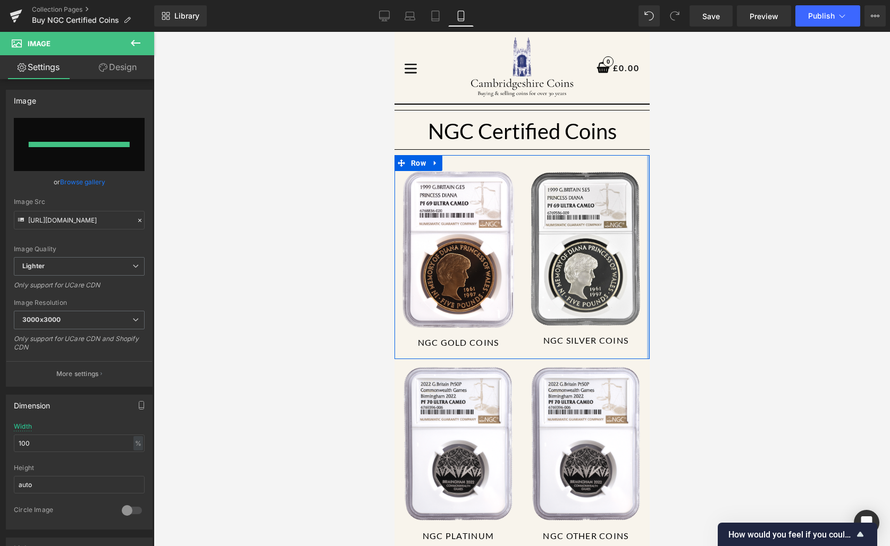
type input "[URL][DOMAIN_NAME]"
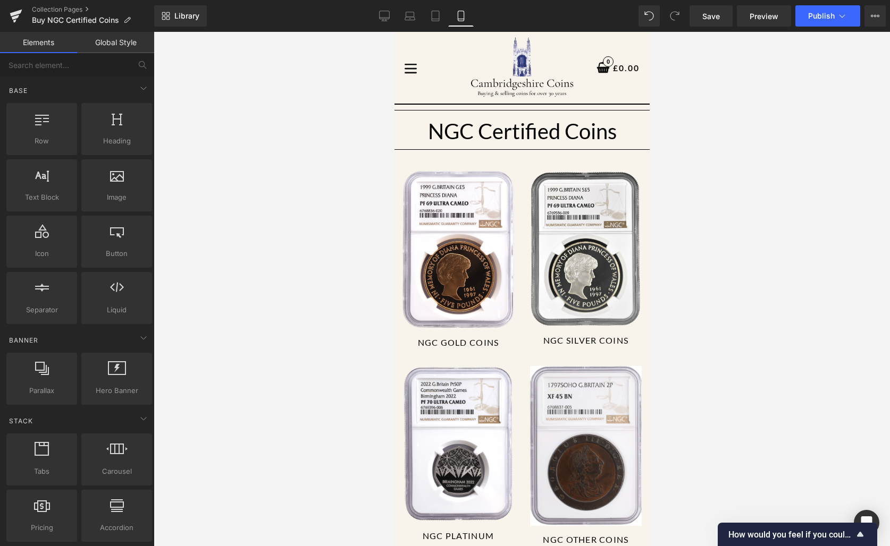
click at [783, 83] on div at bounding box center [522, 289] width 736 height 514
click at [717, 22] on link "Save" at bounding box center [710, 15] width 43 height 21
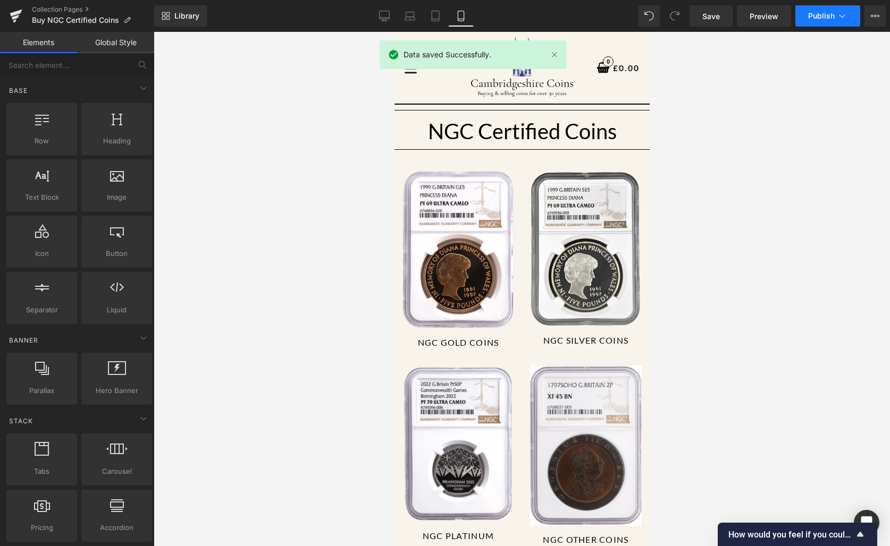
click at [817, 13] on span "Publish" at bounding box center [821, 16] width 27 height 9
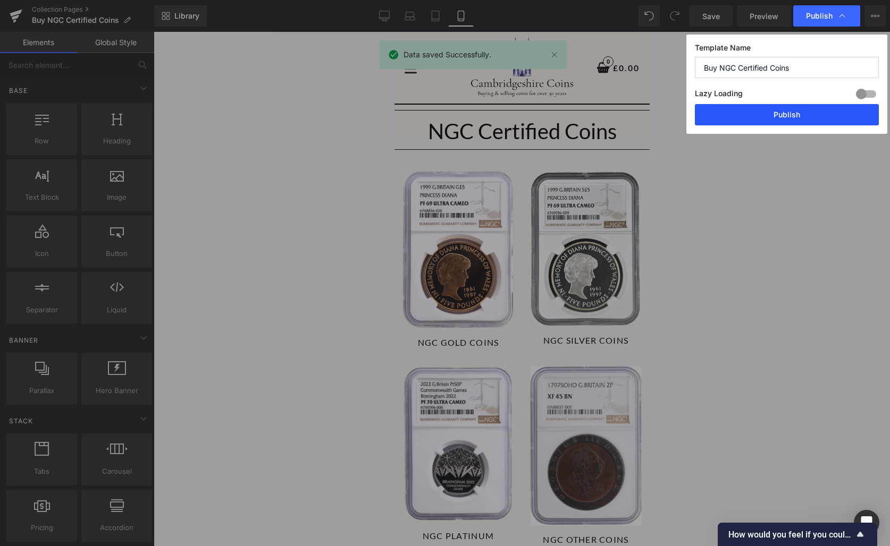
click at [813, 109] on button "Publish" at bounding box center [787, 114] width 184 height 21
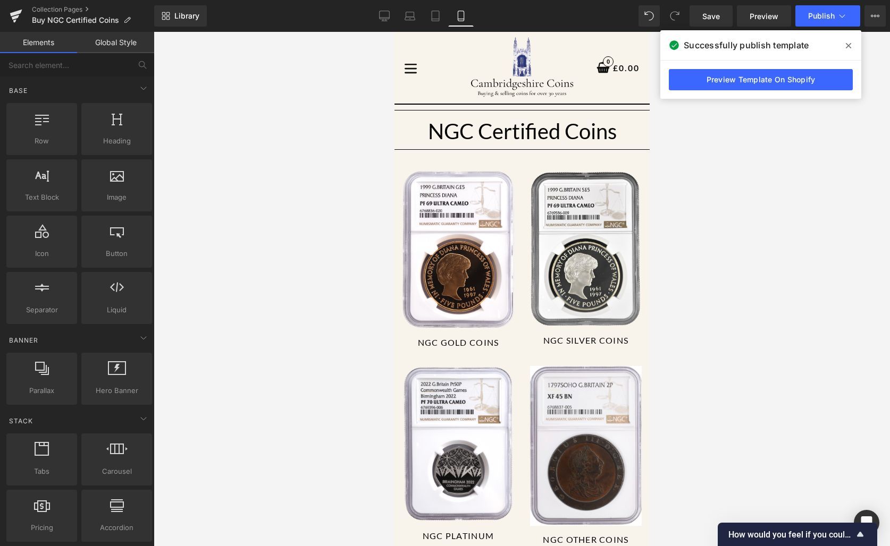
click at [791, 192] on div at bounding box center [522, 289] width 736 height 514
click at [750, 147] on div at bounding box center [522, 289] width 736 height 514
click at [6, 20] on link at bounding box center [16, 16] width 32 height 32
